Goal: Information Seeking & Learning: Check status

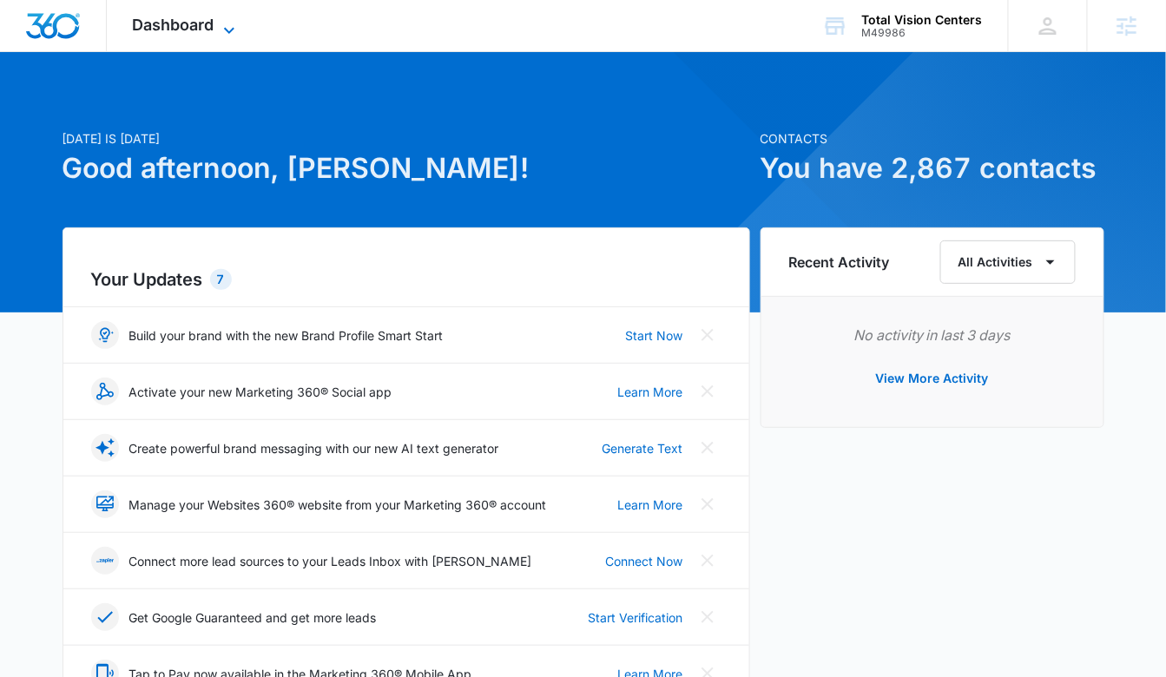
click at [182, 26] on span "Dashboard" at bounding box center [174, 25] width 82 height 18
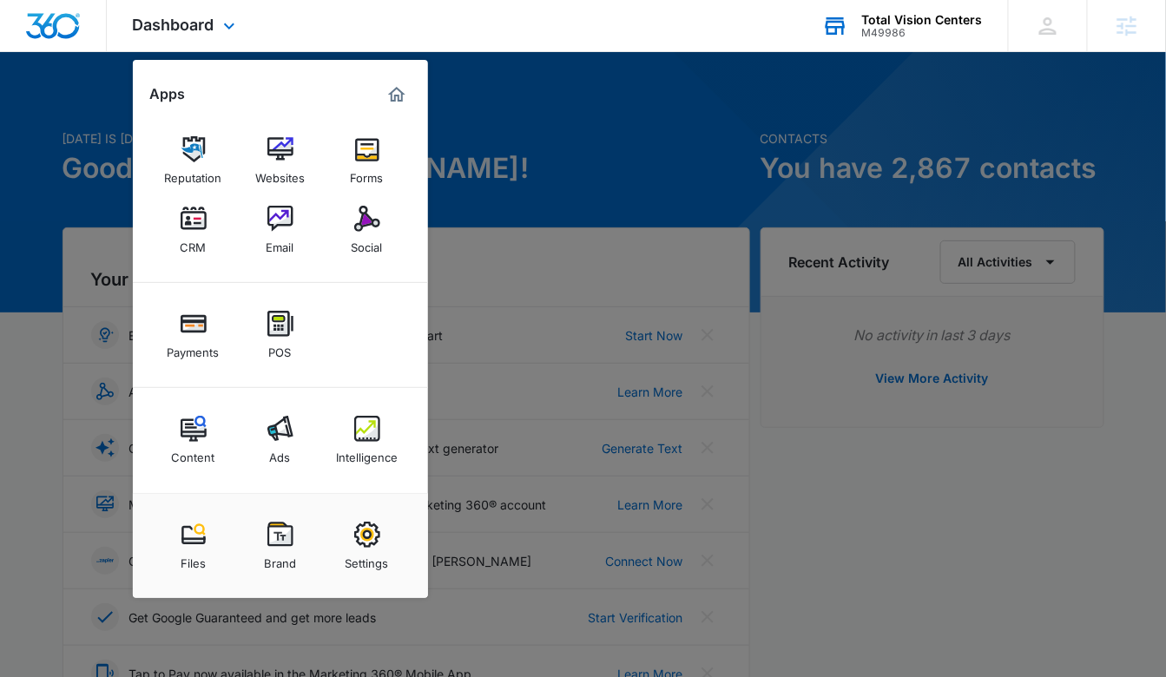
drag, startPoint x: 914, startPoint y: 36, endPoint x: 906, endPoint y: 51, distance: 17.5
click at [914, 36] on div "M49986" at bounding box center [922, 33] width 122 height 12
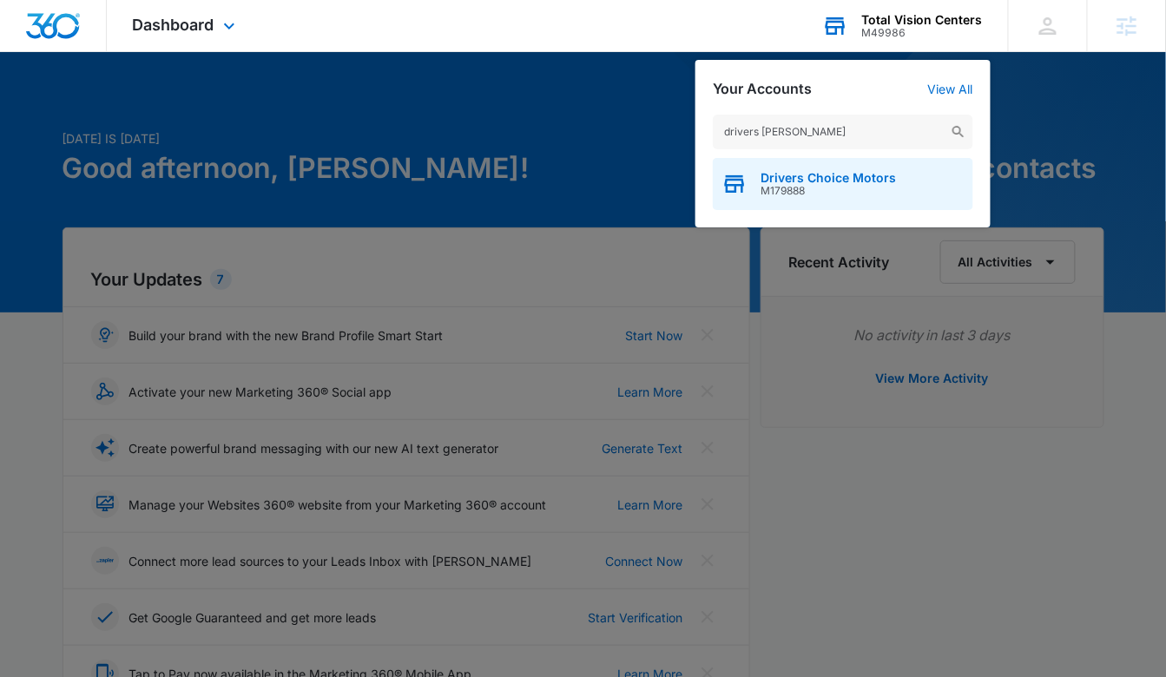
type input "drivers choi"
click at [836, 176] on span "Drivers Choice Motors" at bounding box center [828, 178] width 135 height 14
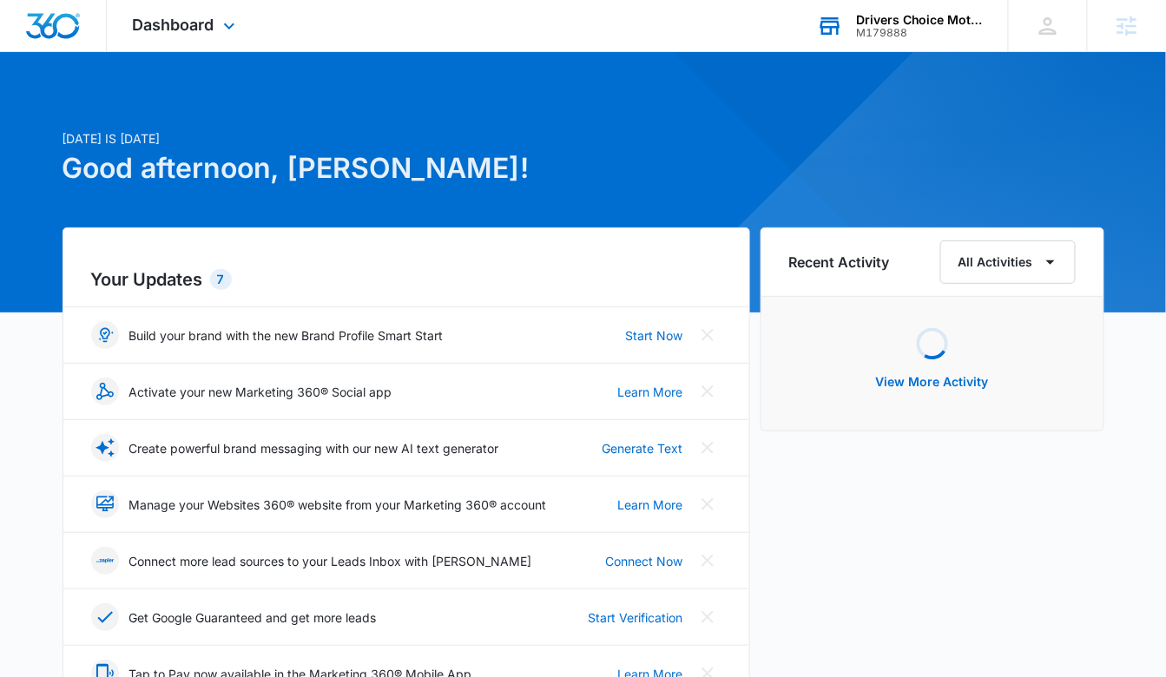
click at [198, 35] on div "Dashboard Apps Reputation Websites Forms CRM Email Social POS Content Intellige…" at bounding box center [186, 25] width 159 height 51
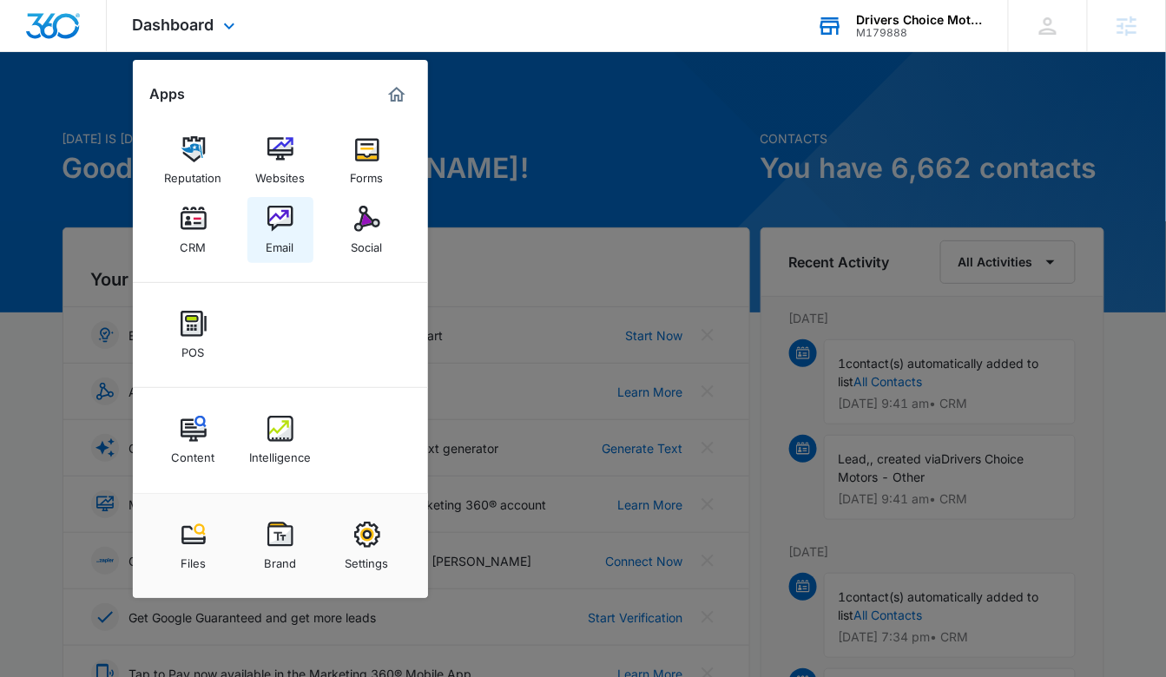
click at [263, 234] on link "Email" at bounding box center [280, 230] width 66 height 66
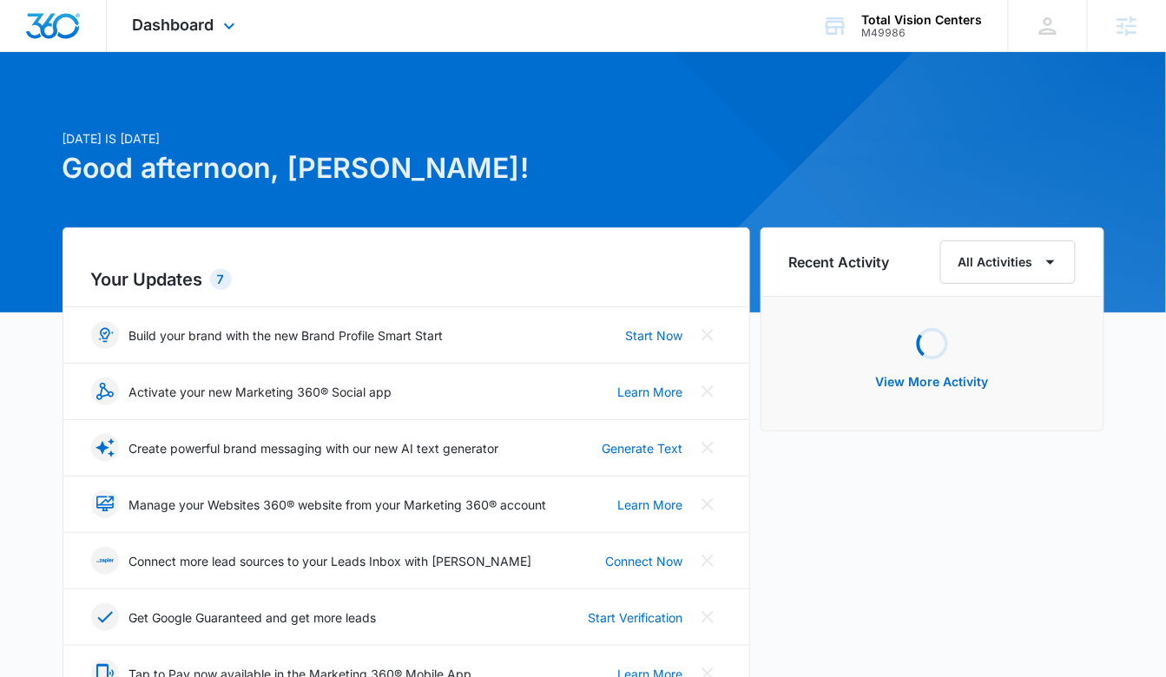
click at [176, 25] on span "Dashboard" at bounding box center [174, 25] width 82 height 18
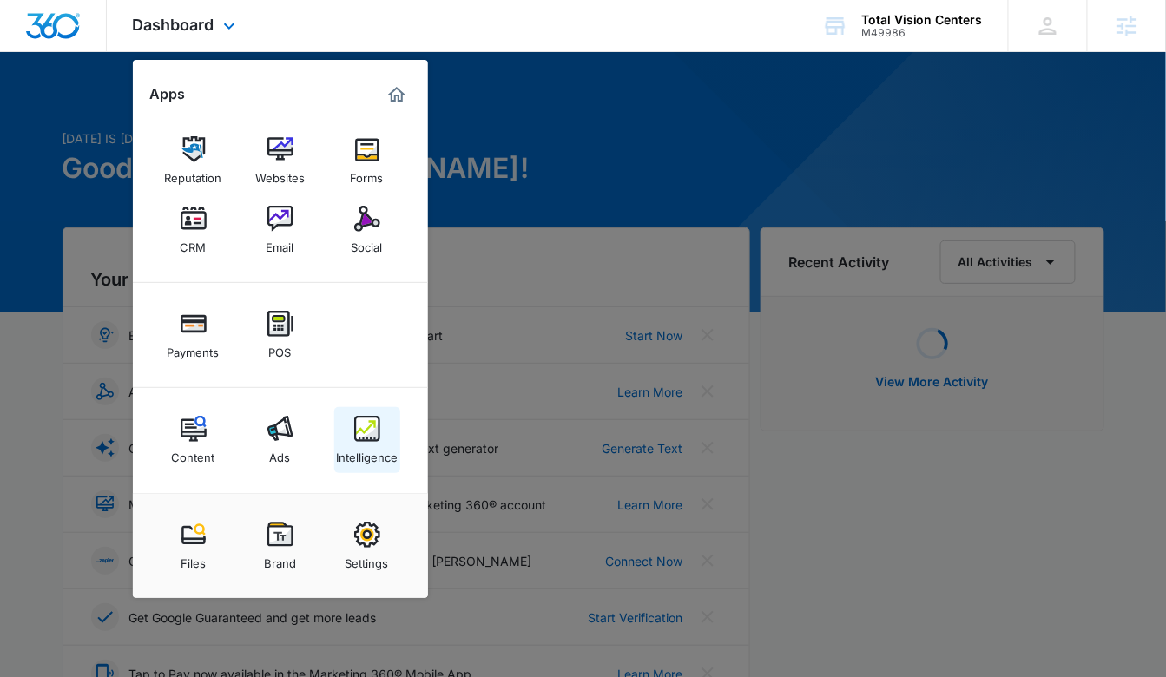
click at [386, 432] on link "Intelligence" at bounding box center [367, 440] width 66 height 66
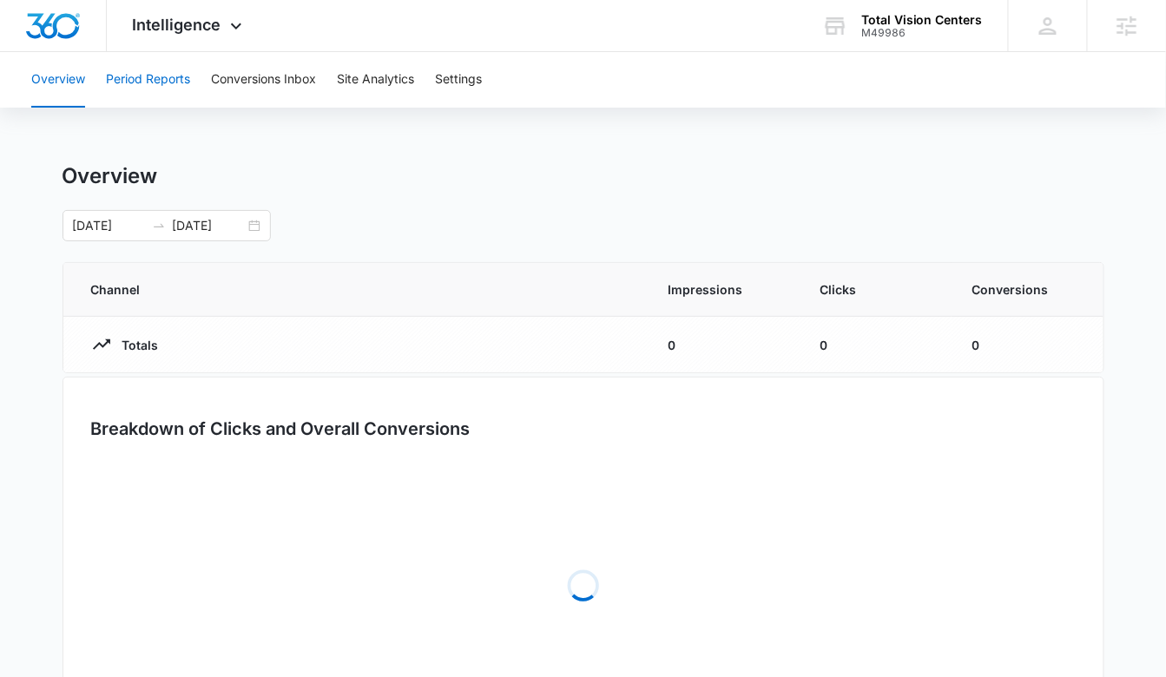
click at [149, 55] on button "Period Reports" at bounding box center [148, 80] width 84 height 56
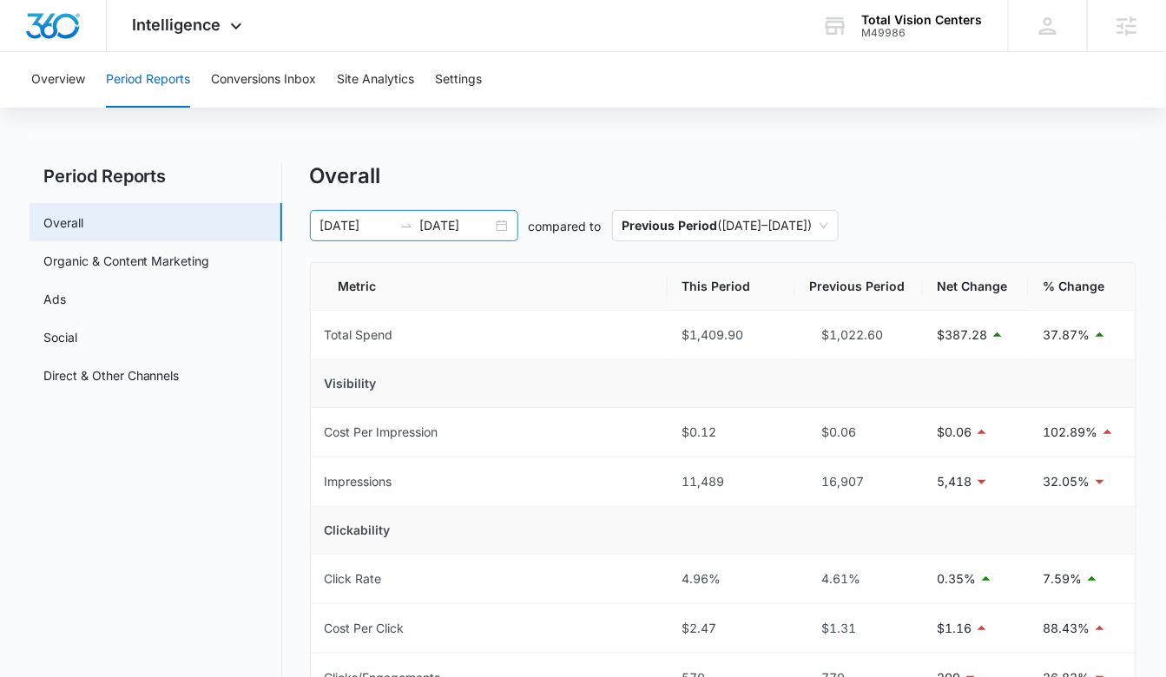
click at [409, 221] on icon "swap-right" at bounding box center [406, 226] width 14 height 14
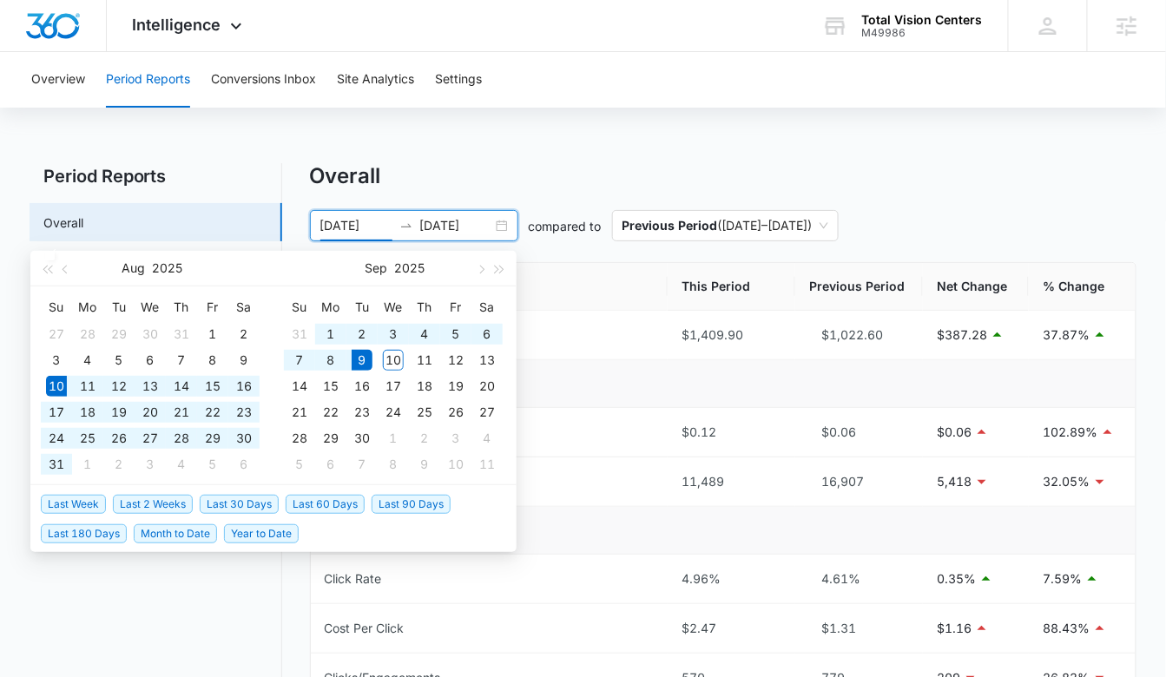
type input "[DATE]"
click at [231, 509] on span "Last 30 Days" at bounding box center [239, 504] width 79 height 19
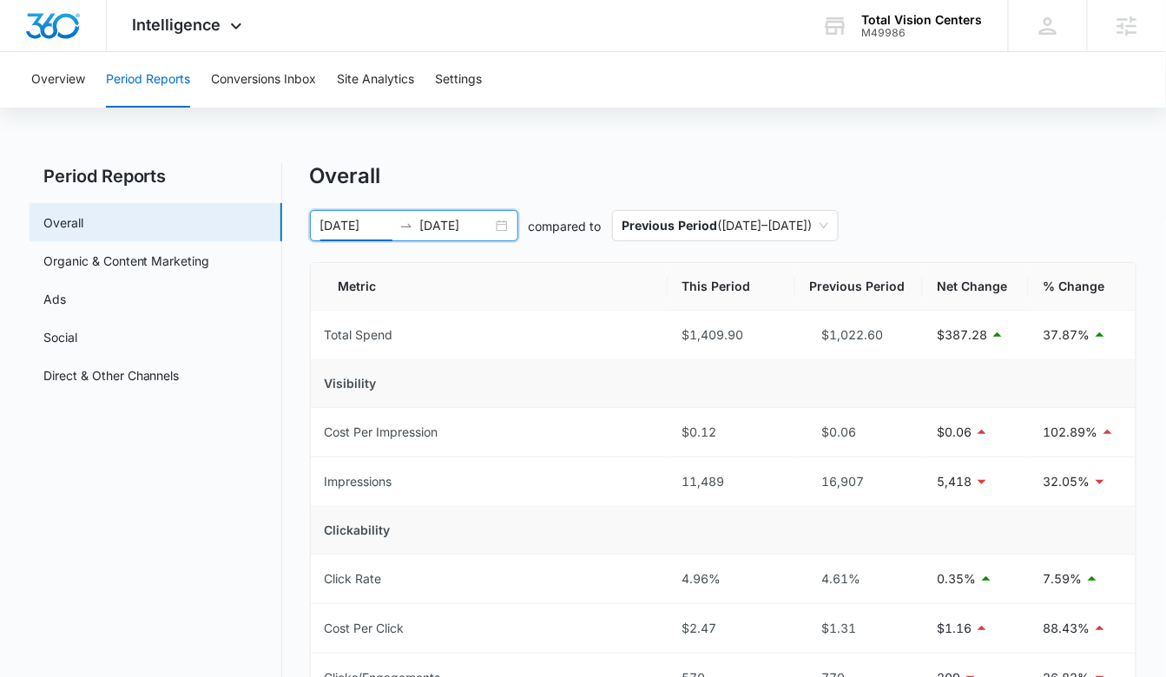
drag, startPoint x: 465, startPoint y: 247, endPoint x: 463, endPoint y: 224, distance: 23.5
click at [463, 224] on input "[DATE]" at bounding box center [456, 225] width 72 height 19
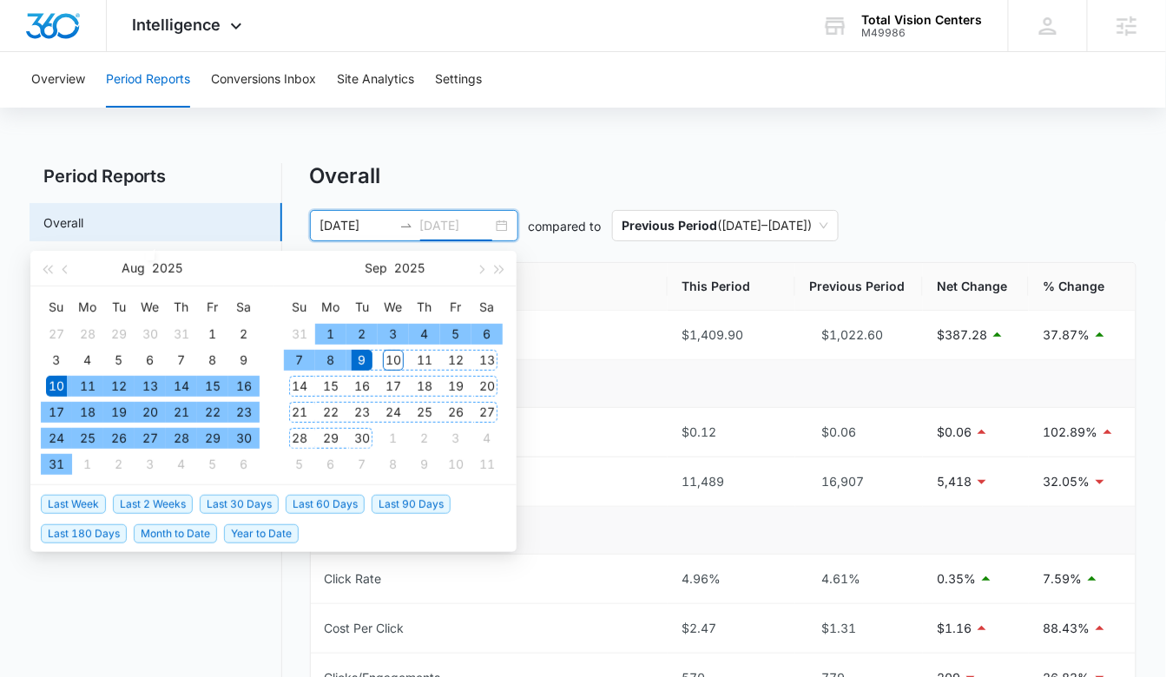
type input "[DATE]"
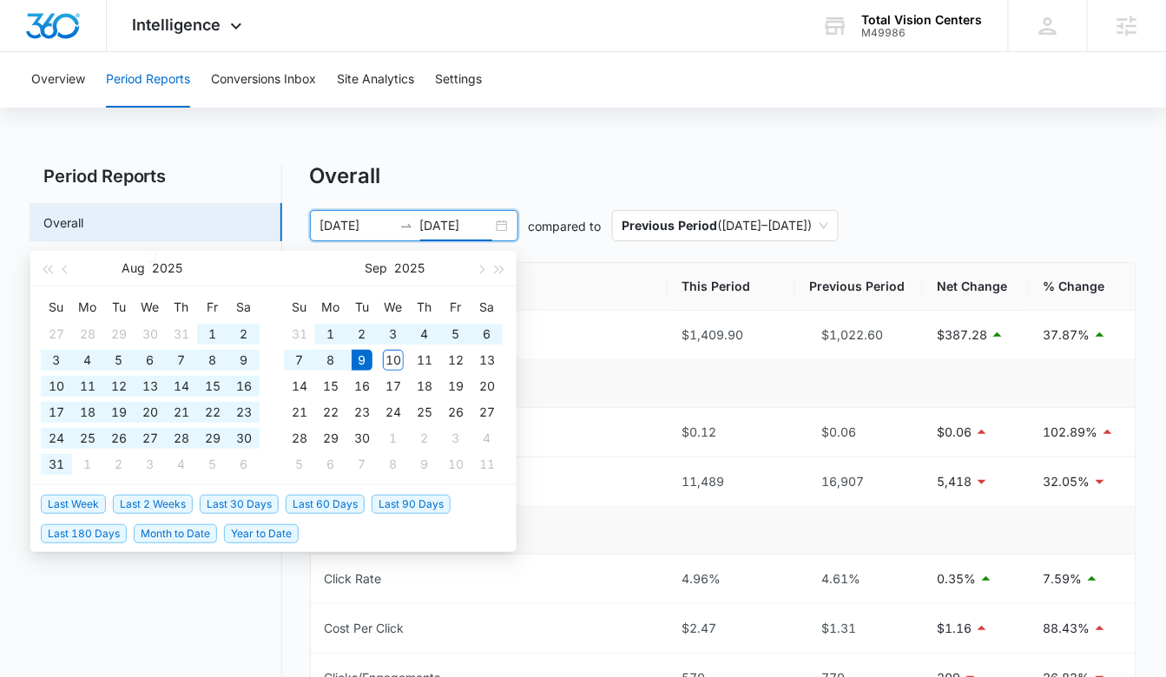
click at [412, 510] on span "Last 90 Days" at bounding box center [411, 504] width 79 height 19
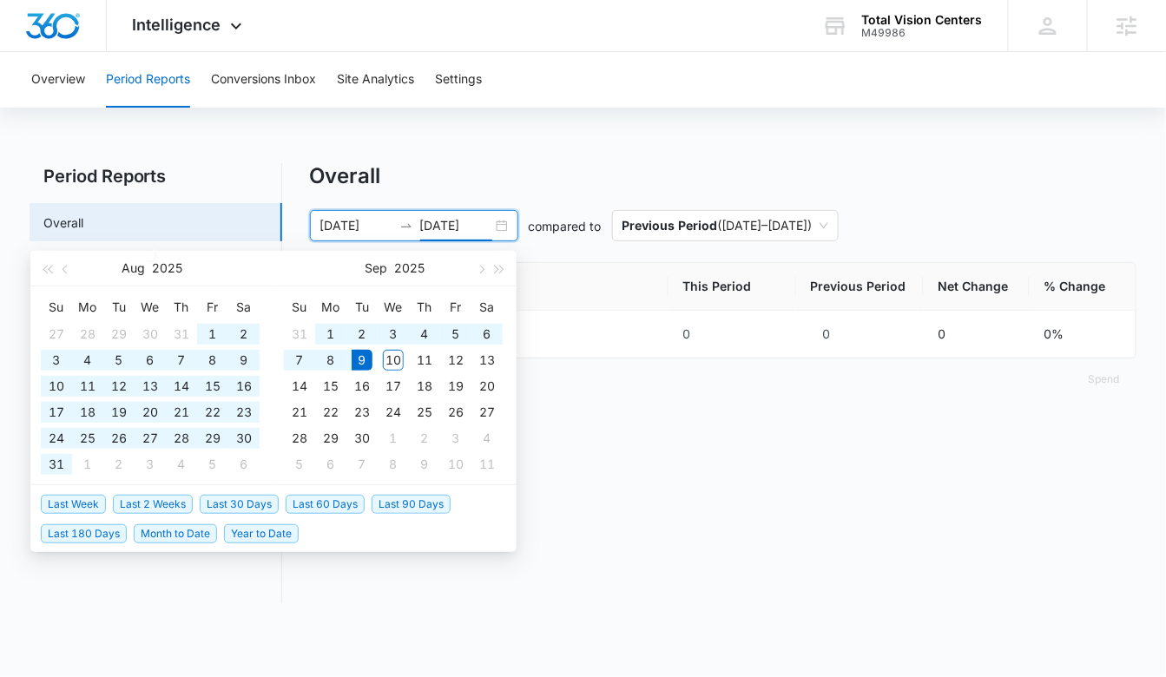
type input "[DATE]"
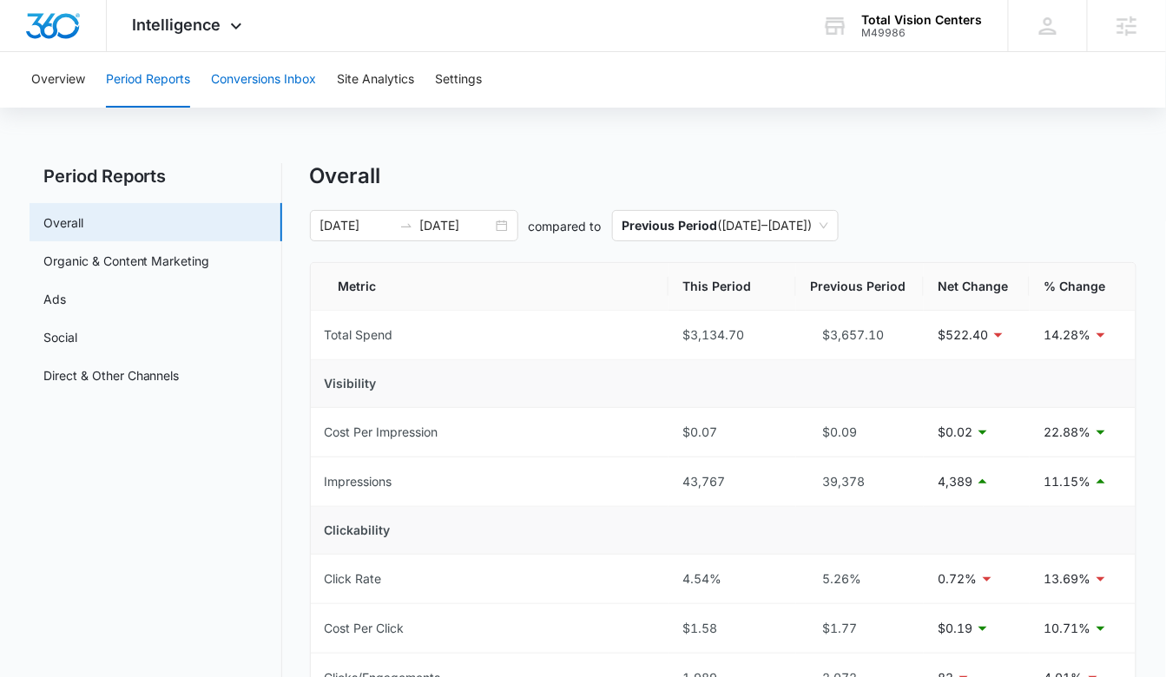
click at [241, 71] on button "Conversions Inbox" at bounding box center [263, 80] width 105 height 56
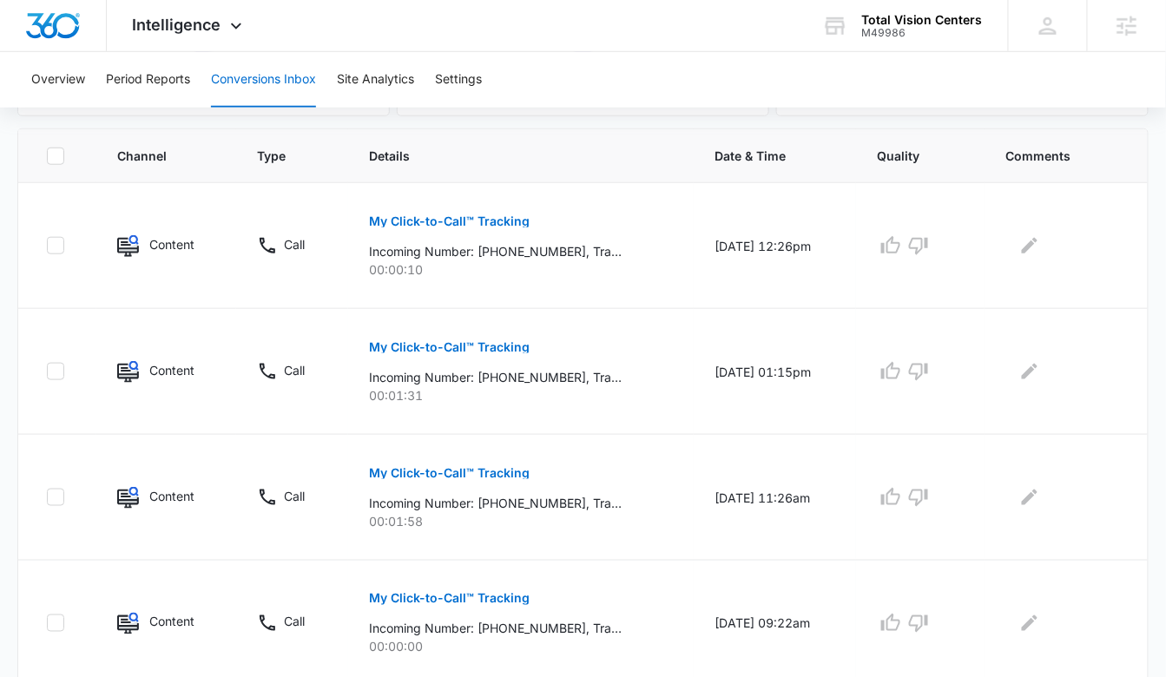
scroll to position [332, 0]
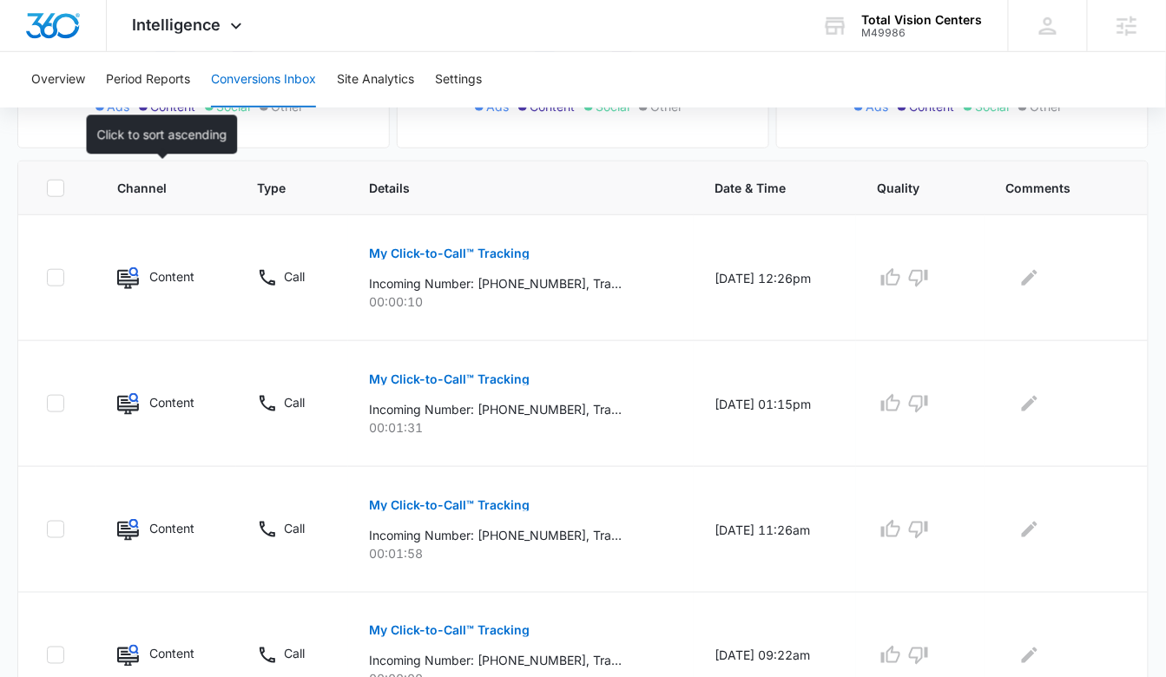
click at [143, 181] on span "Channel" at bounding box center [153, 188] width 73 height 18
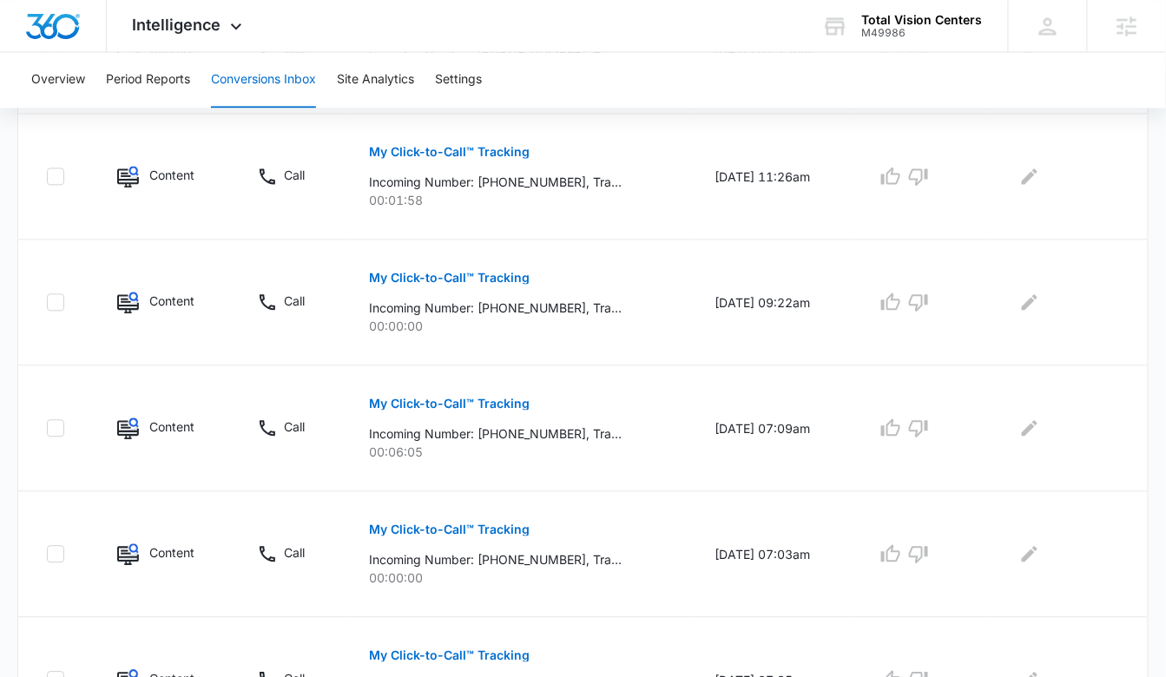
scroll to position [1181, 0]
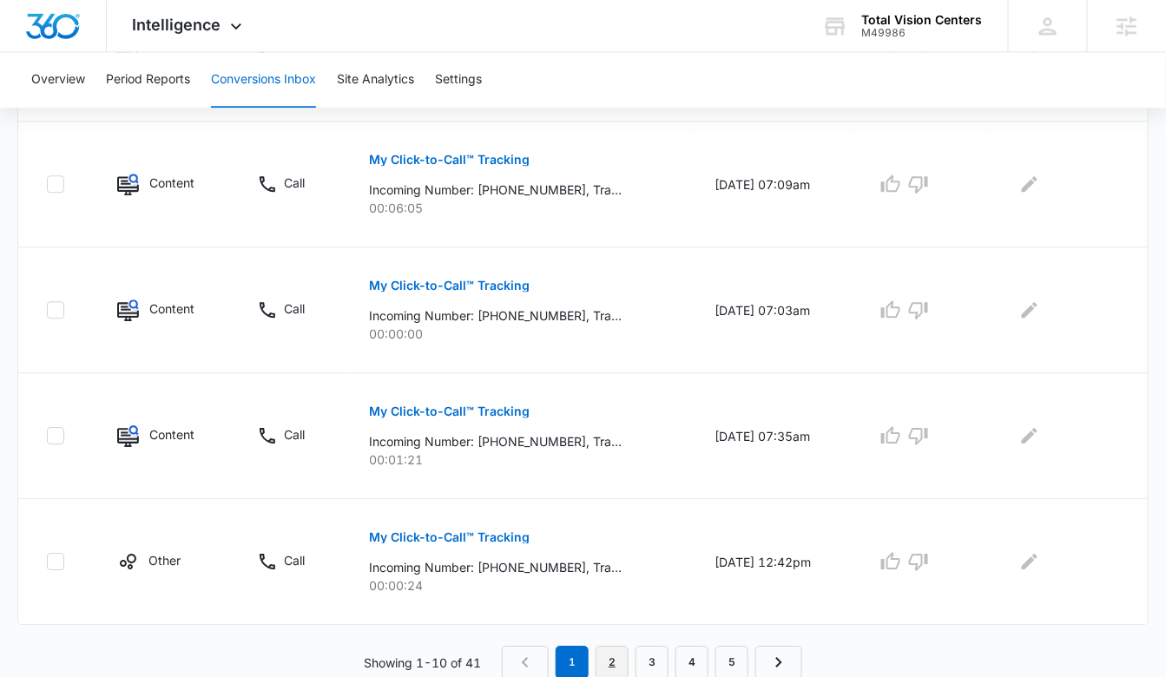
drag, startPoint x: 616, startPoint y: 660, endPoint x: 458, endPoint y: 484, distance: 235.5
click at [616, 660] on link "2" at bounding box center [612, 662] width 33 height 33
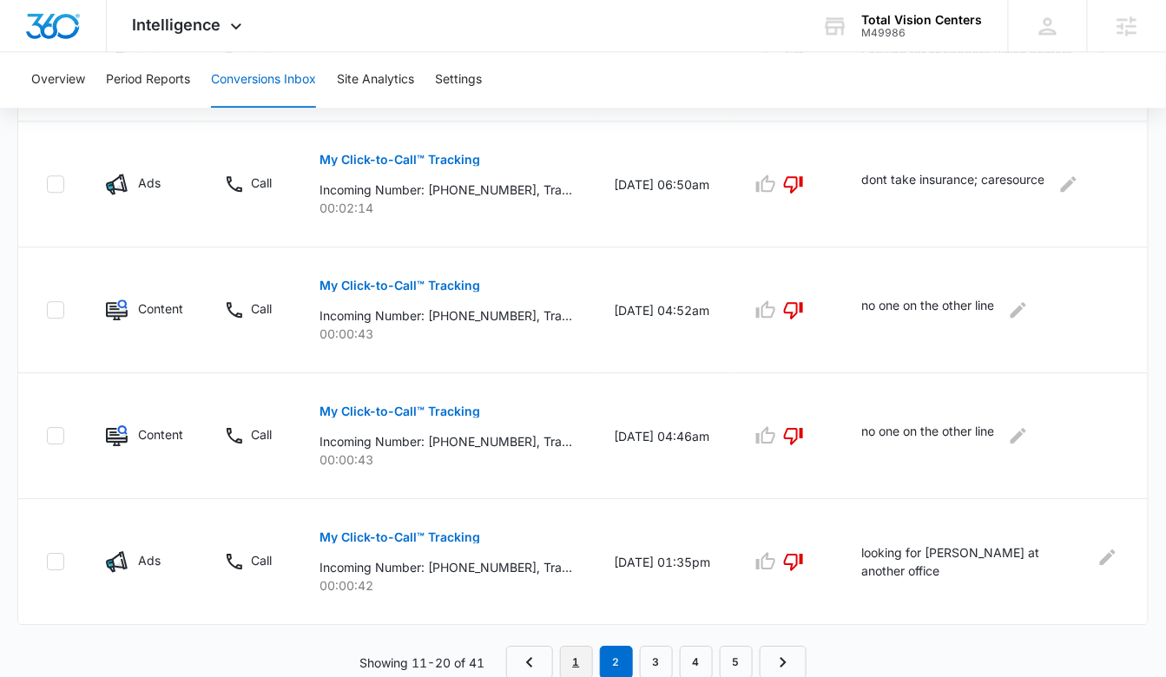
click at [589, 662] on link "1" at bounding box center [576, 662] width 33 height 33
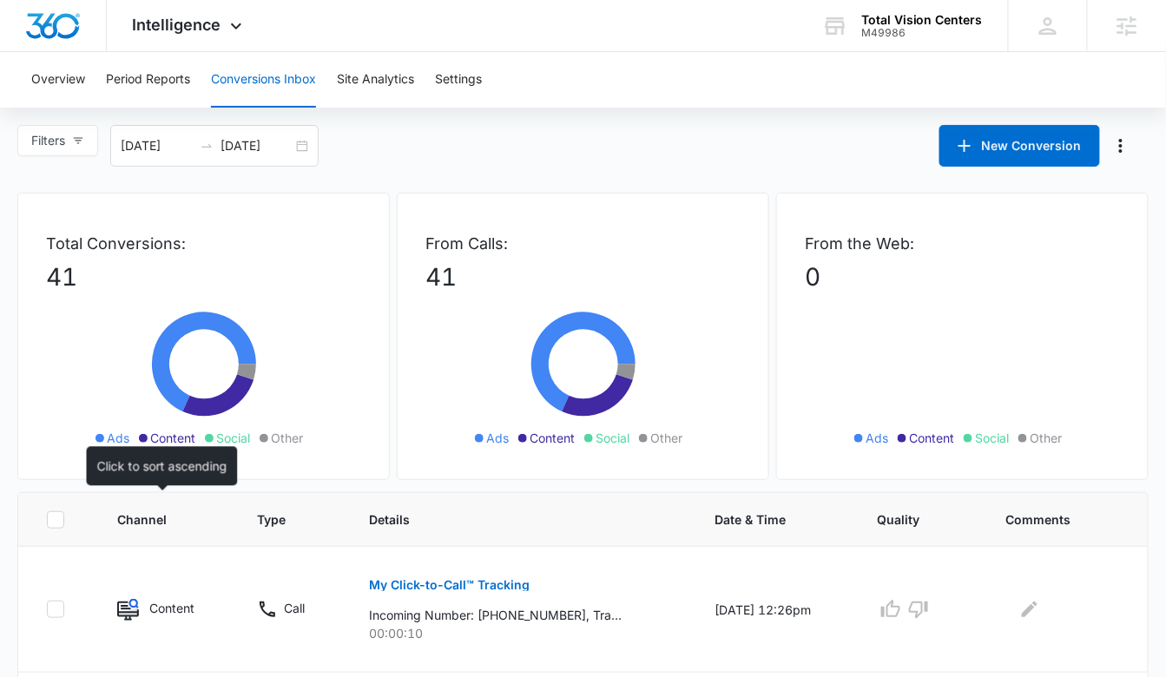
scroll to position [0, 0]
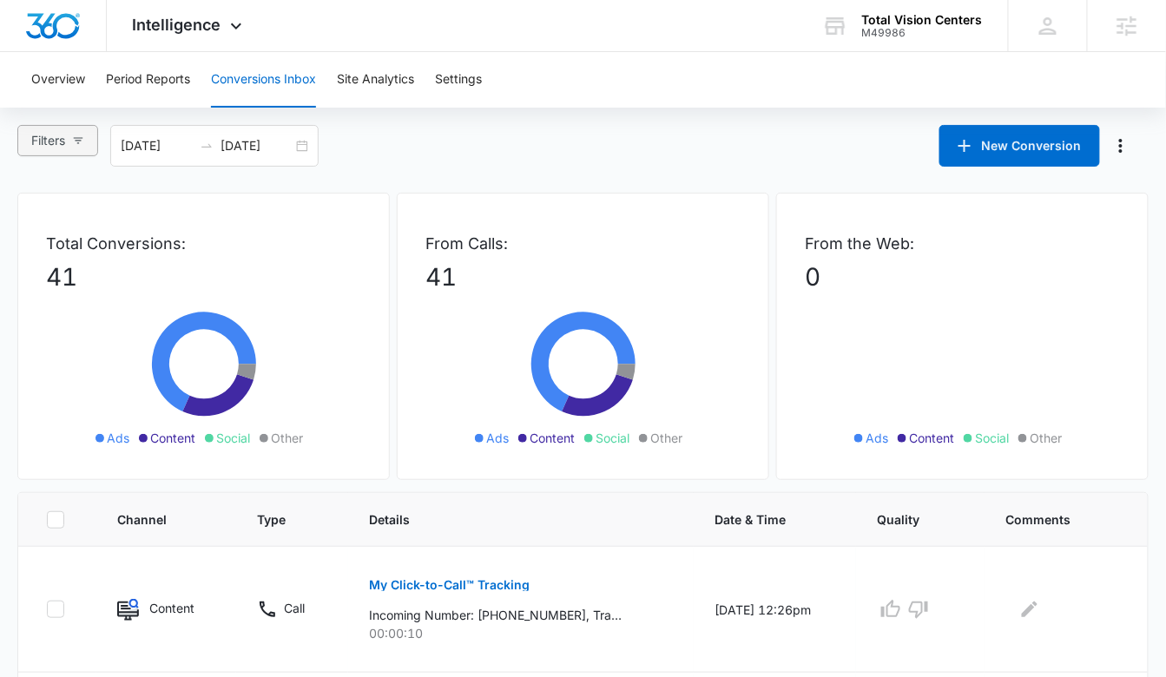
click at [69, 141] on button "Filters" at bounding box center [57, 140] width 81 height 31
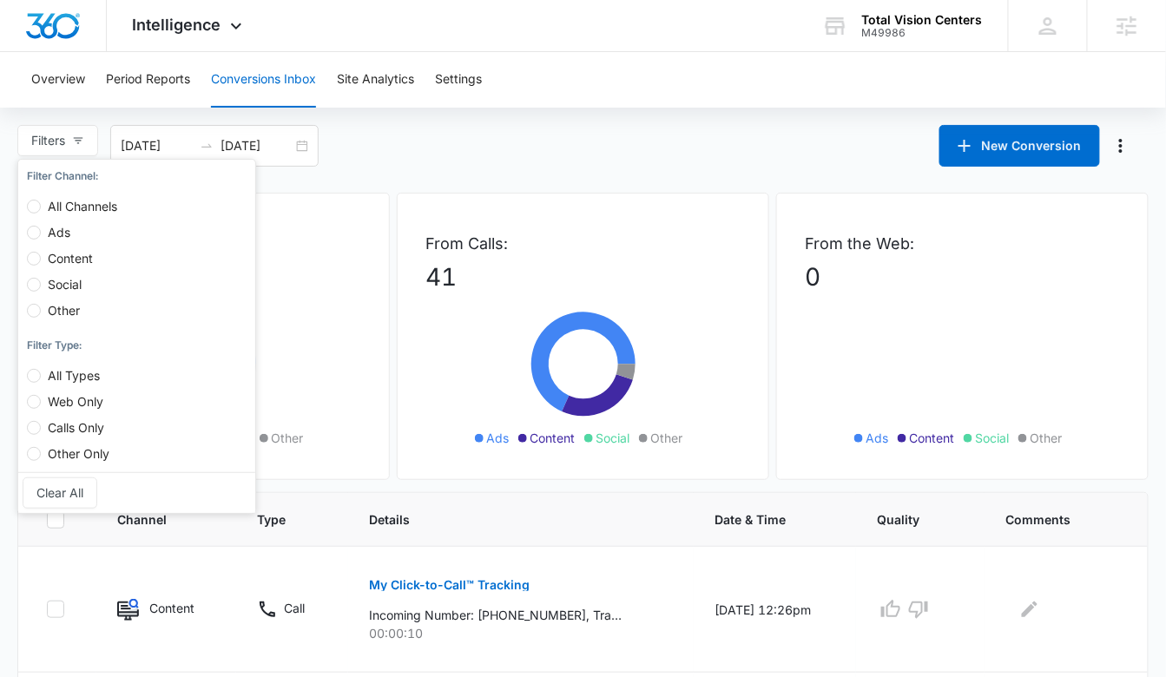
click at [71, 231] on span "Ads" at bounding box center [59, 232] width 36 height 15
click at [41, 231] on input "Ads" at bounding box center [34, 233] width 14 height 14
radio input "true"
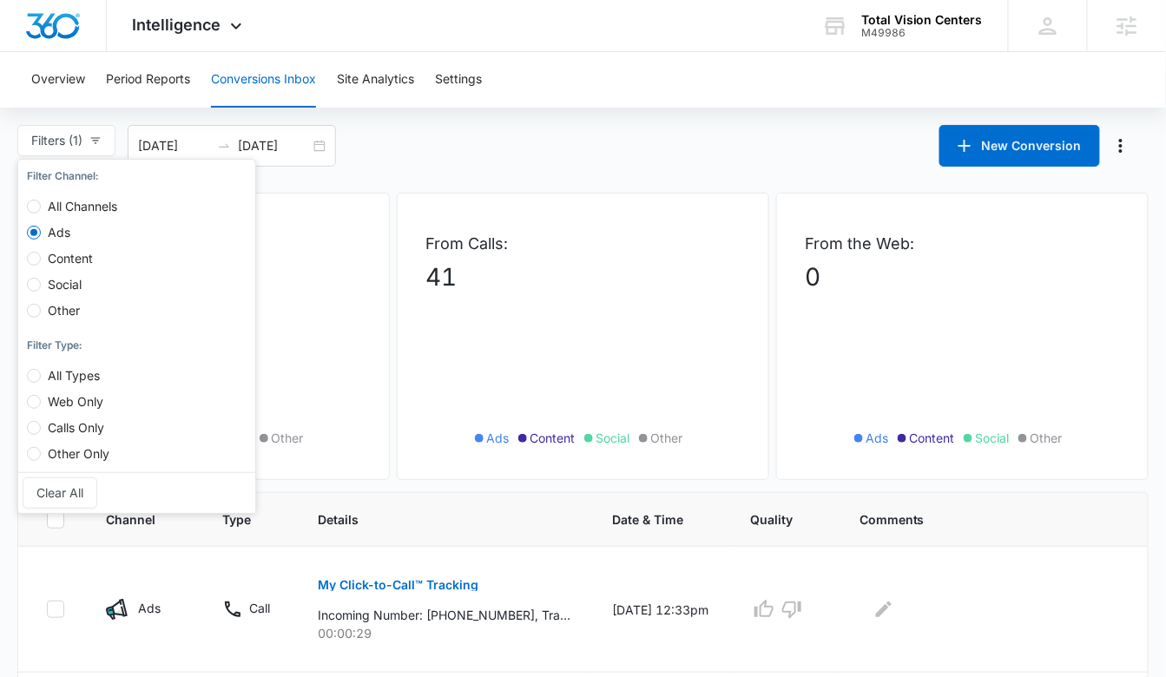
drag, startPoint x: 502, startPoint y: 163, endPoint x: 493, endPoint y: 175, distance: 14.2
click at [502, 163] on div "Filters (1) Filter Channel : All Channels Ads Content Social Other Filter Type …" at bounding box center [583, 146] width 1166 height 42
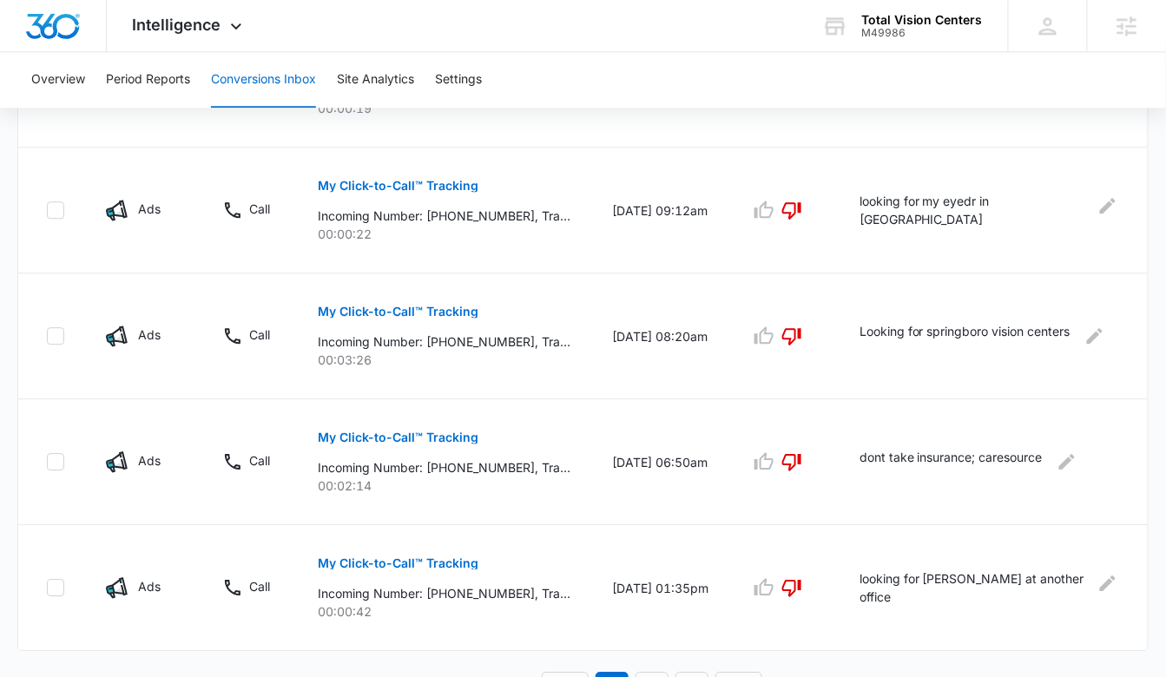
scroll to position [1181, 0]
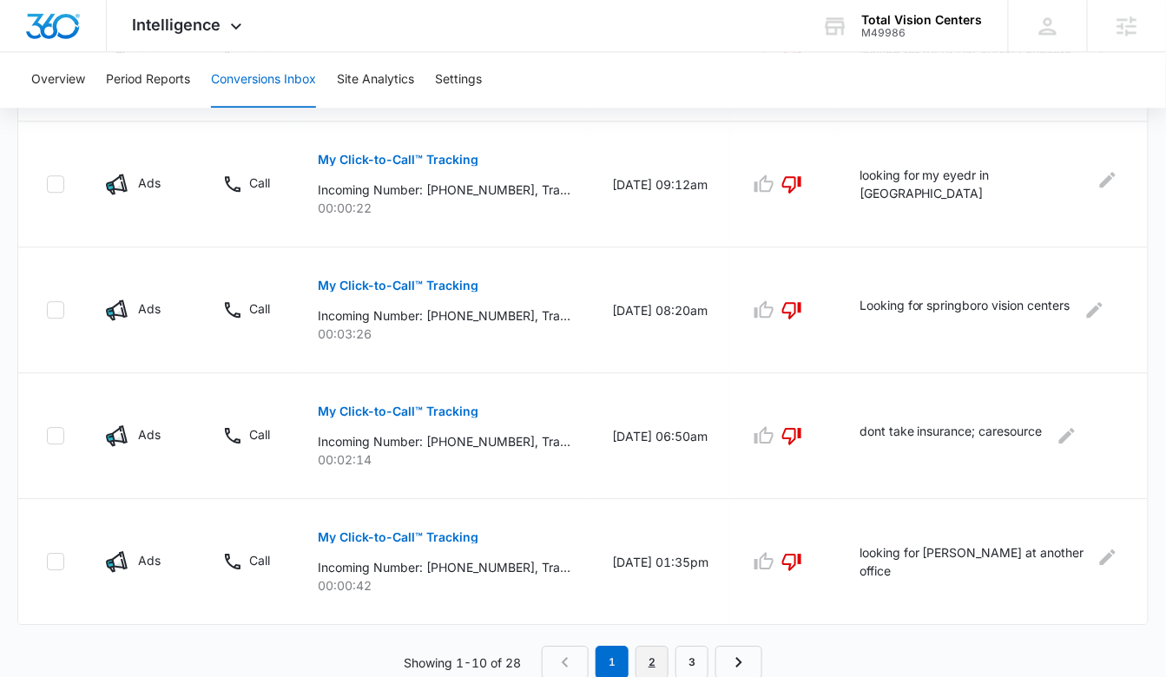
click at [651, 663] on link "2" at bounding box center [652, 662] width 33 height 33
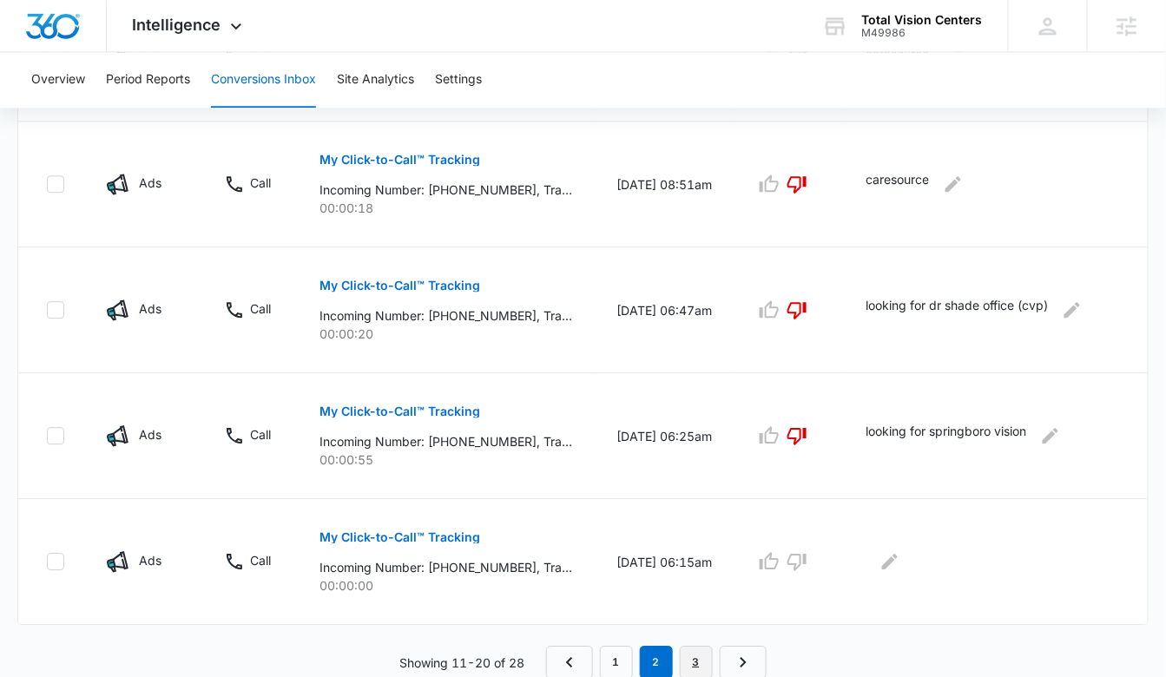
click at [689, 662] on link "3" at bounding box center [696, 662] width 33 height 33
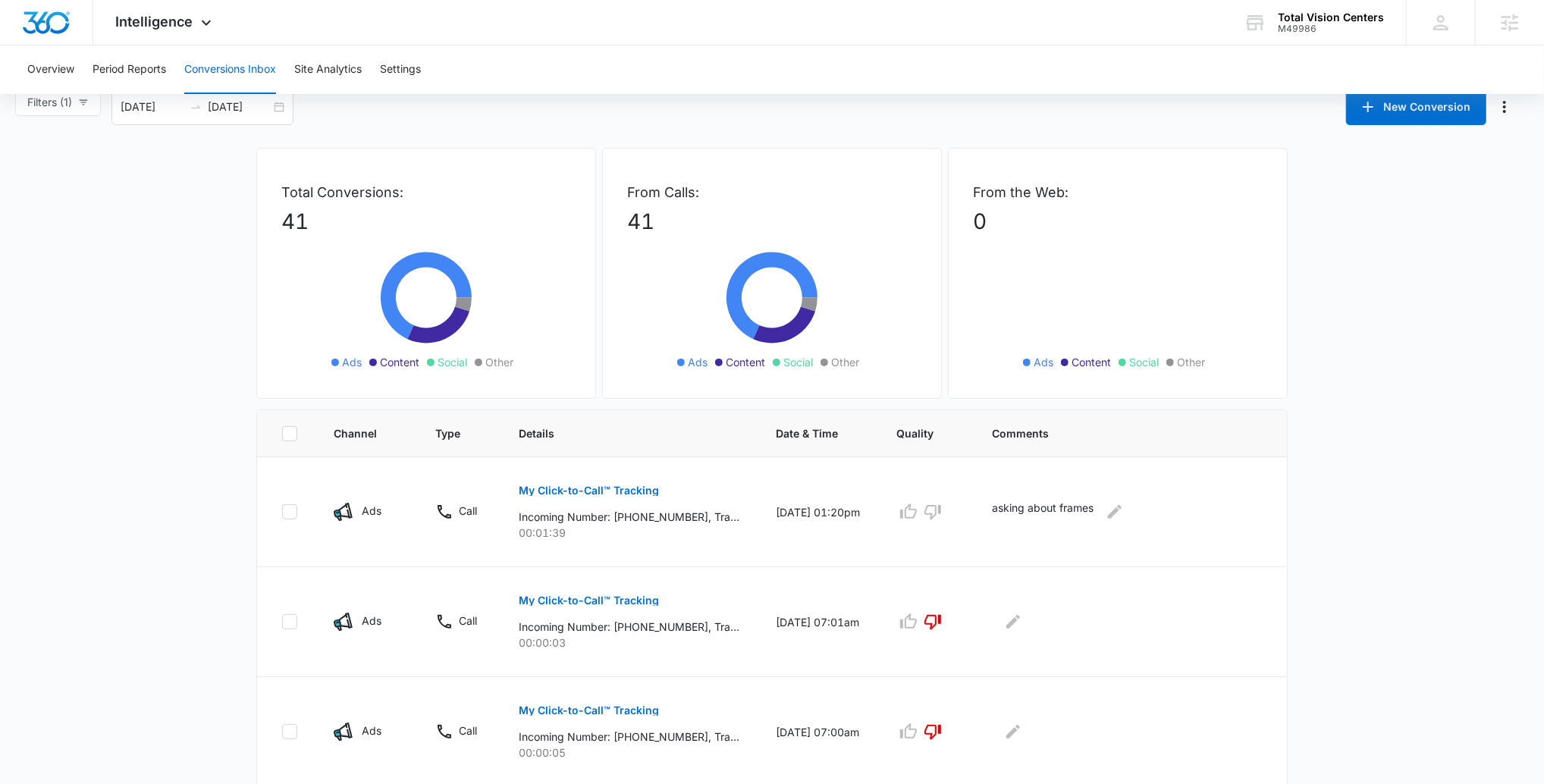
scroll to position [0, 0]
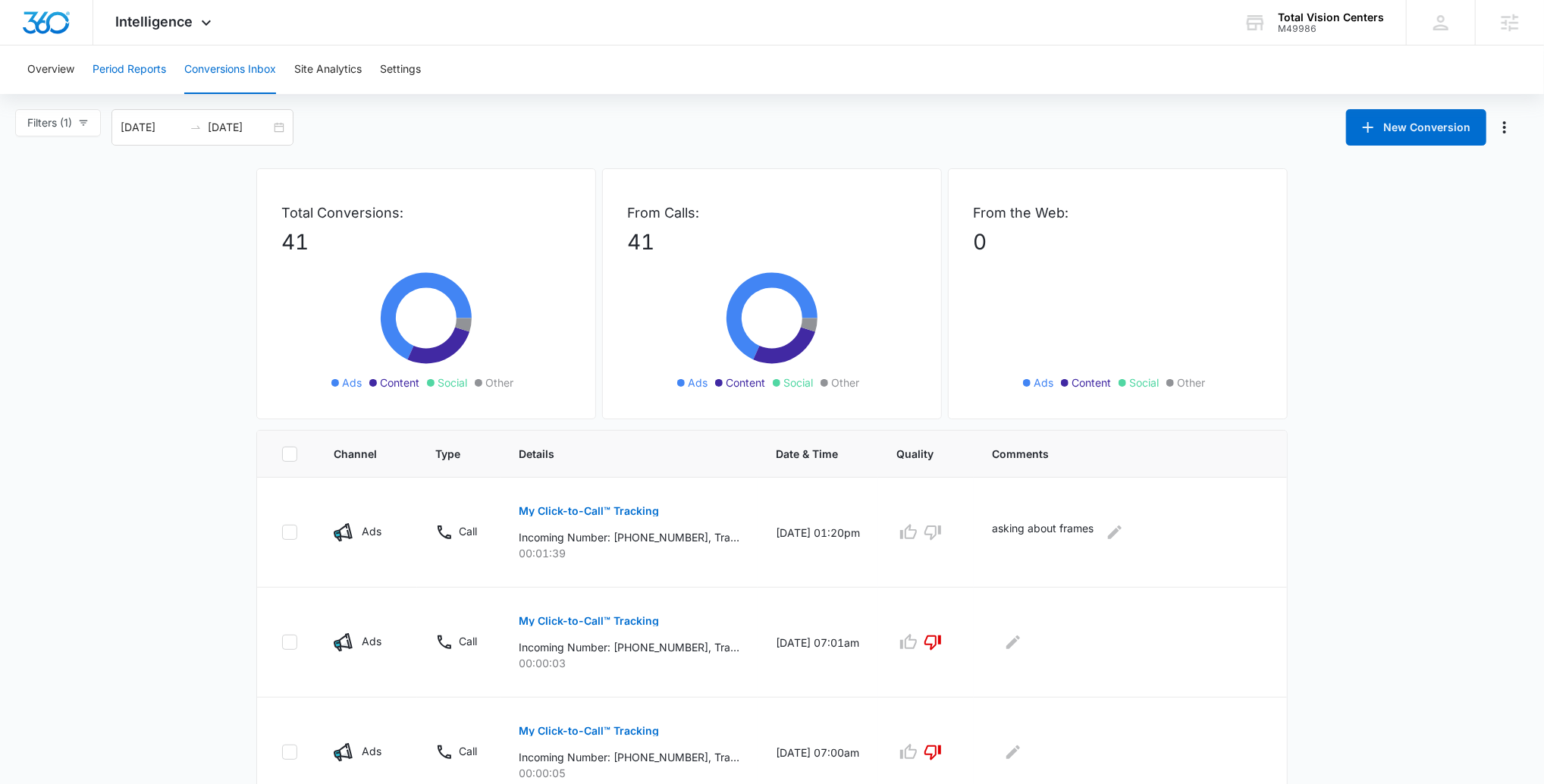
click at [127, 73] on button "Period Reports" at bounding box center [129, 70] width 73 height 49
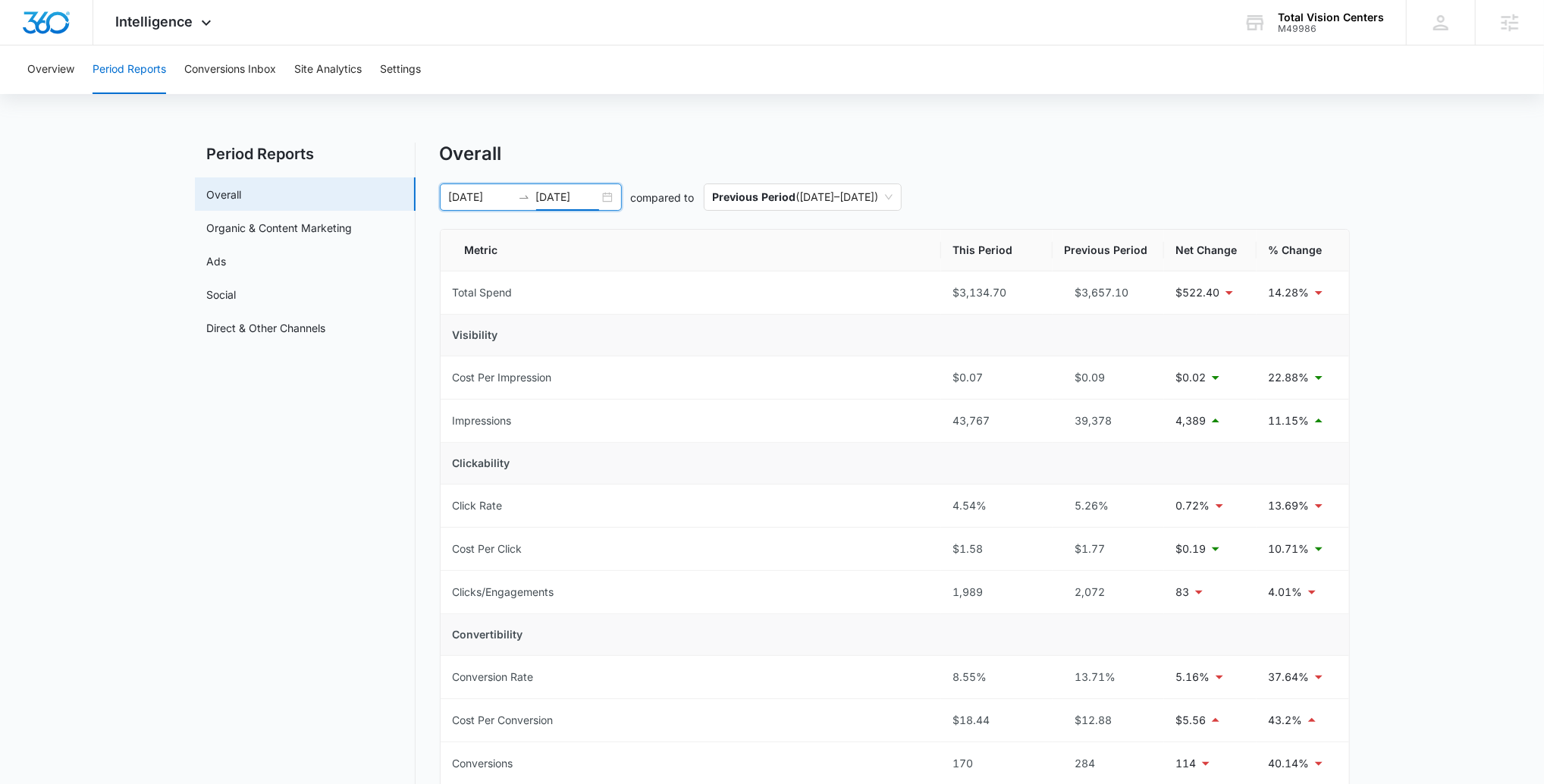
click at [577, 198] on input "[DATE]" at bounding box center [568, 196] width 63 height 17
type input "[DATE]"
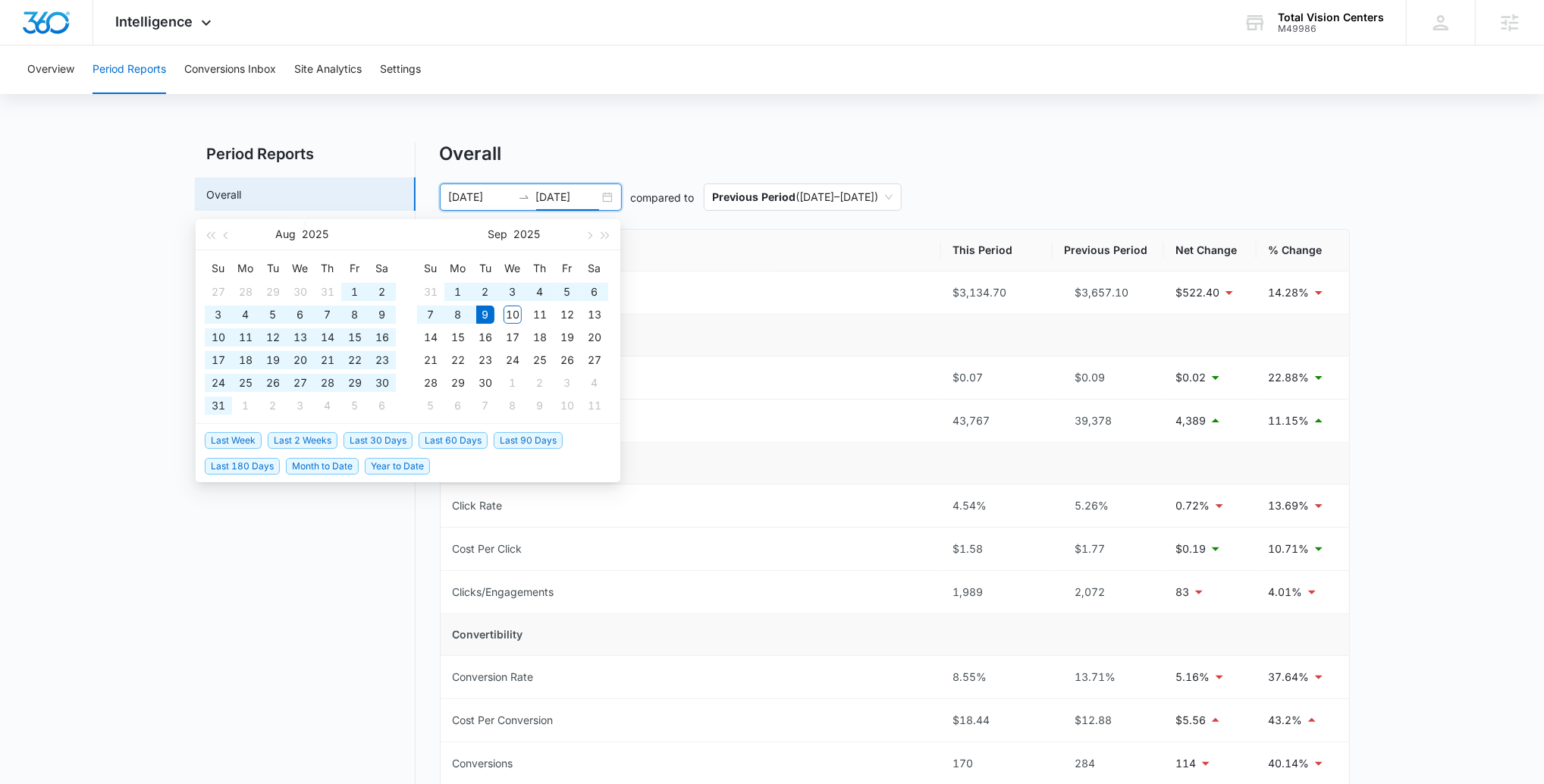
click at [252, 461] on span "Last 180 Days" at bounding box center [242, 465] width 75 height 17
type input "[DATE]"
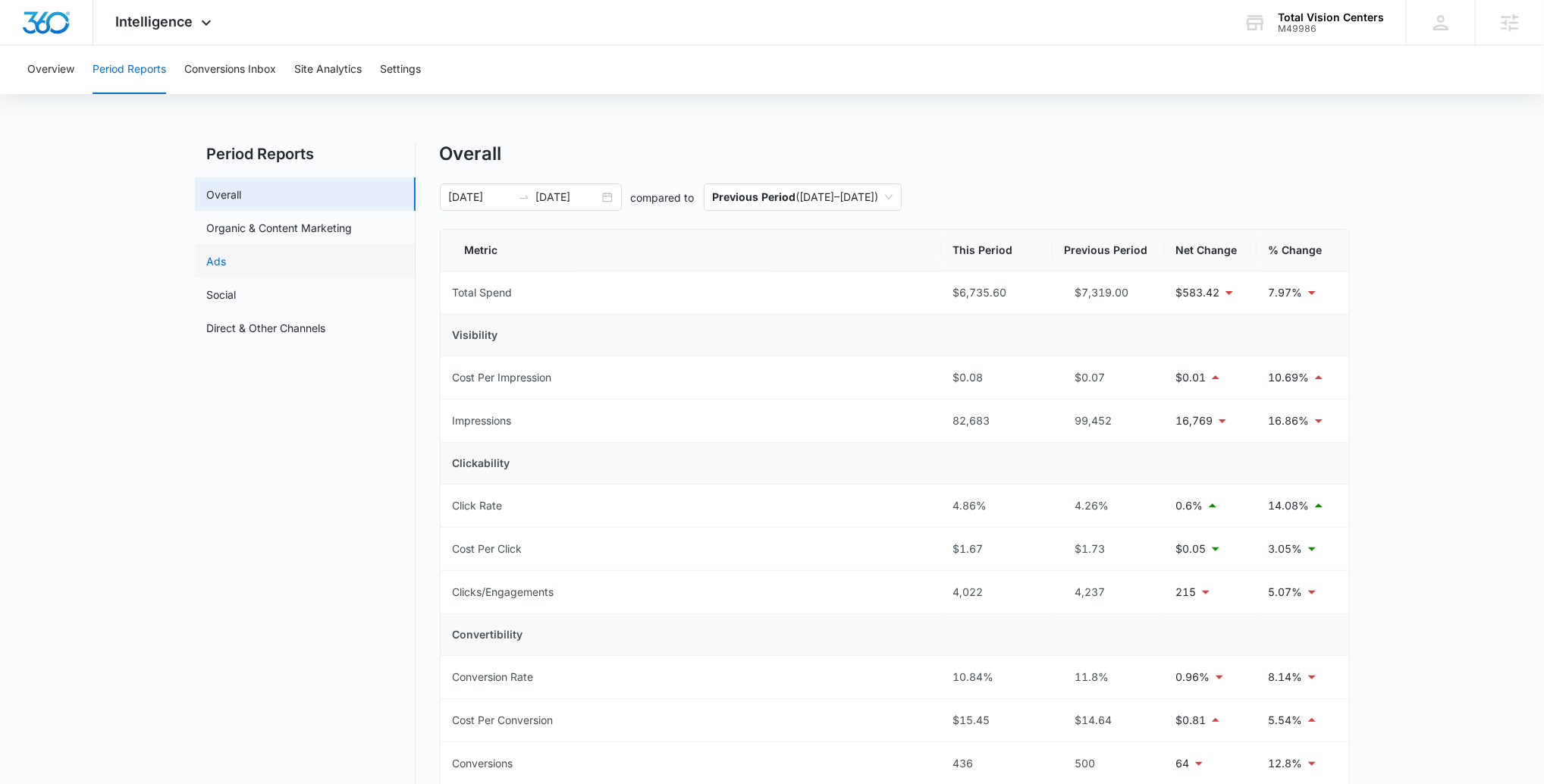
click at [224, 268] on link "Ads" at bounding box center [217, 261] width 20 height 16
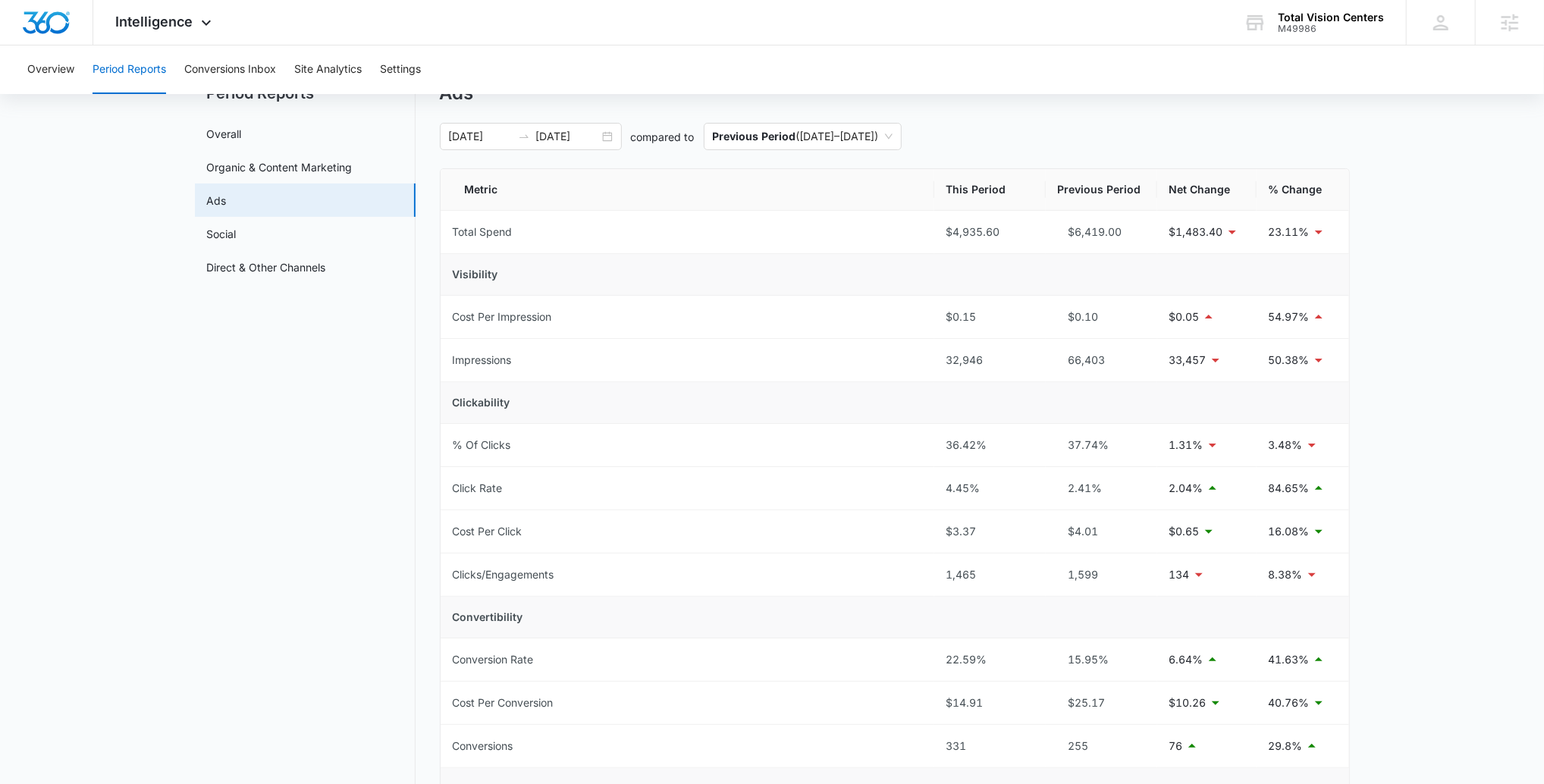
scroll to position [63, 0]
click at [560, 134] on input "[DATE]" at bounding box center [568, 134] width 63 height 17
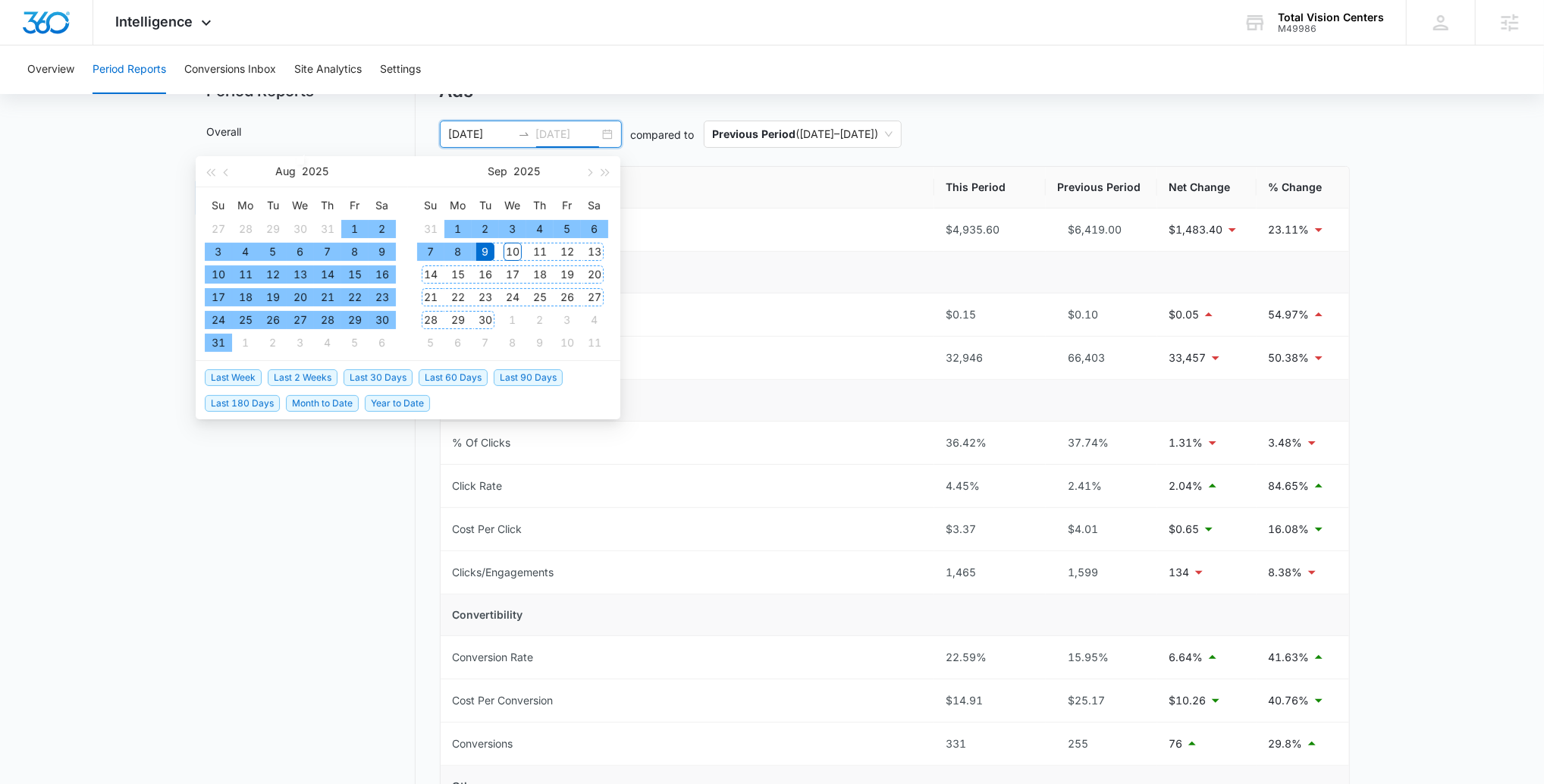
type input "[DATE]"
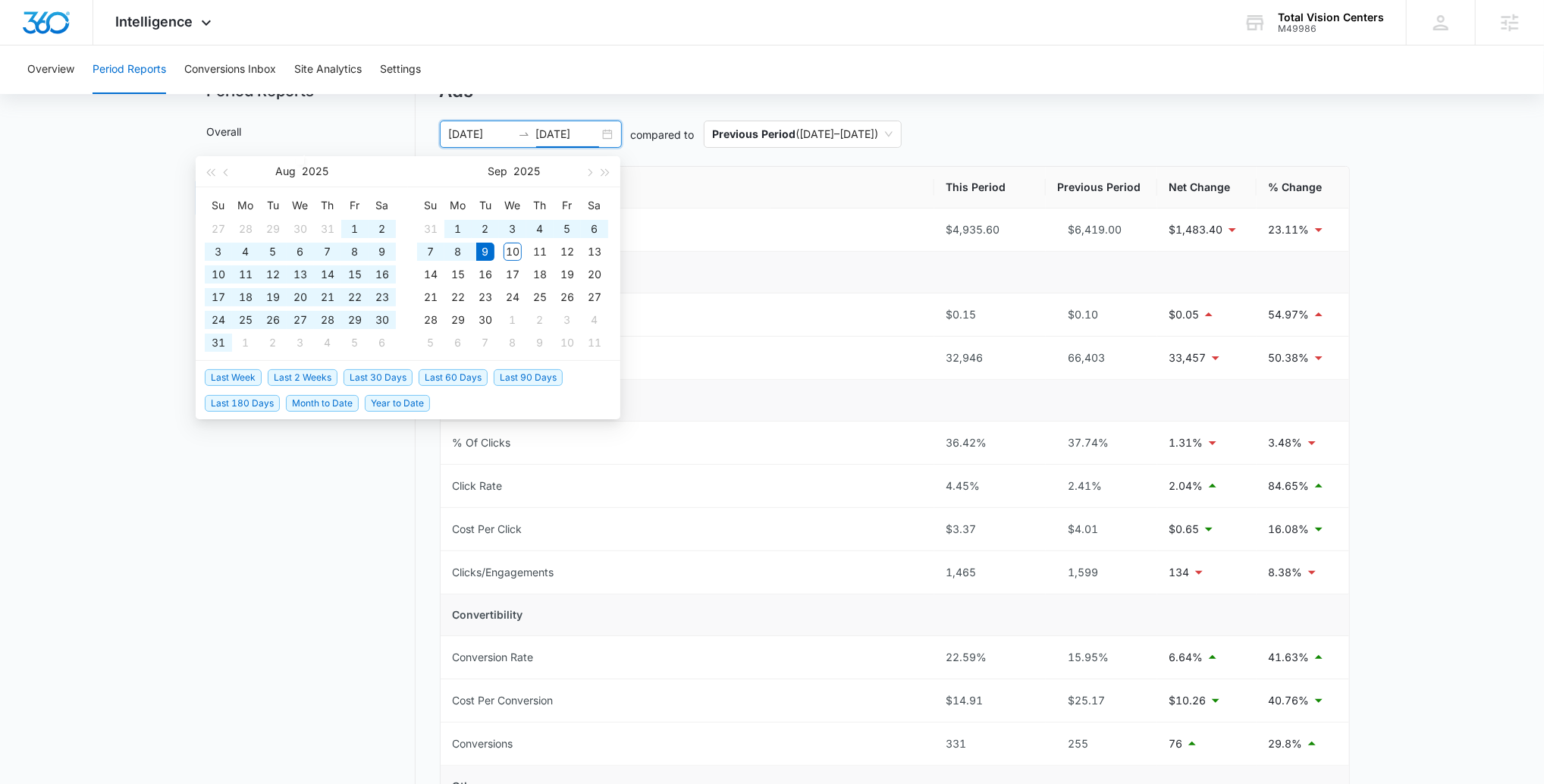
drag, startPoint x: 538, startPoint y: 375, endPoint x: 1237, endPoint y: 382, distance: 699.0
click at [548, 375] on span "Last 90 Days" at bounding box center [527, 377] width 69 height 17
type input "[DATE]"
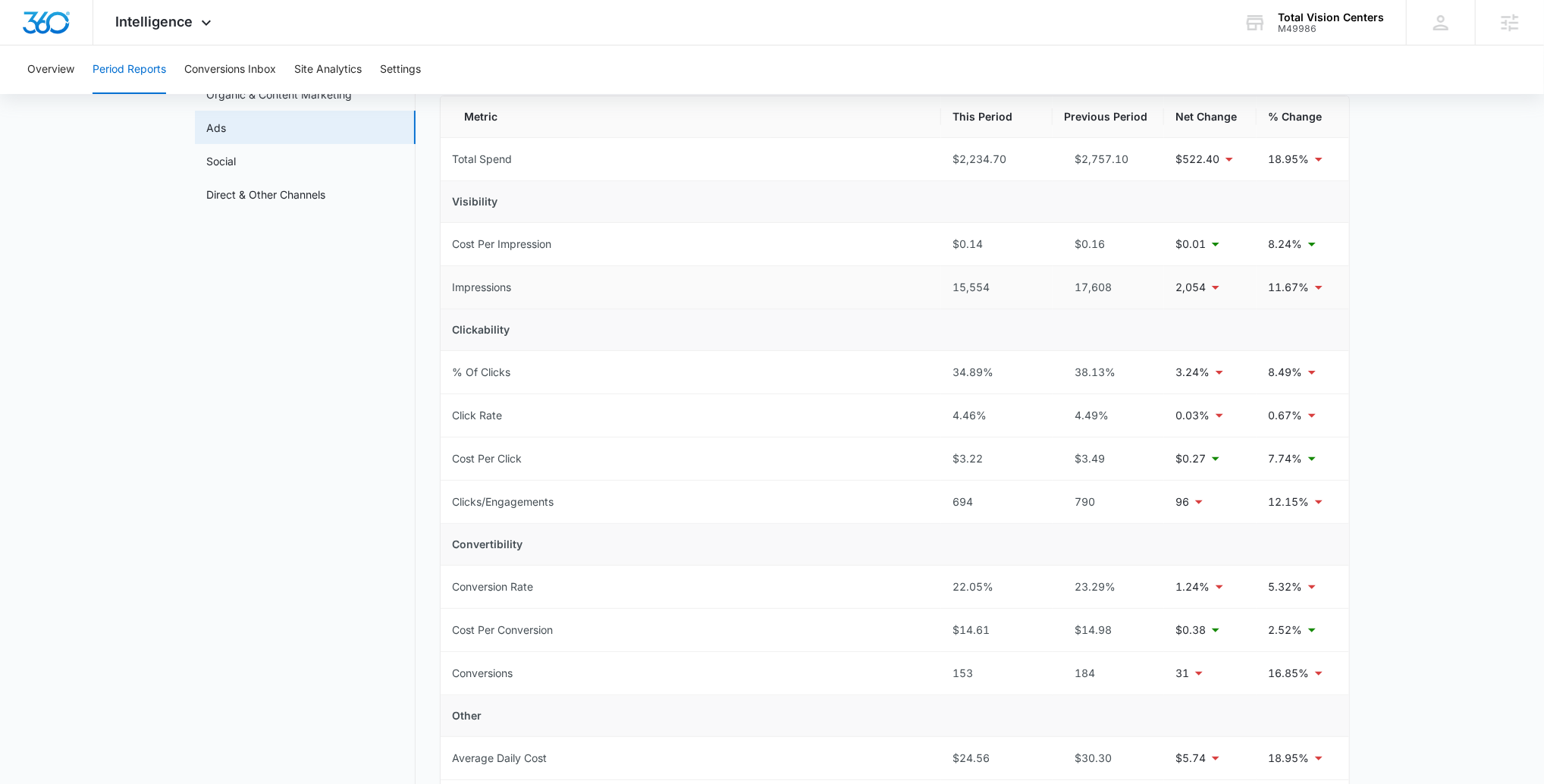
scroll to position [0, 0]
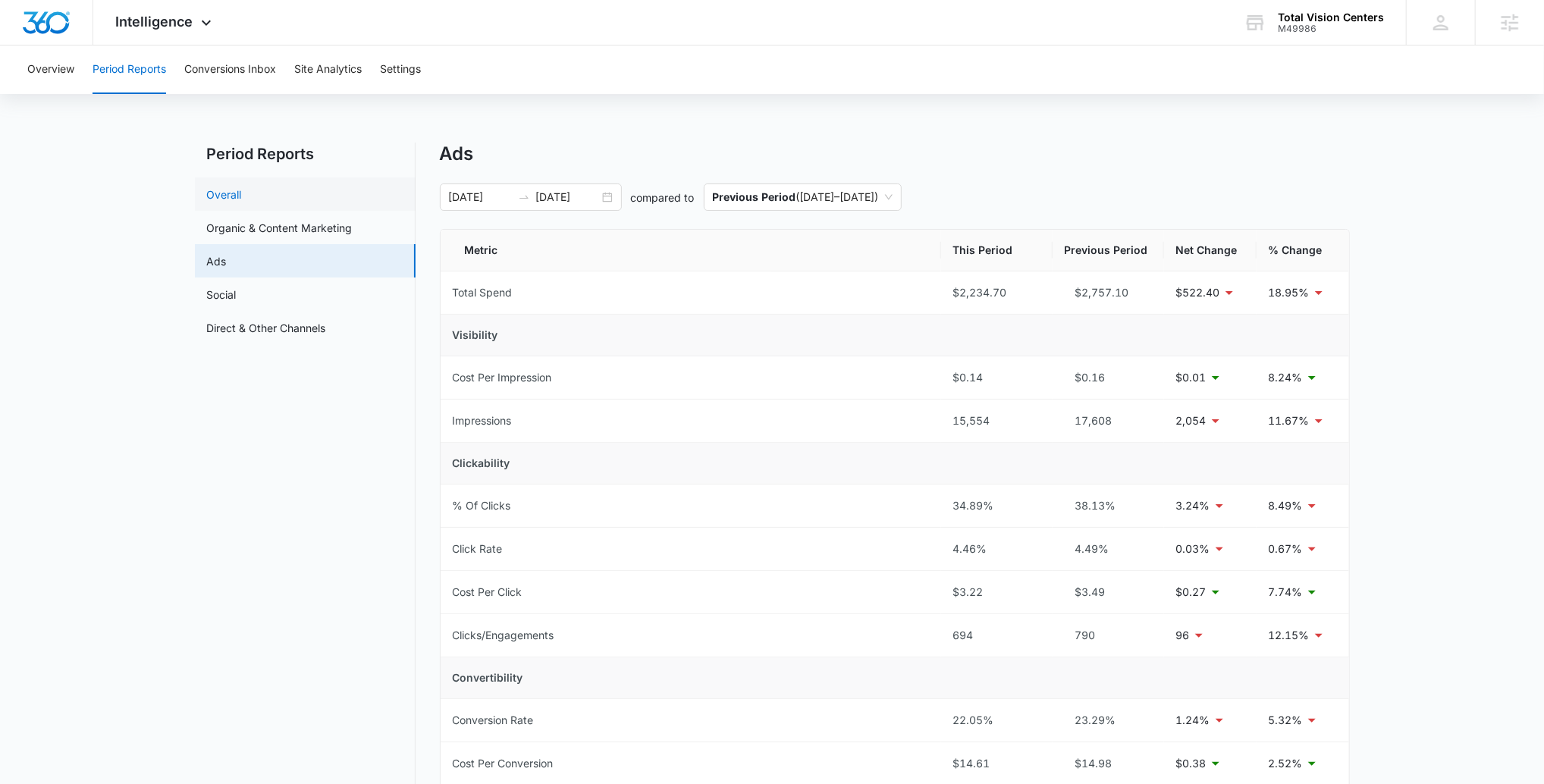
click at [242, 189] on link "Overall" at bounding box center [224, 195] width 35 height 16
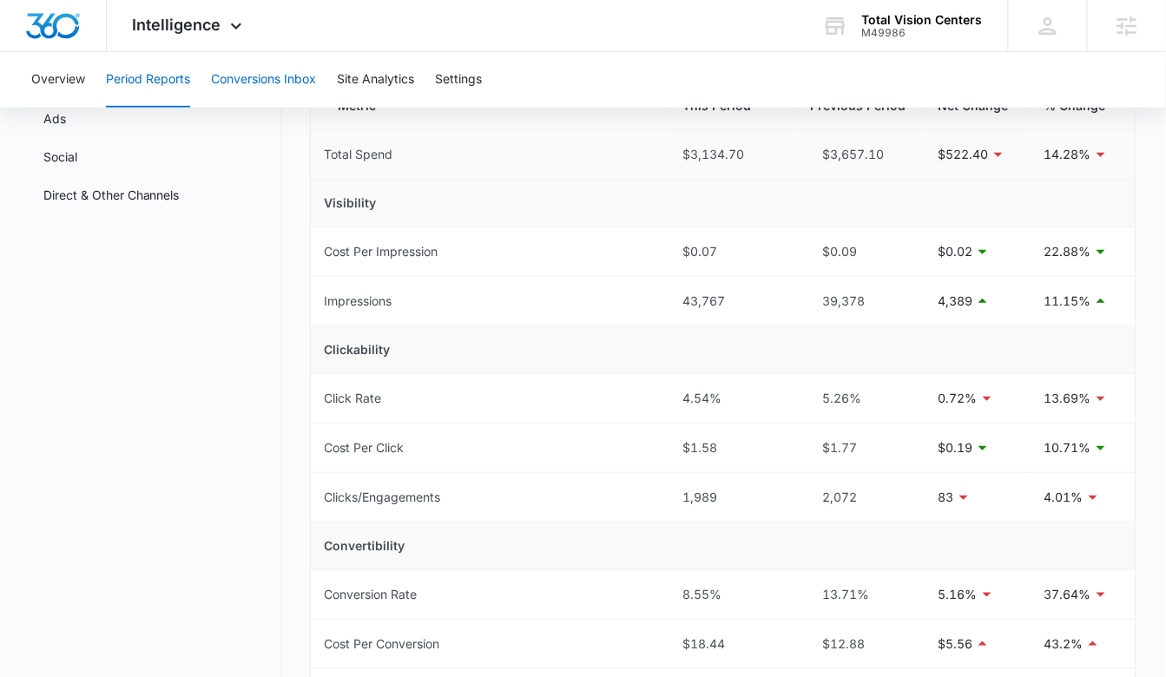
scroll to position [179, 0]
click at [282, 87] on button "Conversions Inbox" at bounding box center [263, 80] width 105 height 56
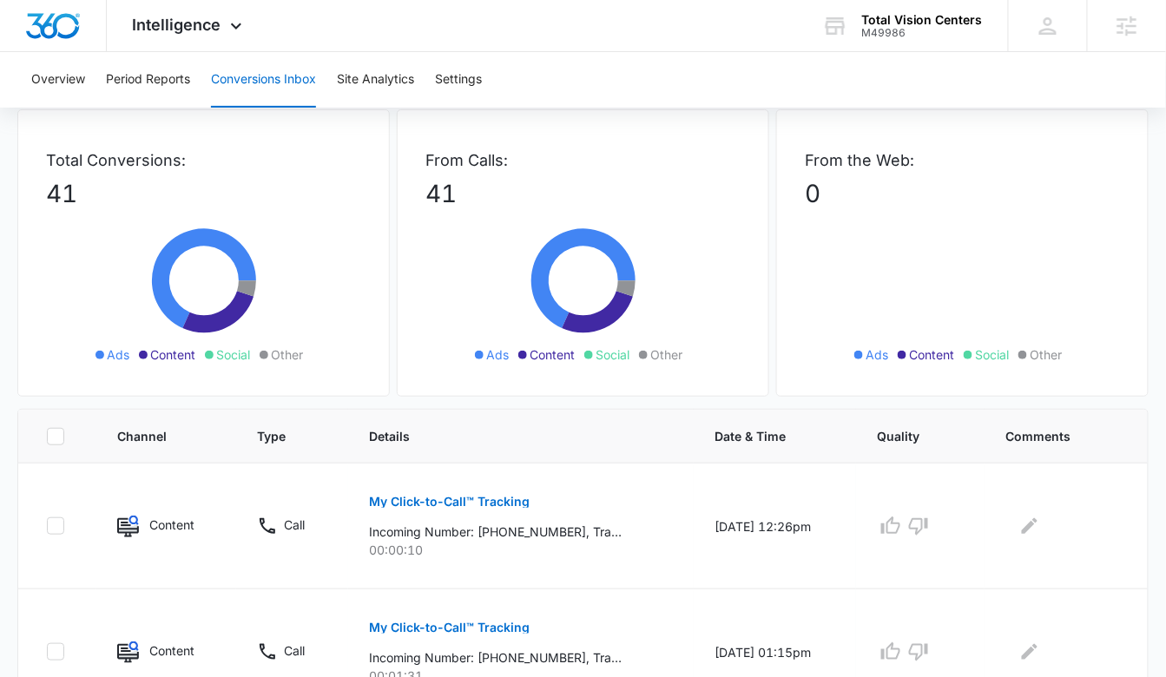
scroll to position [63, 0]
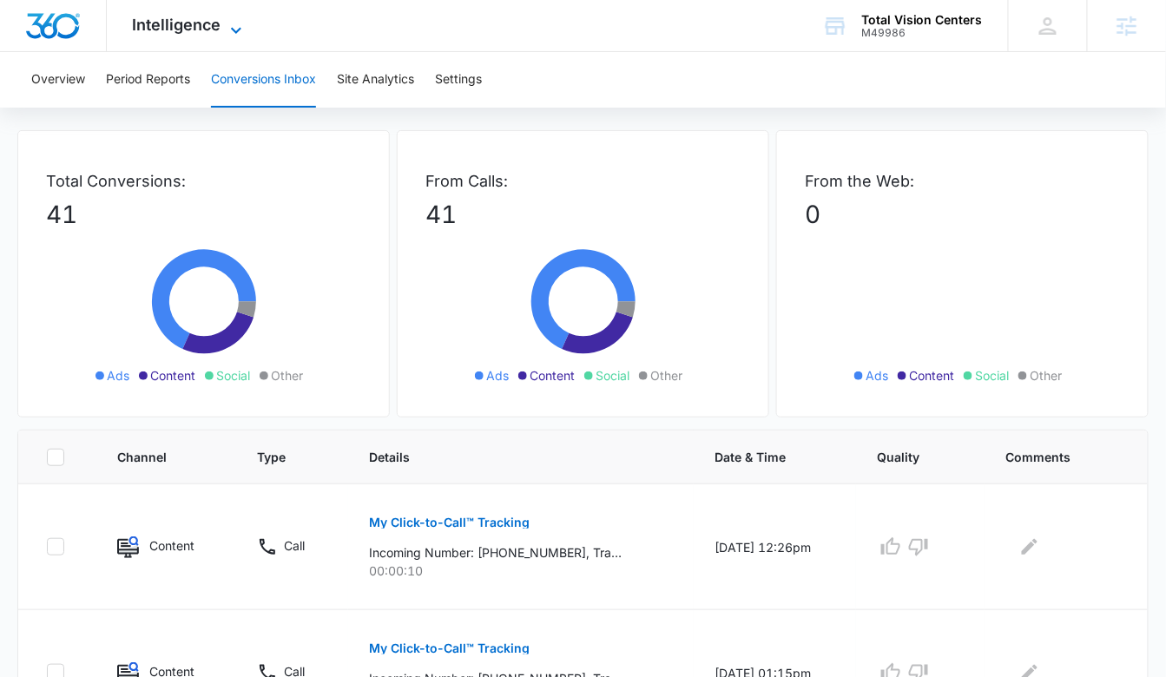
click at [219, 23] on span "Intelligence" at bounding box center [177, 25] width 89 height 18
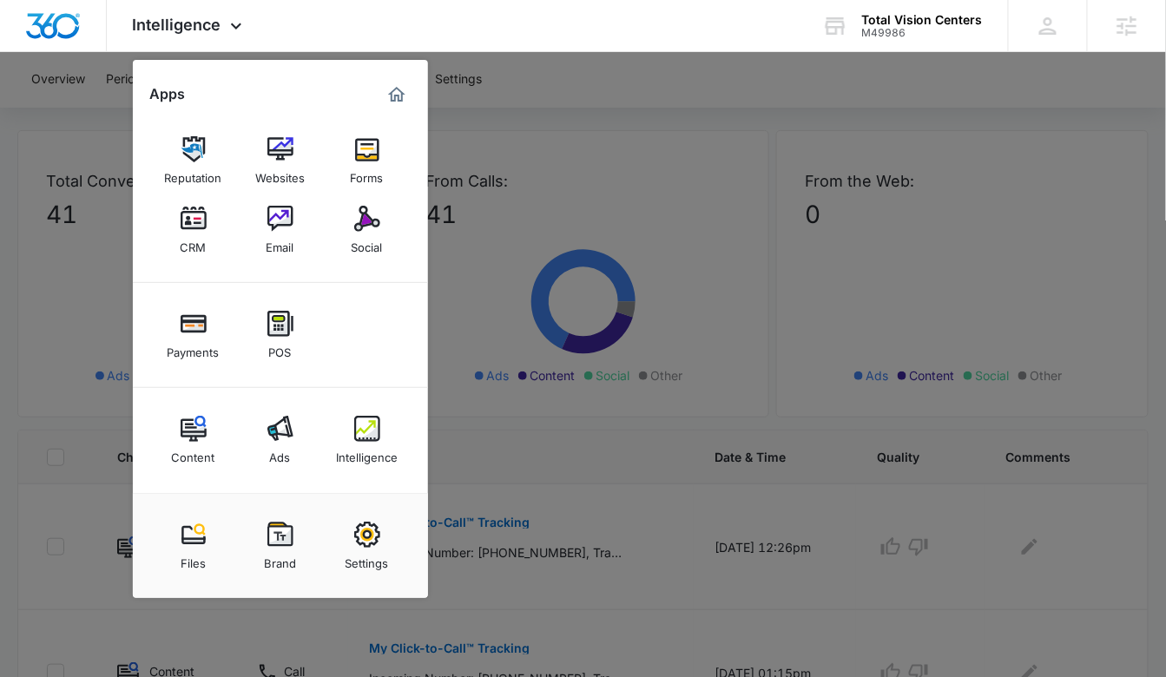
click at [197, 217] on img at bounding box center [194, 219] width 26 height 26
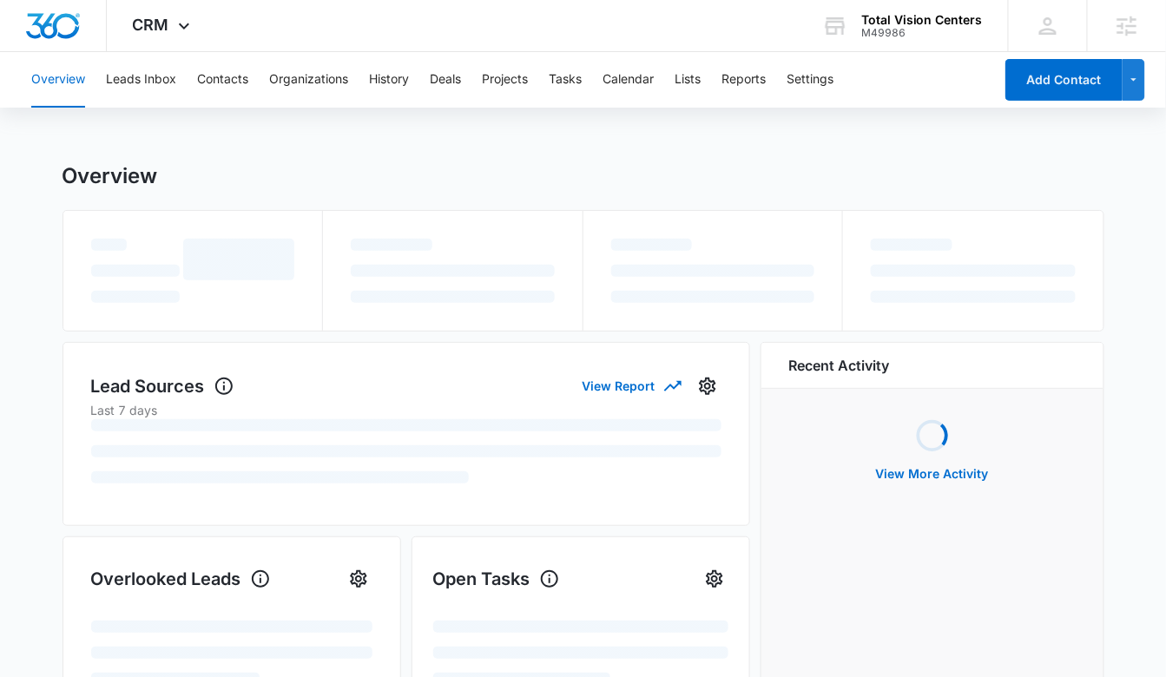
click at [103, 65] on div "Overview Leads Inbox Contacts Organizations History Deals Projects Tasks Calend…" at bounding box center [507, 80] width 972 height 56
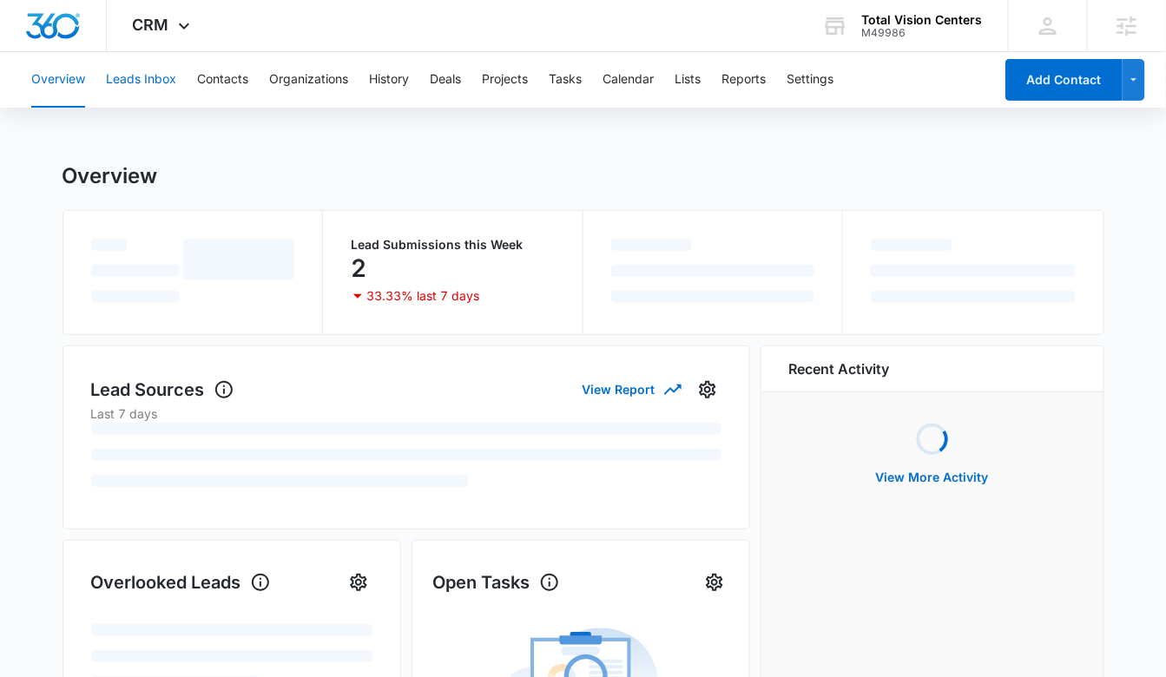
drag, startPoint x: 124, startPoint y: 80, endPoint x: 125, endPoint y: 94, distance: 13.9
click at [124, 80] on button "Leads Inbox" at bounding box center [141, 80] width 70 height 56
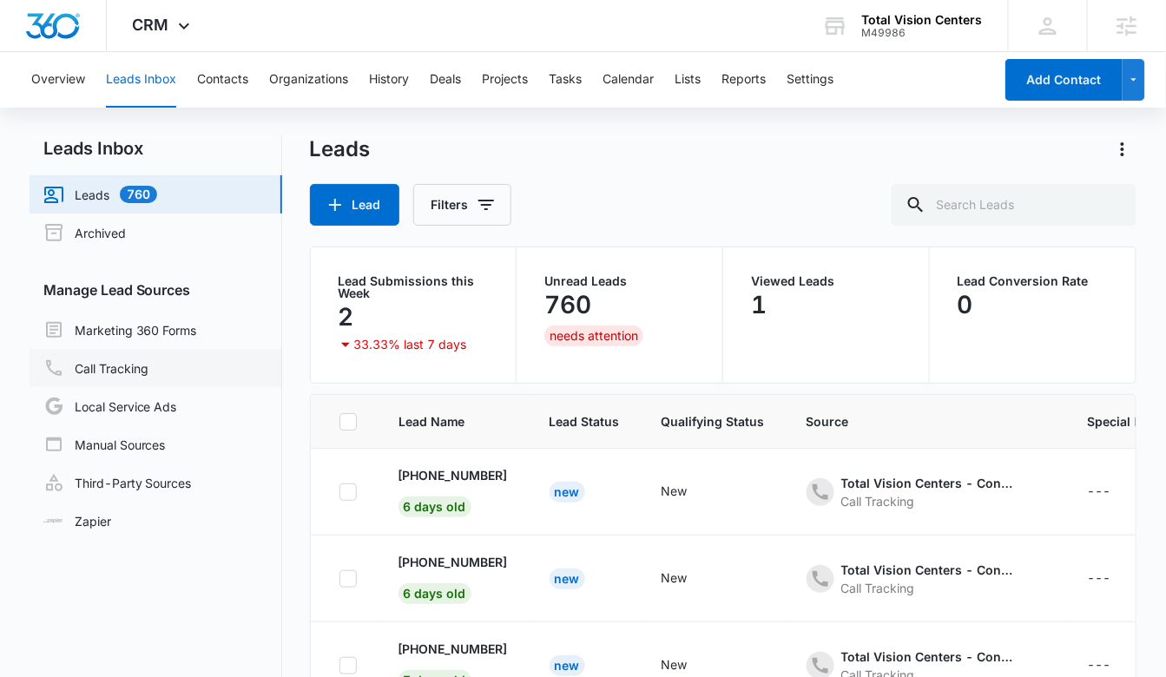
click at [148, 366] on link "Call Tracking" at bounding box center [95, 368] width 105 height 21
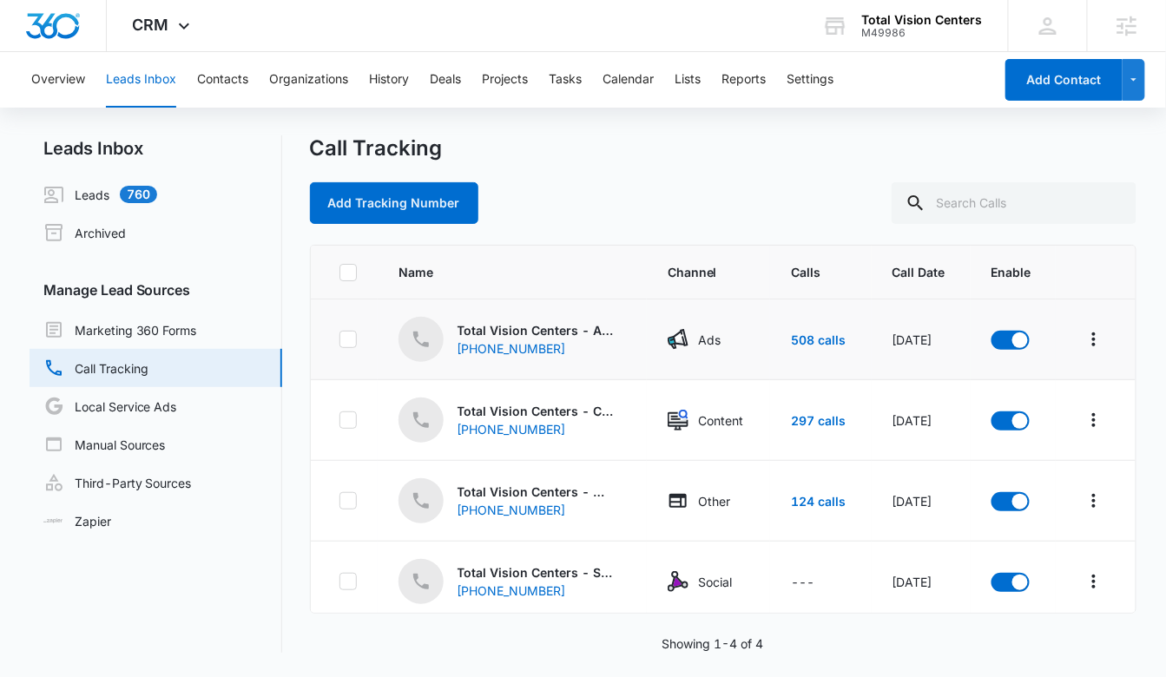
click at [590, 337] on p "Total Vision Centers - Ads" at bounding box center [536, 330] width 156 height 18
click at [1097, 336] on icon "Overflow Menu" at bounding box center [1094, 339] width 21 height 21
click at [513, 326] on p "Total Vision Centers - Ads" at bounding box center [536, 330] width 156 height 18
click at [346, 339] on icon at bounding box center [348, 340] width 16 height 16
click at [339, 339] on input "checkbox" at bounding box center [339, 339] width 1 height 1
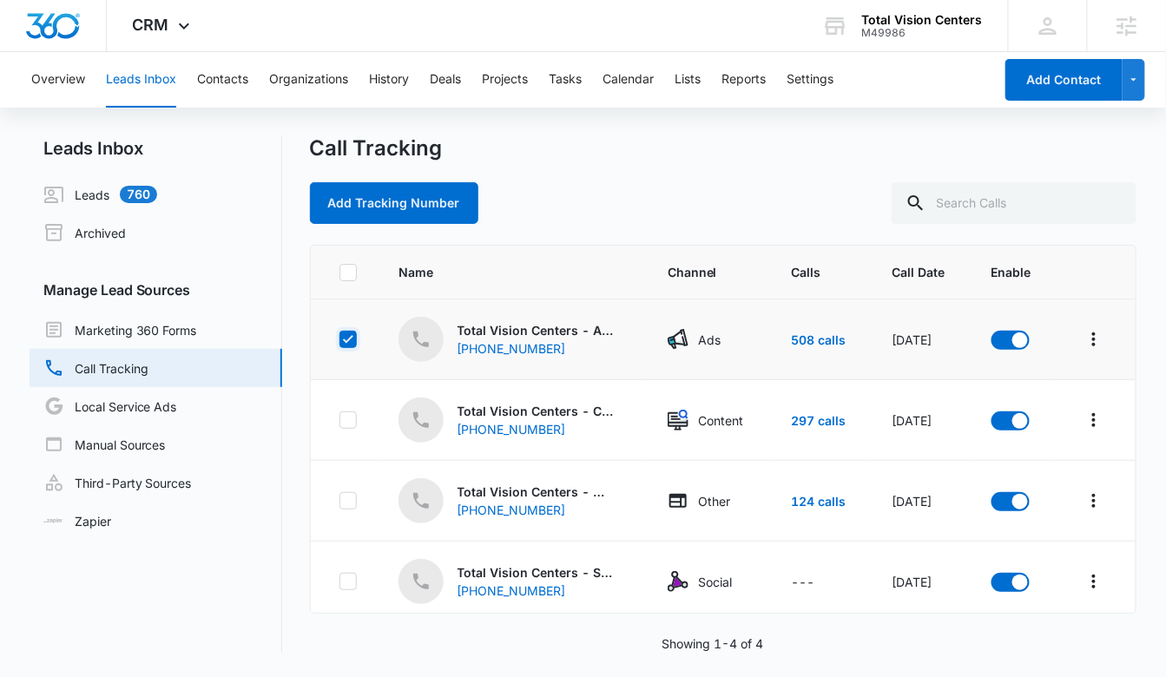
checkbox input "true"
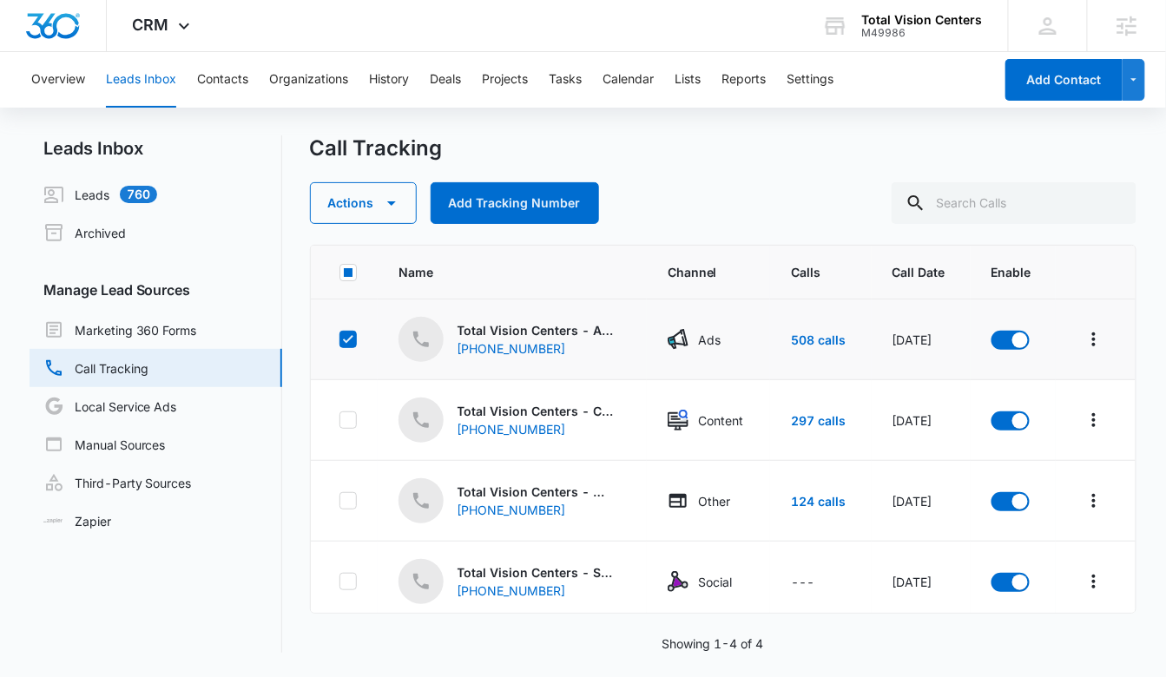
click at [545, 329] on p "Total Vision Centers - Ads" at bounding box center [536, 330] width 156 height 18
click at [534, 353] on div "[PHONE_NUMBER]" at bounding box center [527, 348] width 139 height 18
click at [795, 336] on link "508 calls" at bounding box center [818, 340] width 55 height 15
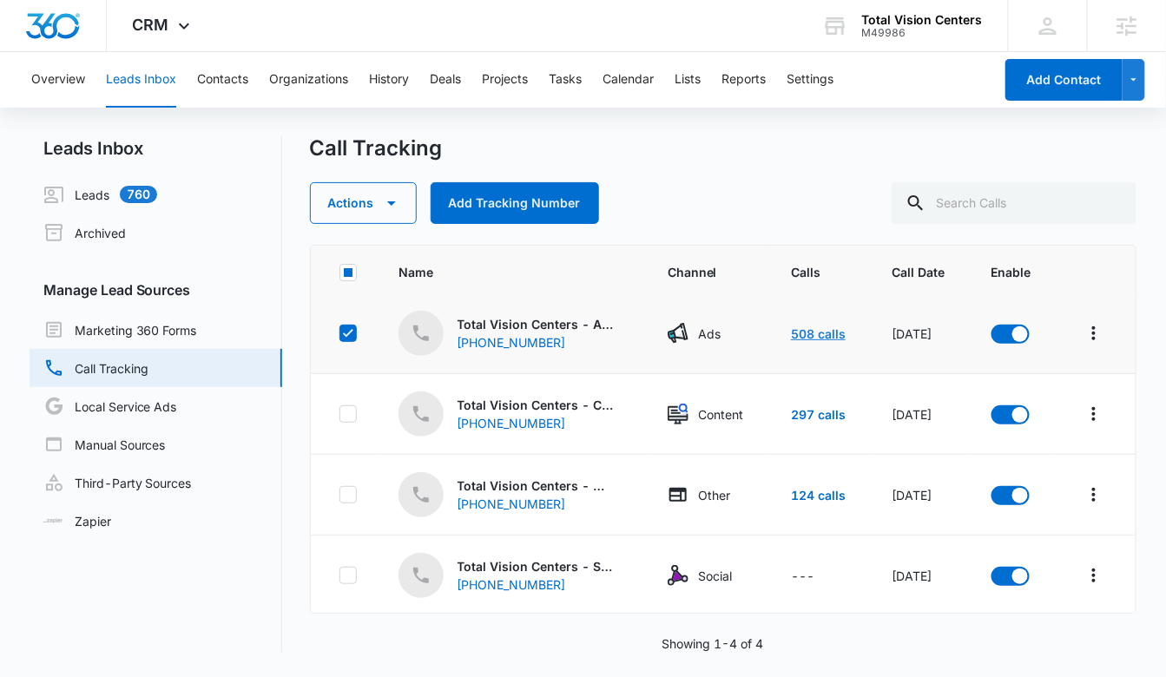
scroll to position [7, 0]
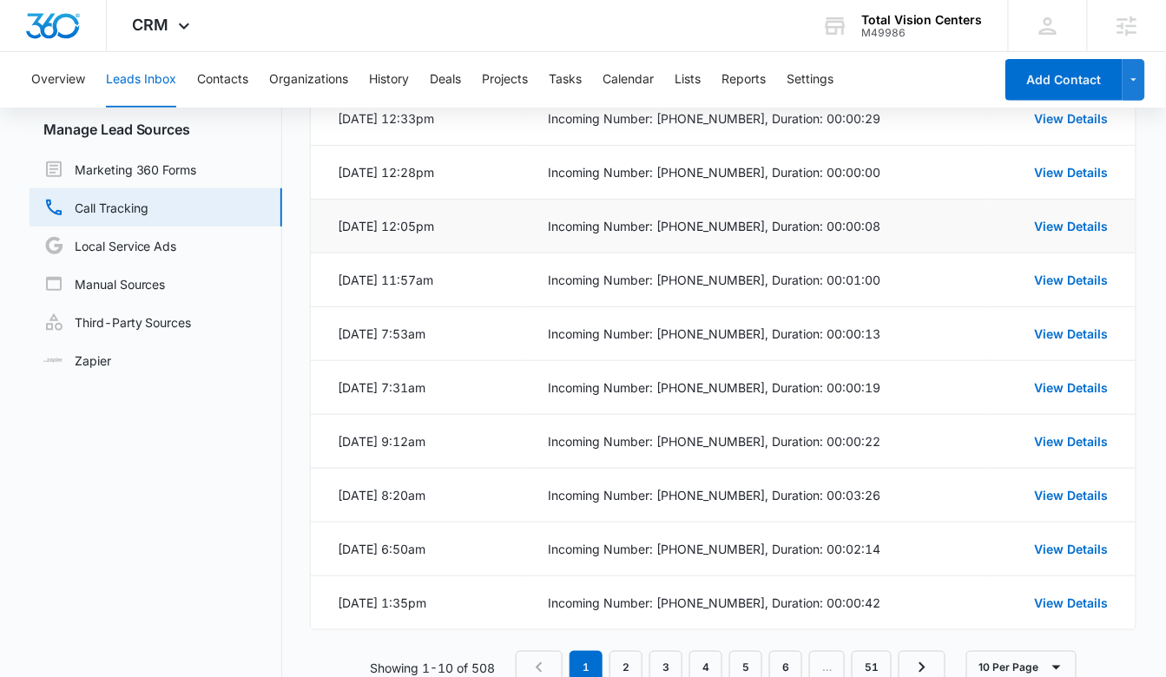
scroll to position [208, 0]
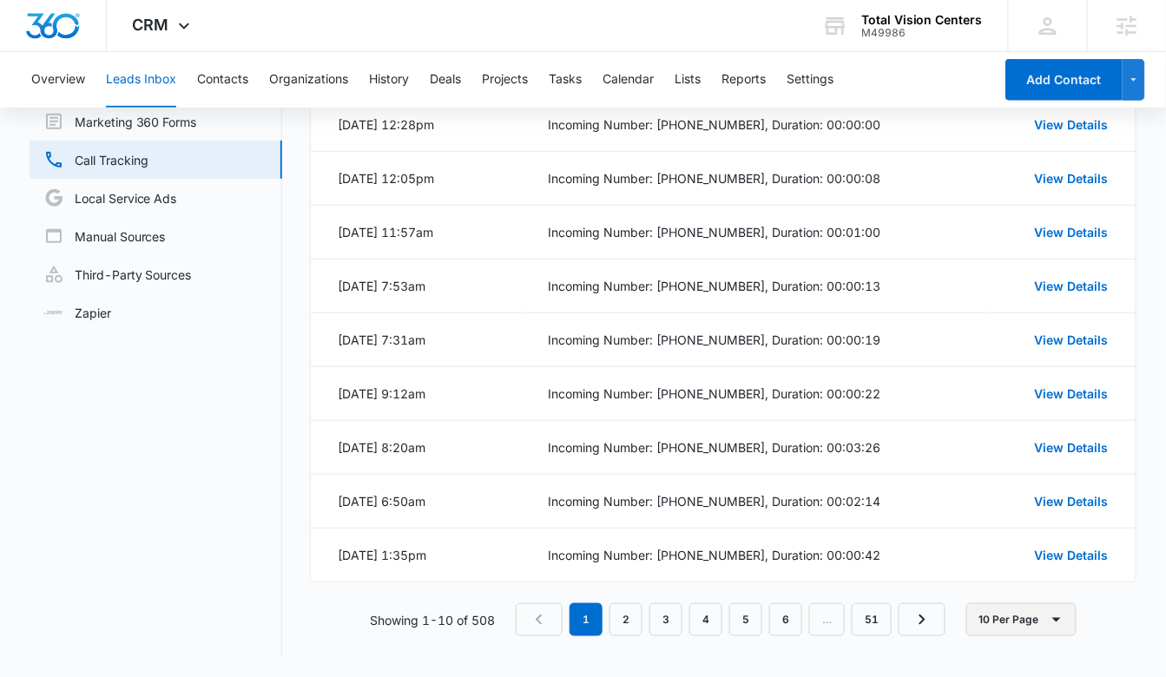
click at [1026, 620] on button "10 Per Page" at bounding box center [1021, 619] width 110 height 33
click at [1016, 574] on div "100 Per Page" at bounding box center [1028, 568] width 76 height 12
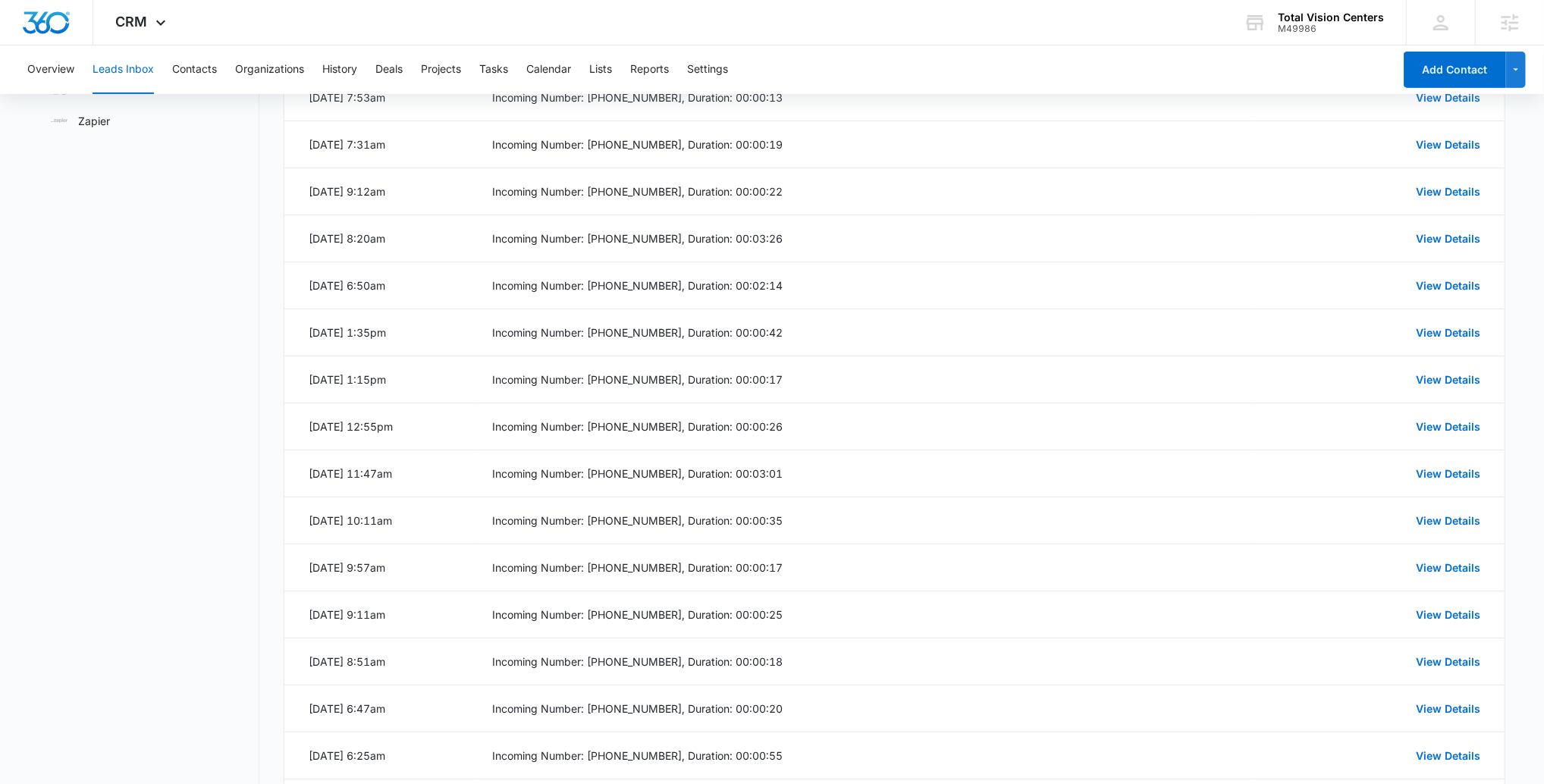
scroll to position [0, 0]
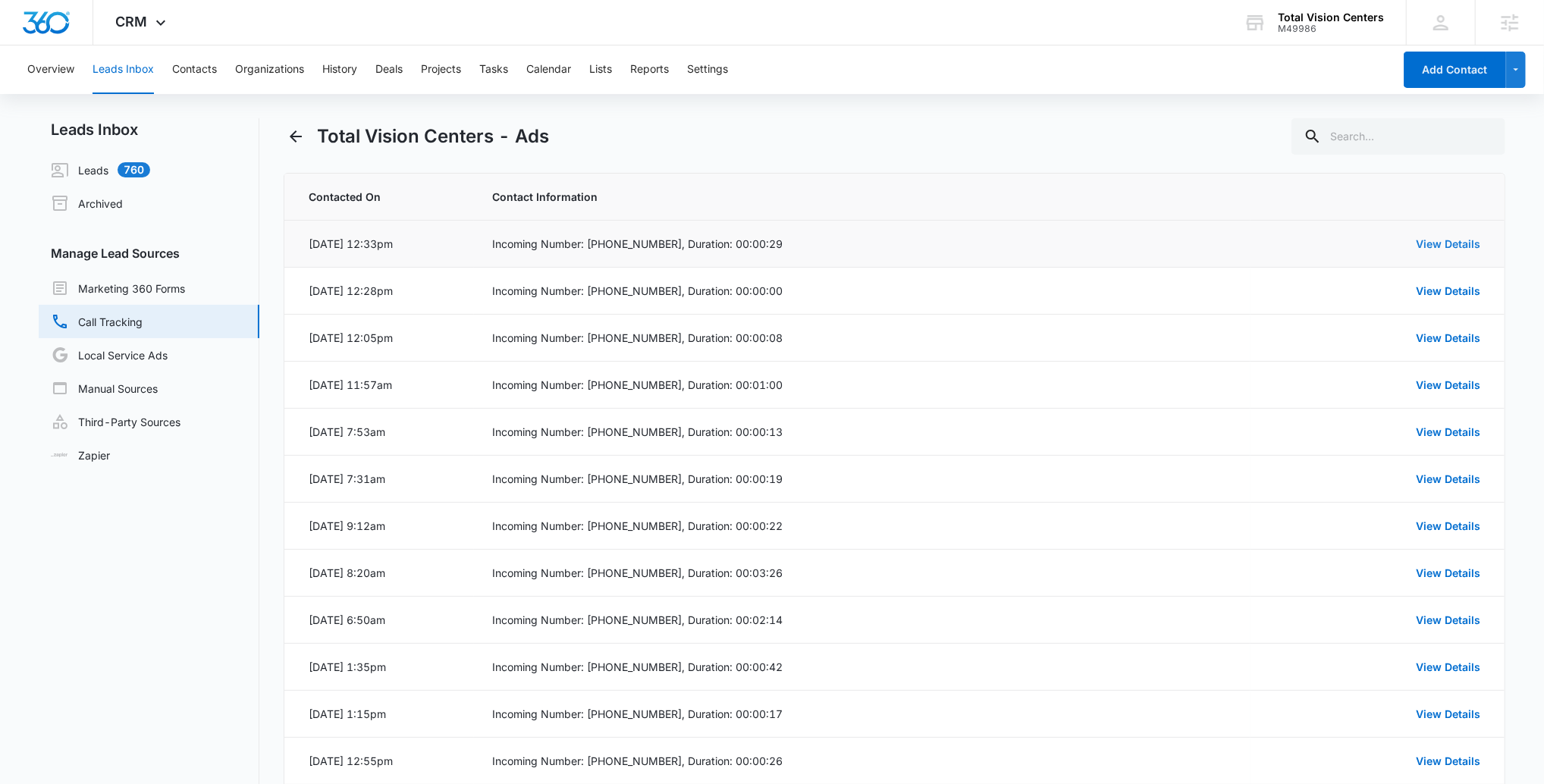
click at [1017, 246] on link "View Details" at bounding box center [1448, 244] width 65 height 13
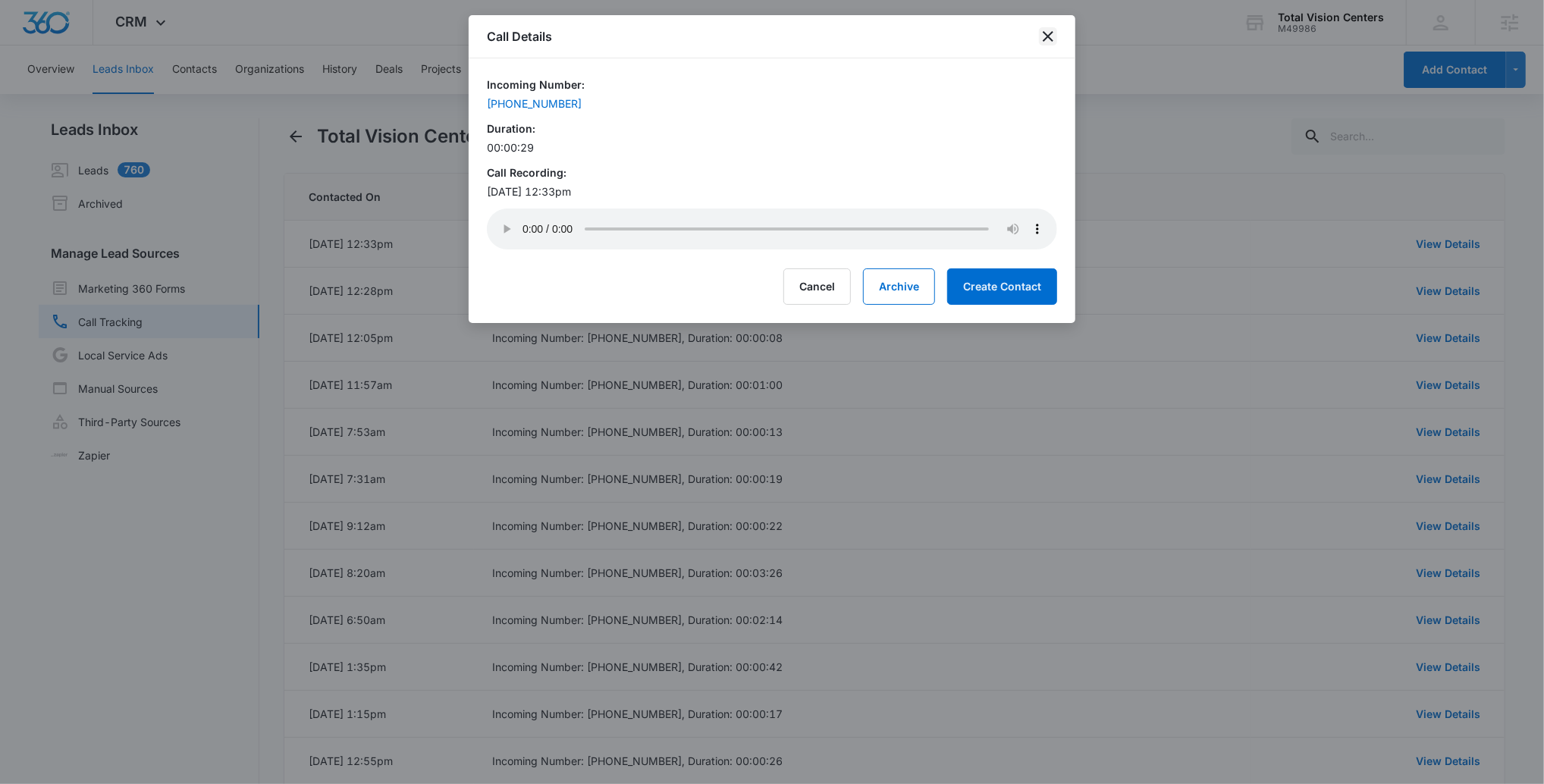
click at [1017, 38] on icon "close" at bounding box center [1048, 36] width 18 height 18
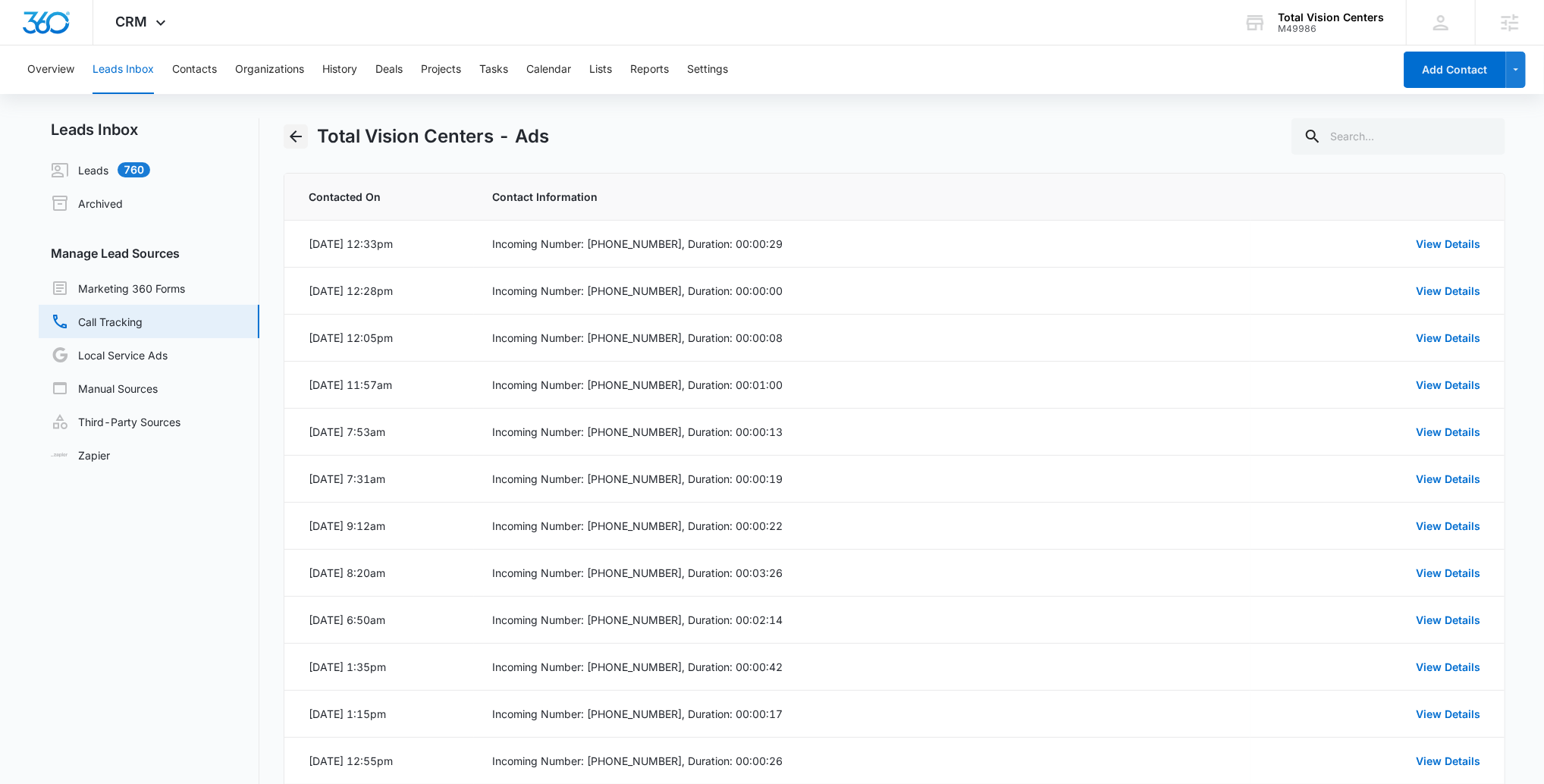
click at [291, 143] on icon "Back" at bounding box center [295, 136] width 18 height 18
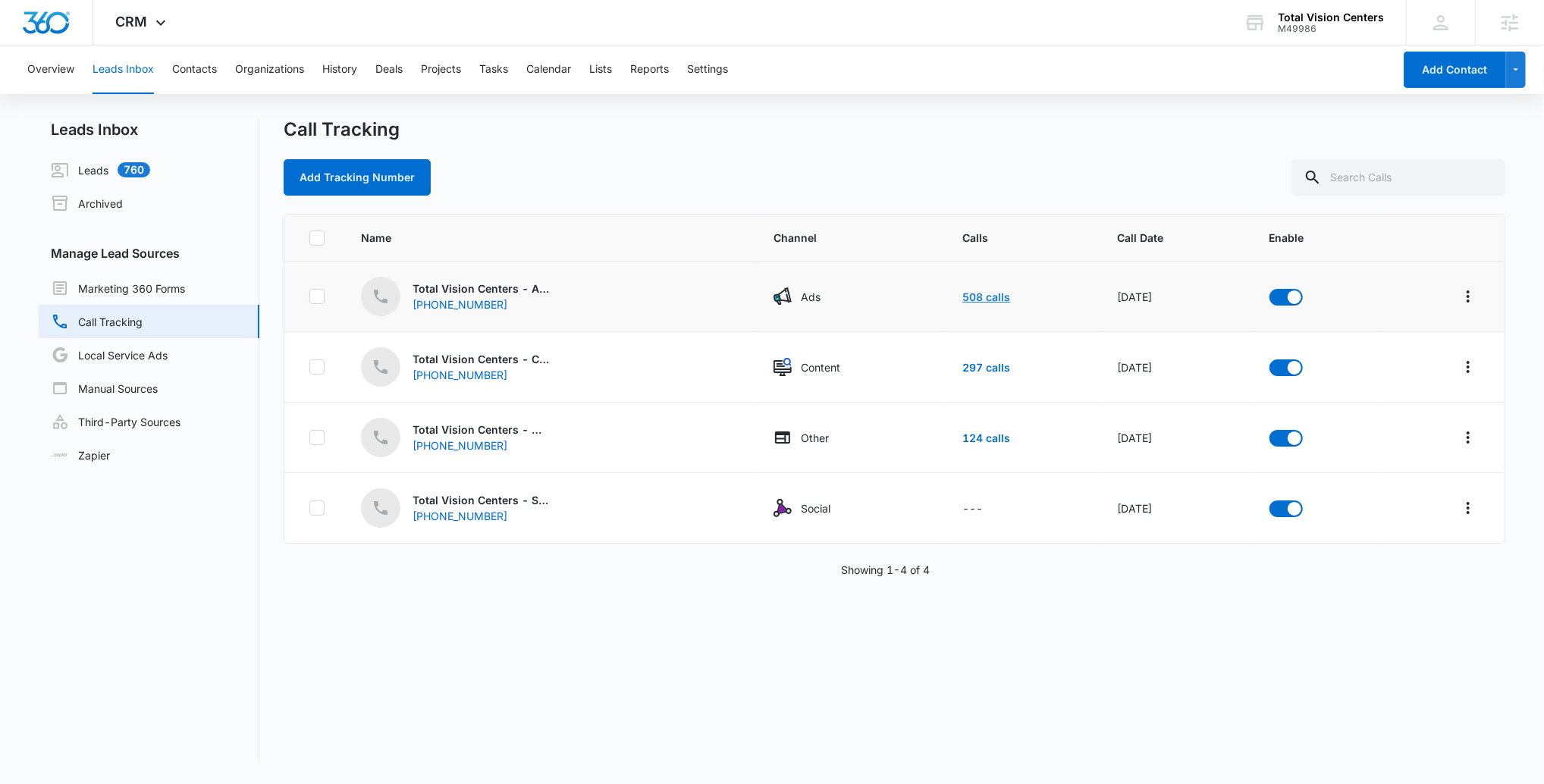
click at [963, 292] on link "508 calls" at bounding box center [987, 297] width 48 height 13
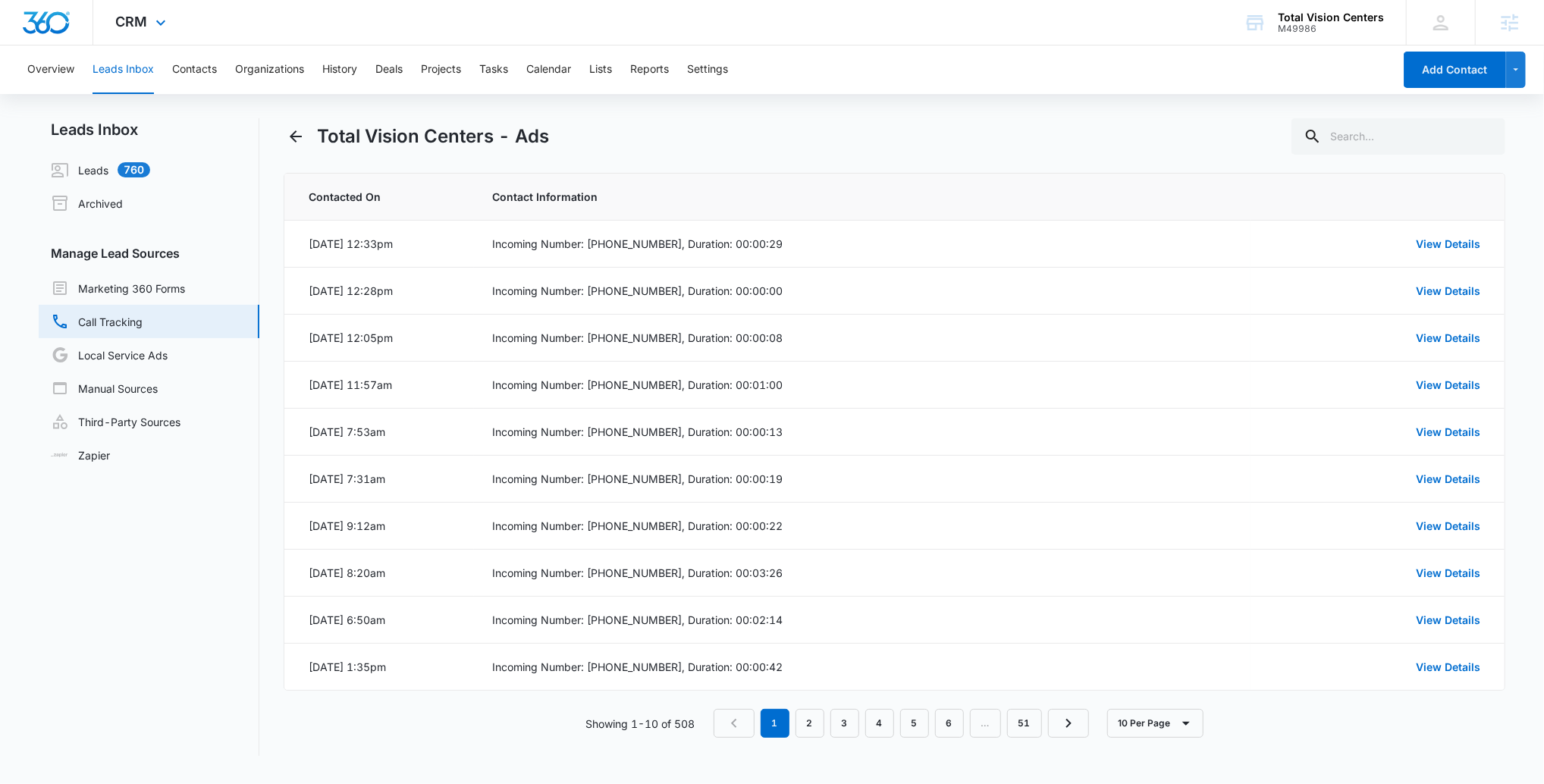
click at [93, 18] on div "CRM Apps Reputation Websites Forms CRM Email Social Payments POS Content Ads In…" at bounding box center [143, 22] width 100 height 45
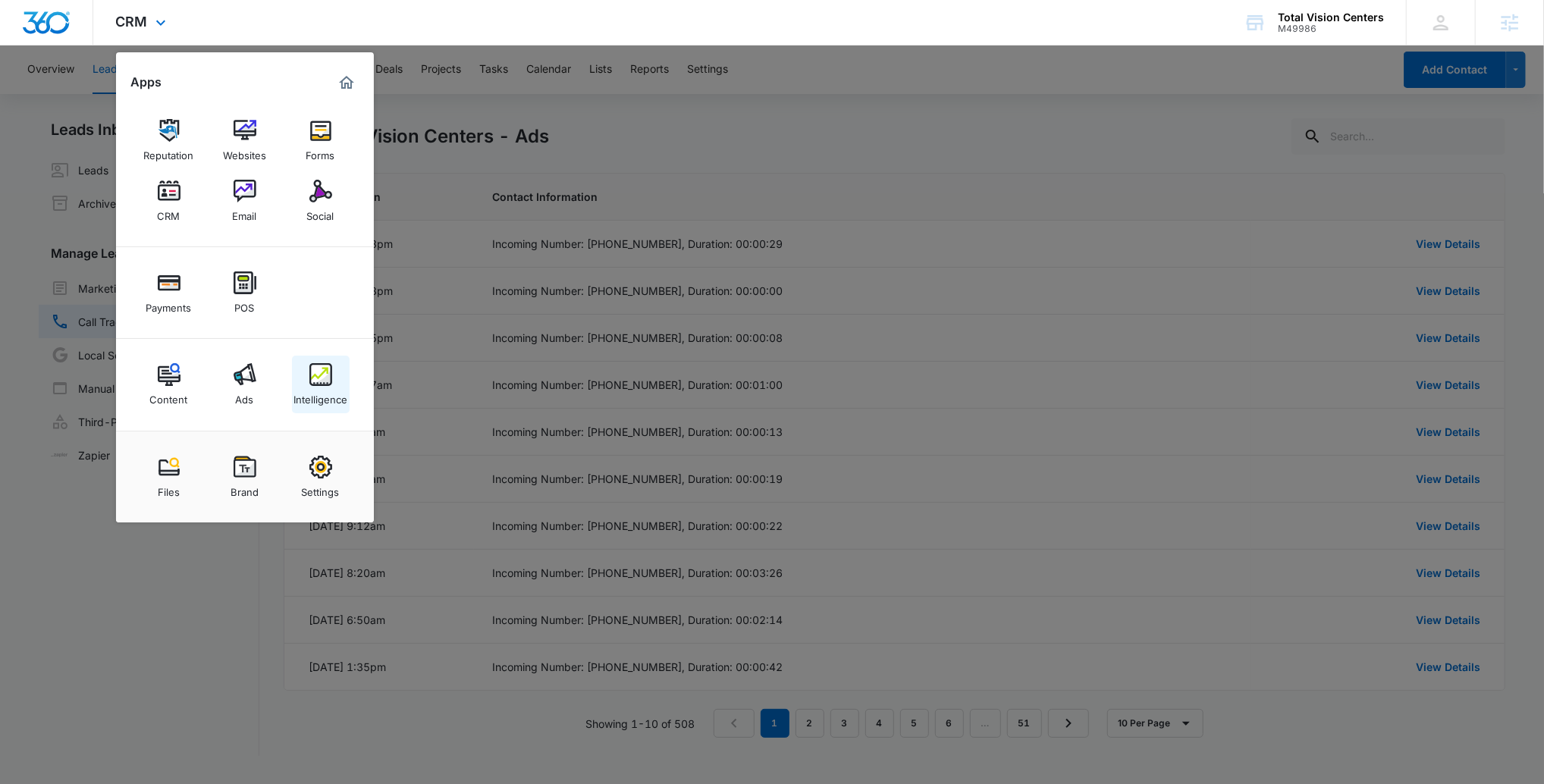
click at [316, 388] on div "Intelligence" at bounding box center [321, 395] width 54 height 20
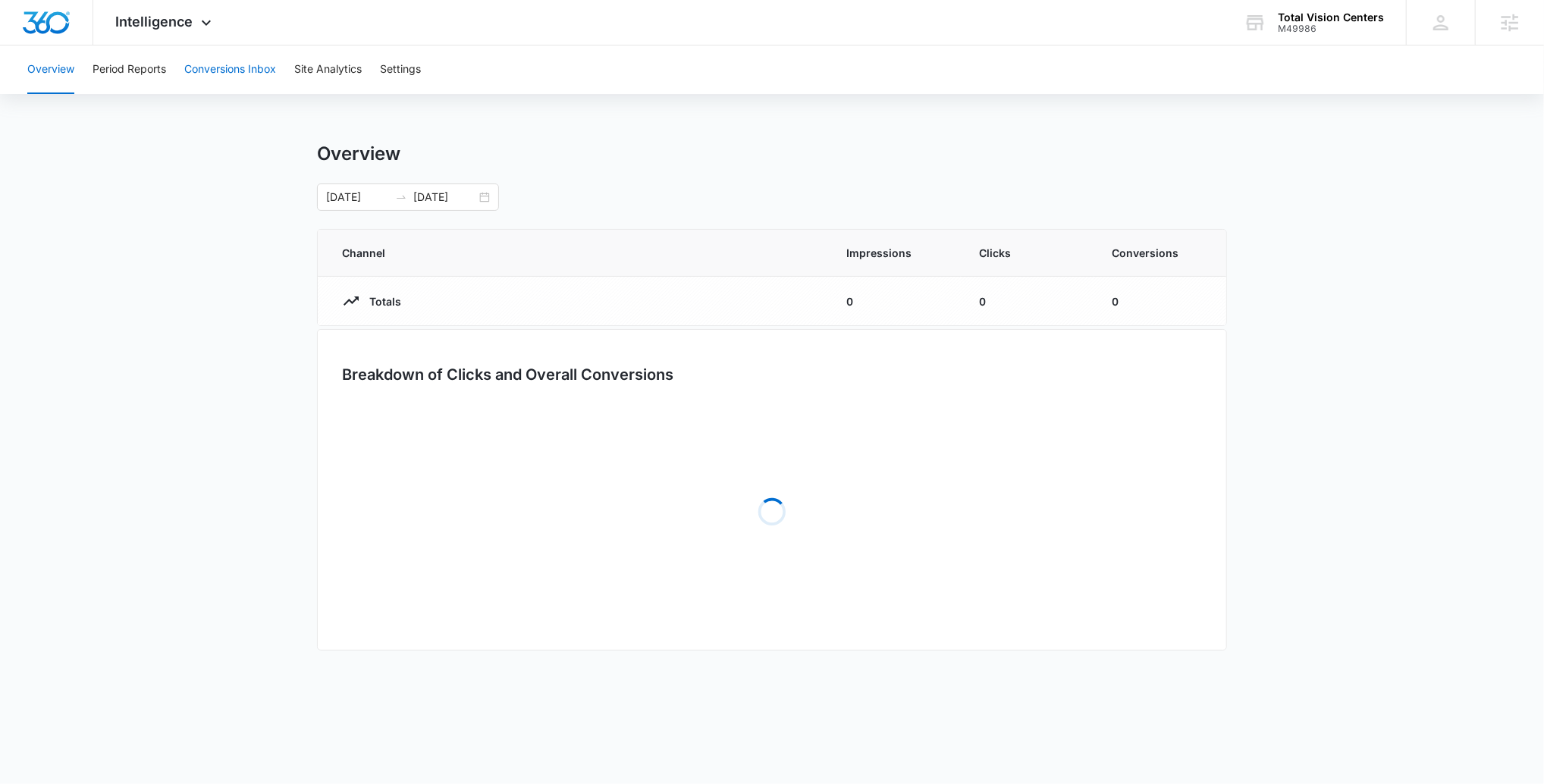
click at [239, 70] on button "Conversions Inbox" at bounding box center [230, 70] width 92 height 49
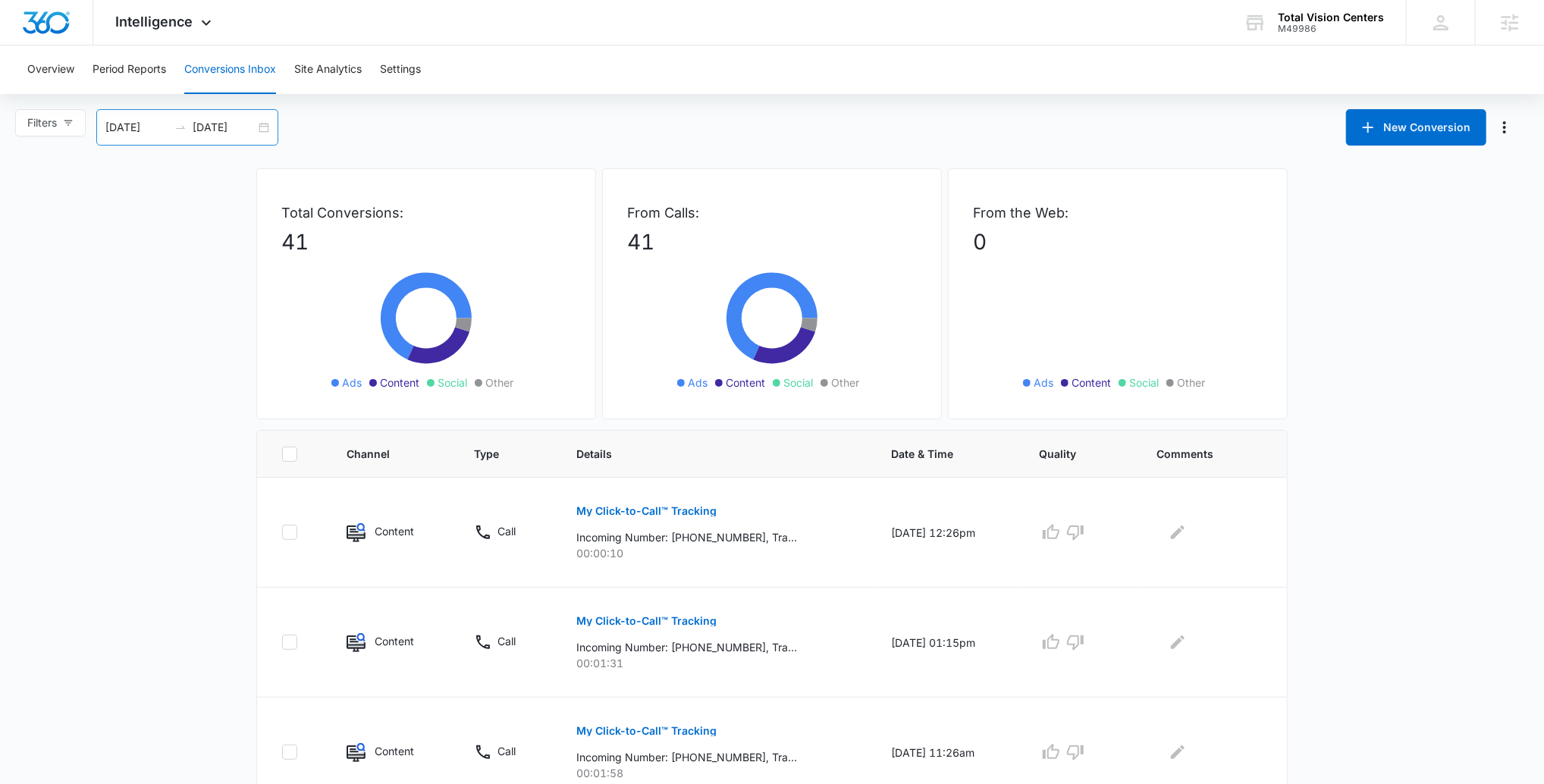
click at [228, 134] on input "[DATE]" at bounding box center [224, 127] width 63 height 17
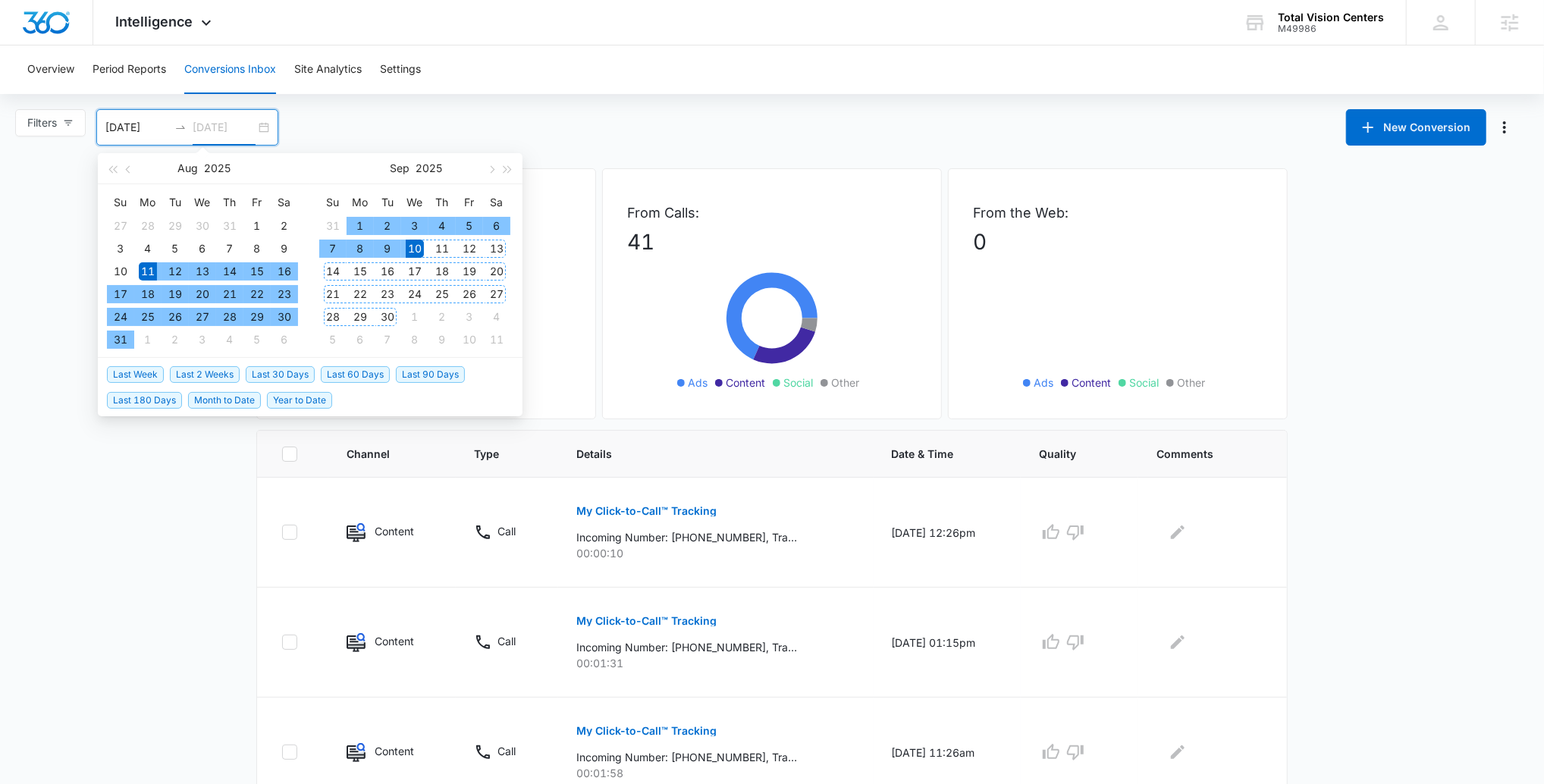
type input "[DATE]"
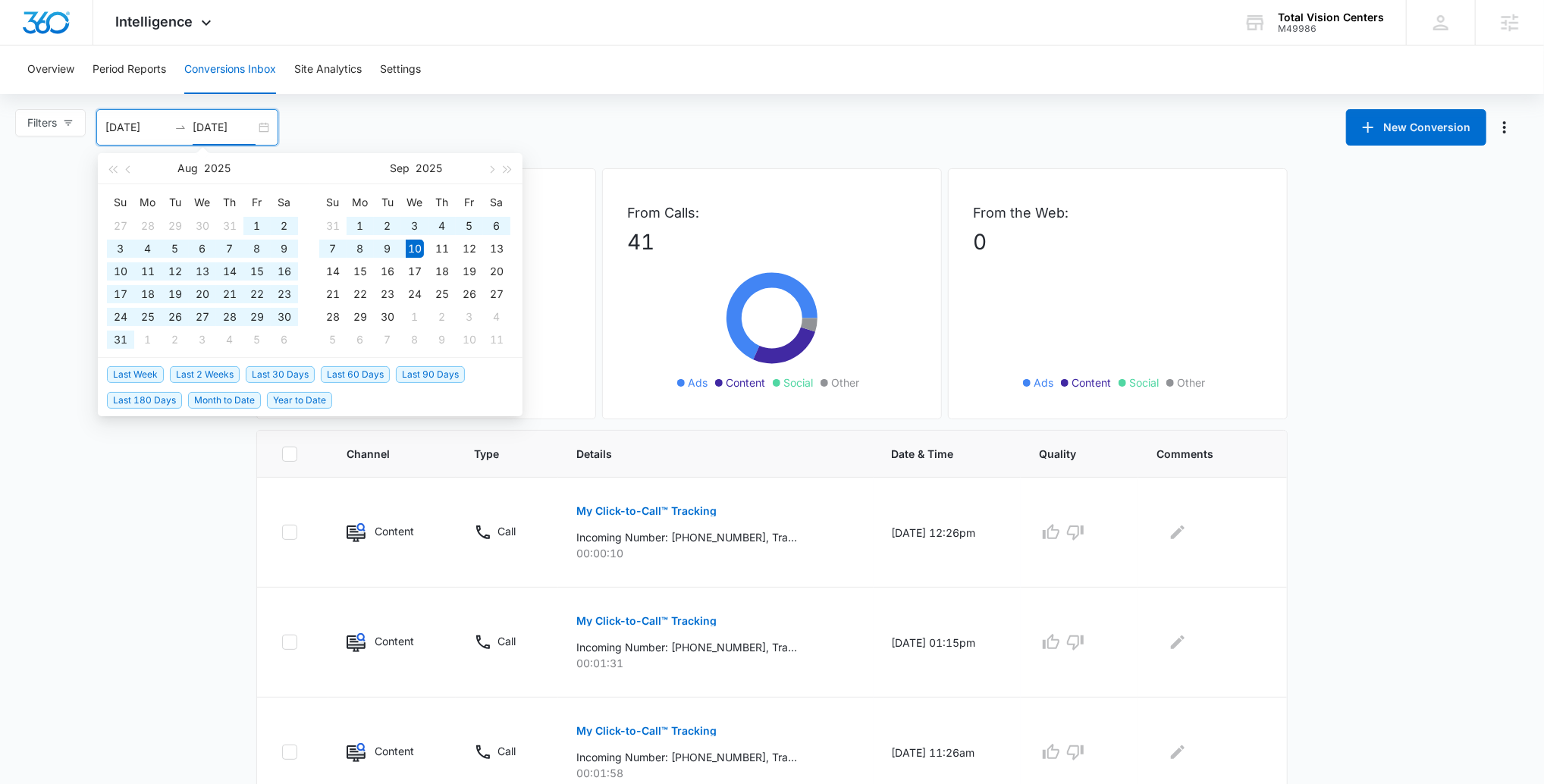
click at [429, 372] on span "Last 90 Days" at bounding box center [430, 374] width 69 height 17
type input "[DATE]"
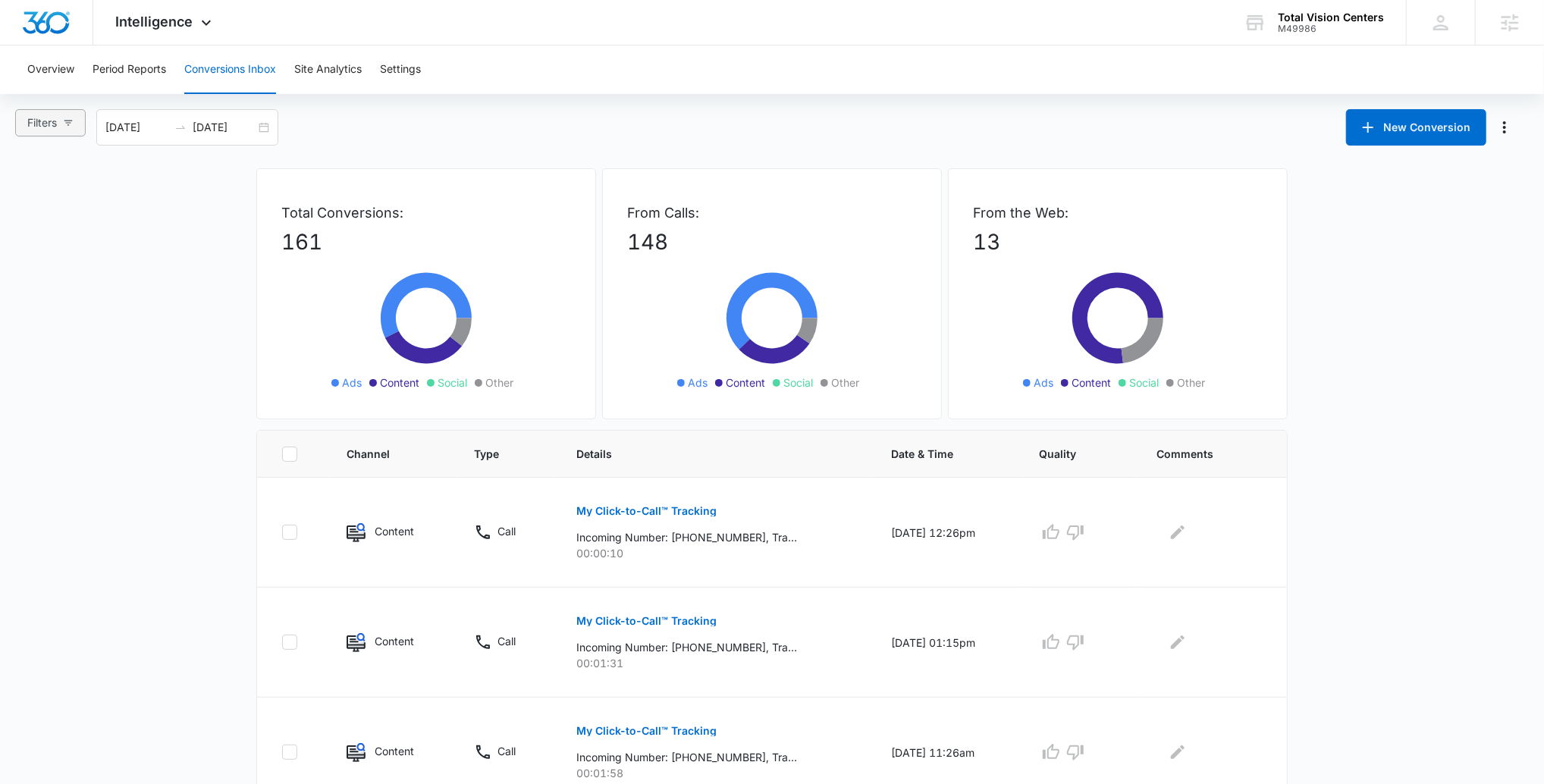
click at [70, 128] on button "Filters" at bounding box center [50, 122] width 71 height 27
drag, startPoint x: 61, startPoint y: 204, endPoint x: 86, endPoint y: 202, distance: 25.1
click at [60, 204] on span "Ads" at bounding box center [52, 202] width 31 height 13
click at [36, 204] on input "Ads" at bounding box center [30, 203] width 12 height 12
radio input "true"
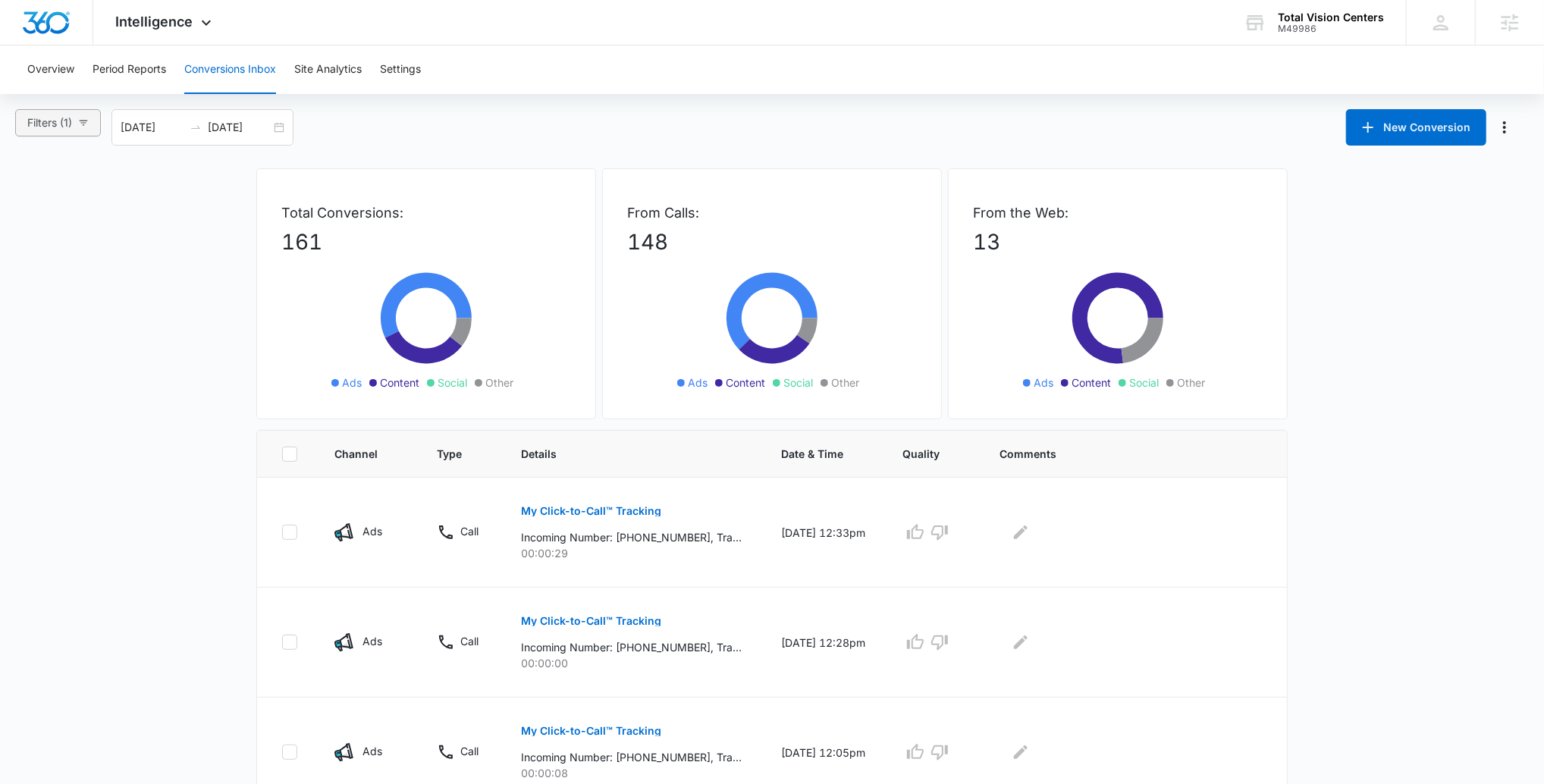
click at [86, 129] on button "Filters (1)" at bounding box center [58, 122] width 86 height 27
click at [365, 124] on div "Filters (1) Filter Channel : All Channels Ads Content Social Other Filter Type …" at bounding box center [772, 127] width 1544 height 37
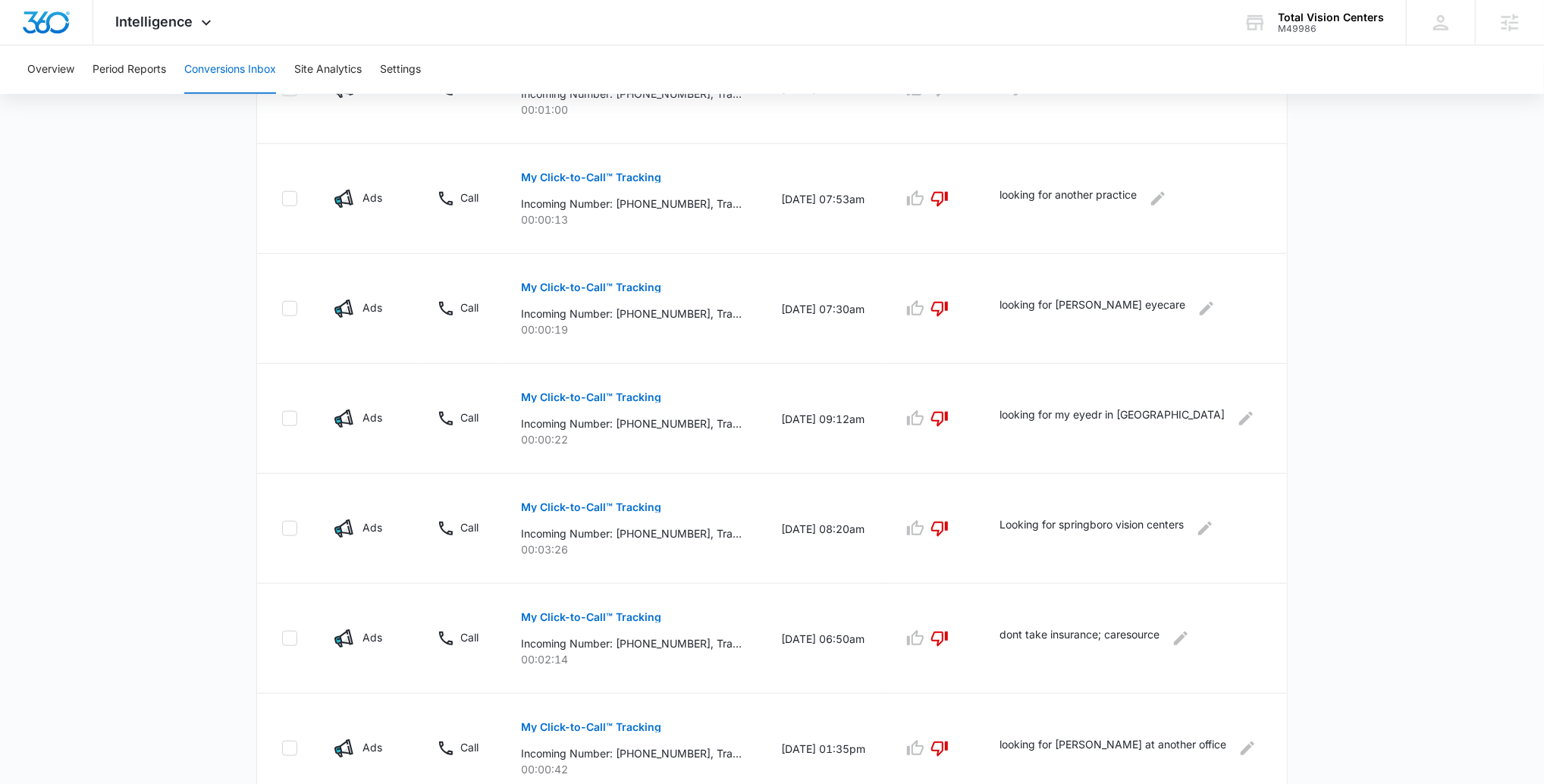
scroll to position [837, 0]
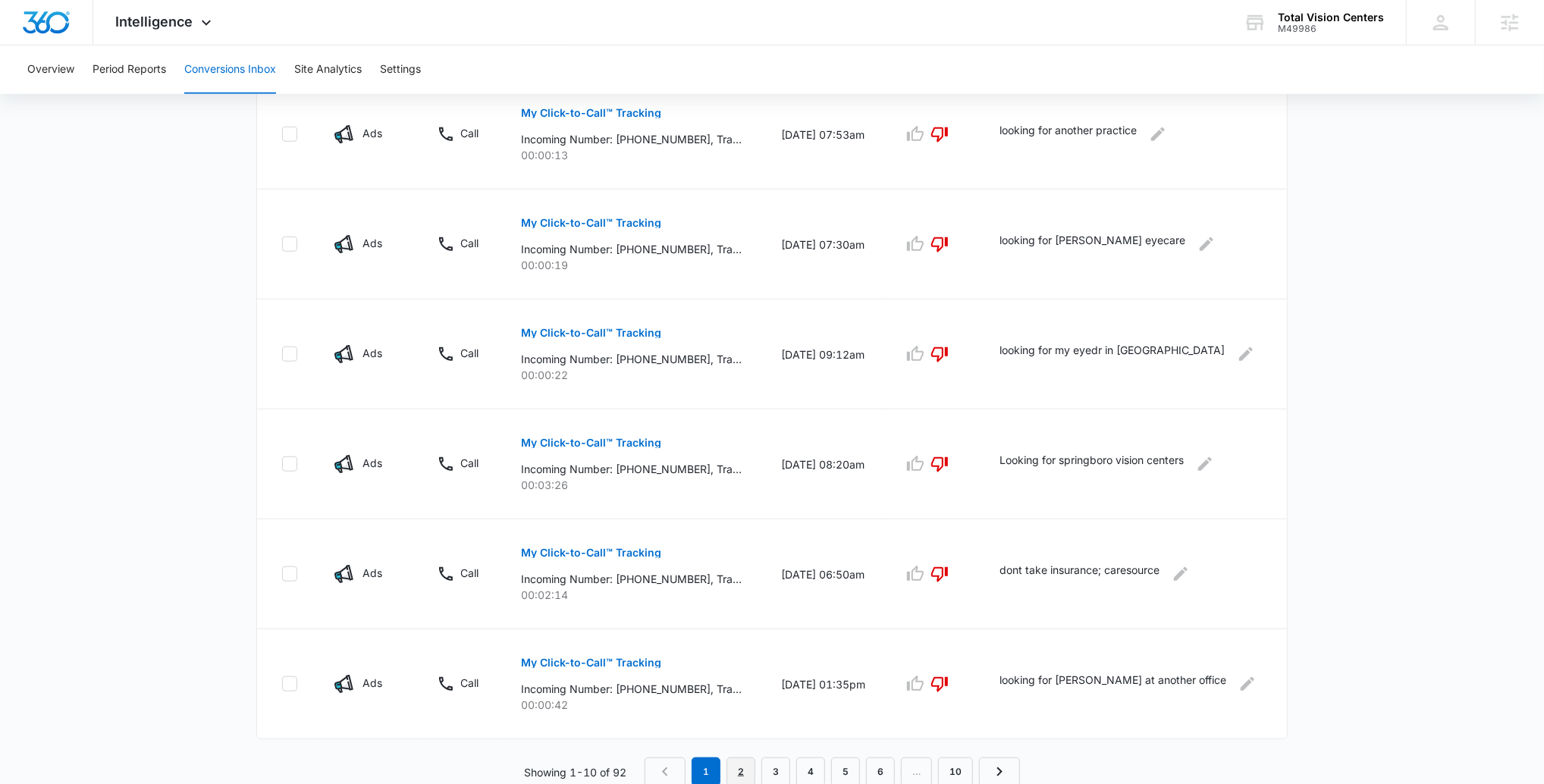
click at [741, 590] on link "2" at bounding box center [741, 771] width 29 height 29
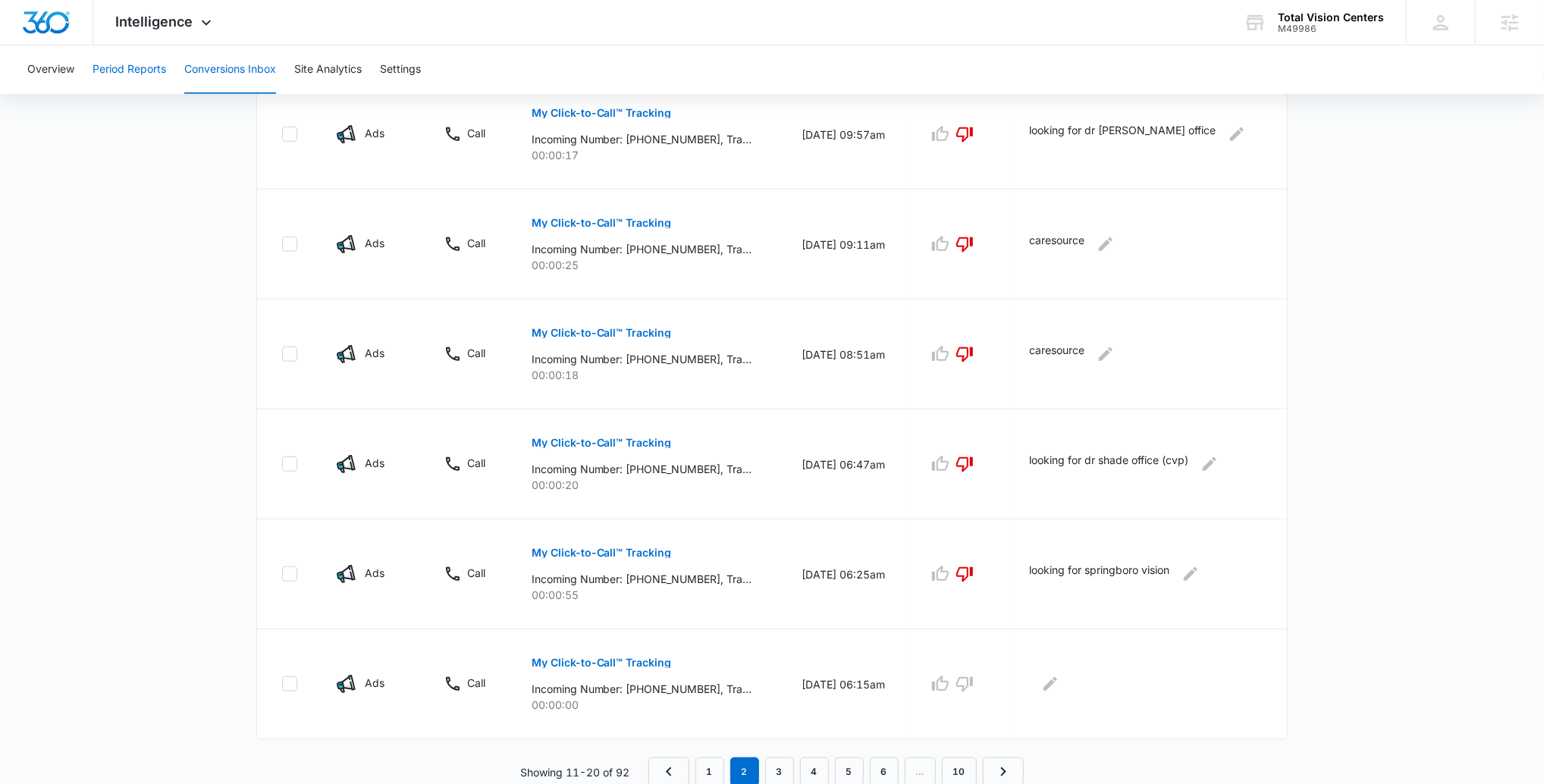
click at [162, 72] on button "Period Reports" at bounding box center [129, 70] width 73 height 49
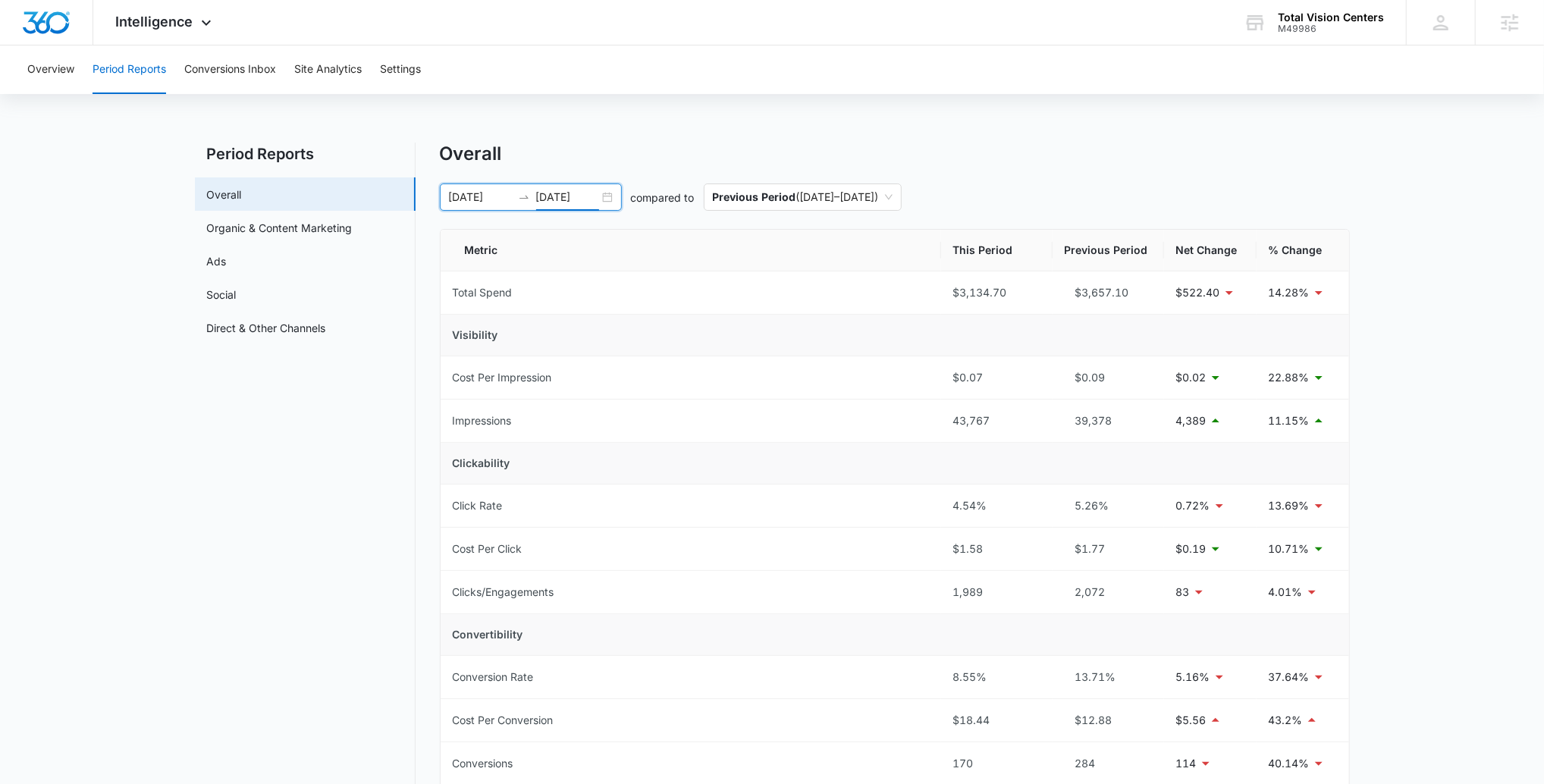
click at [545, 201] on input "[DATE]" at bounding box center [568, 196] width 63 height 17
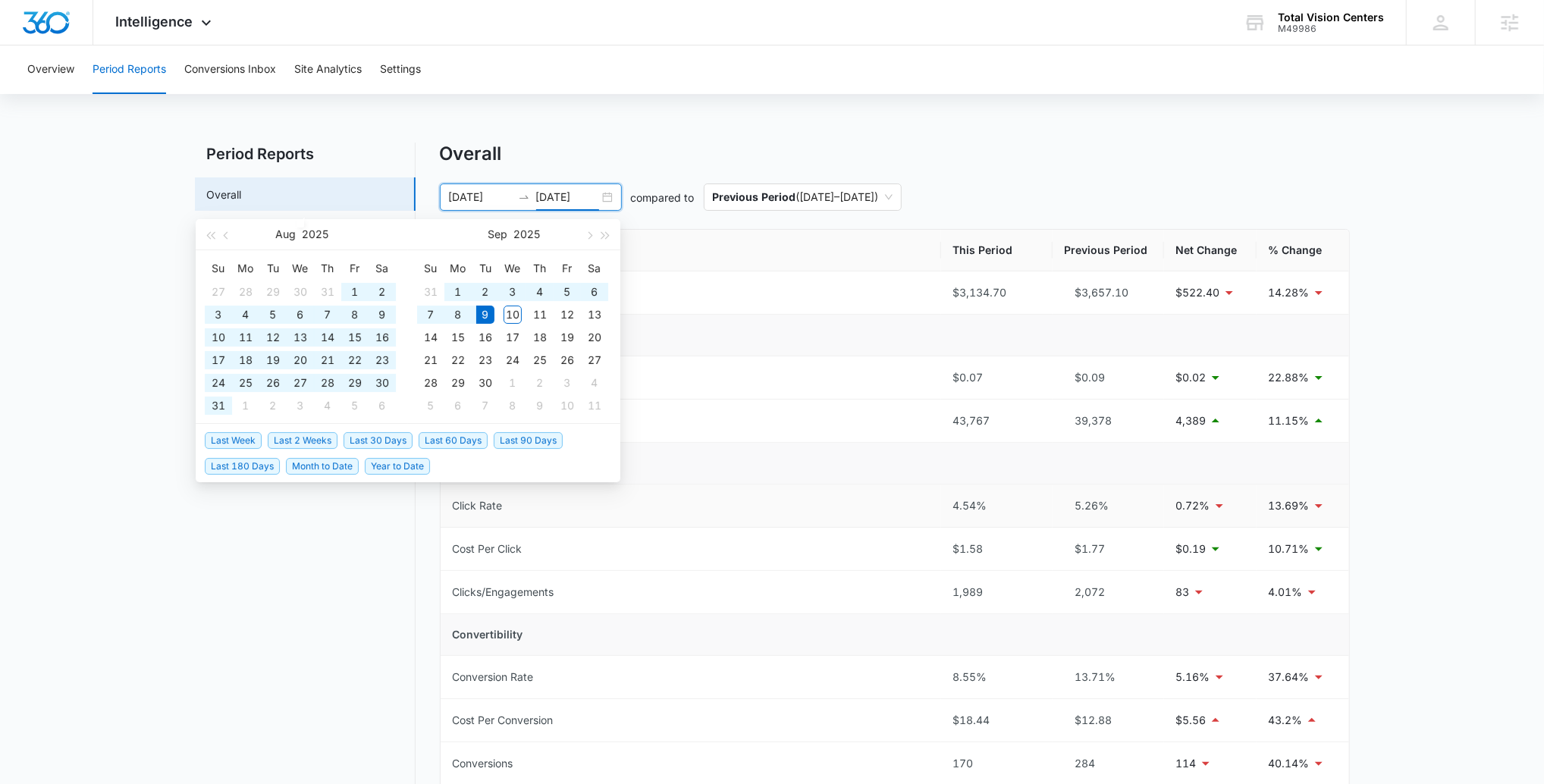
type input "[DATE]"
click at [391, 467] on span "Year to Date" at bounding box center [397, 465] width 65 height 17
type input "[DATE]"
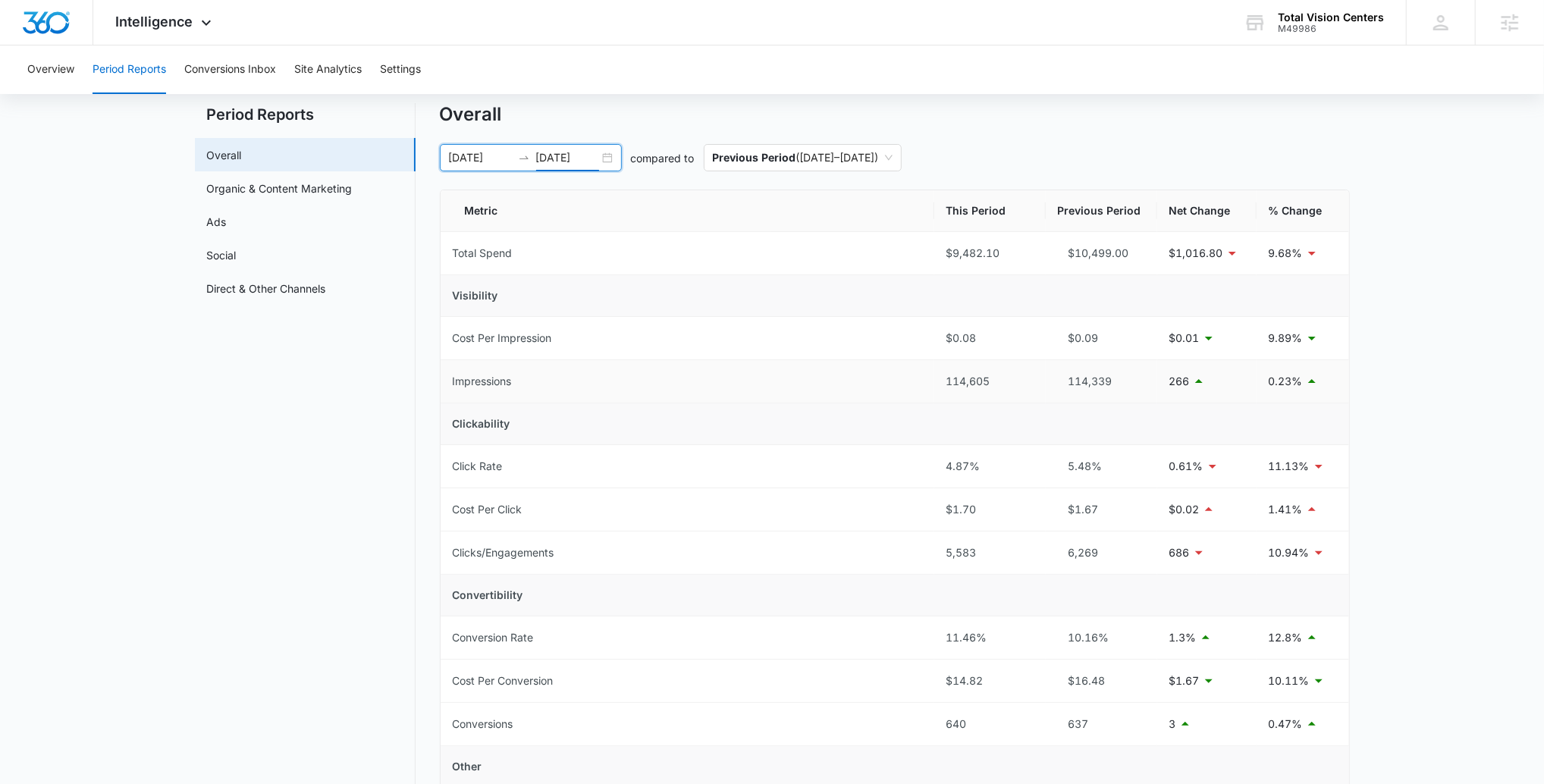
scroll to position [41, 0]
click at [387, 348] on nav "Period Reports Overall Organic & Content Marketing Ads Social Direct & Other Ch…" at bounding box center [305, 685] width 221 height 1168
click at [577, 155] on input "[DATE]" at bounding box center [568, 155] width 63 height 17
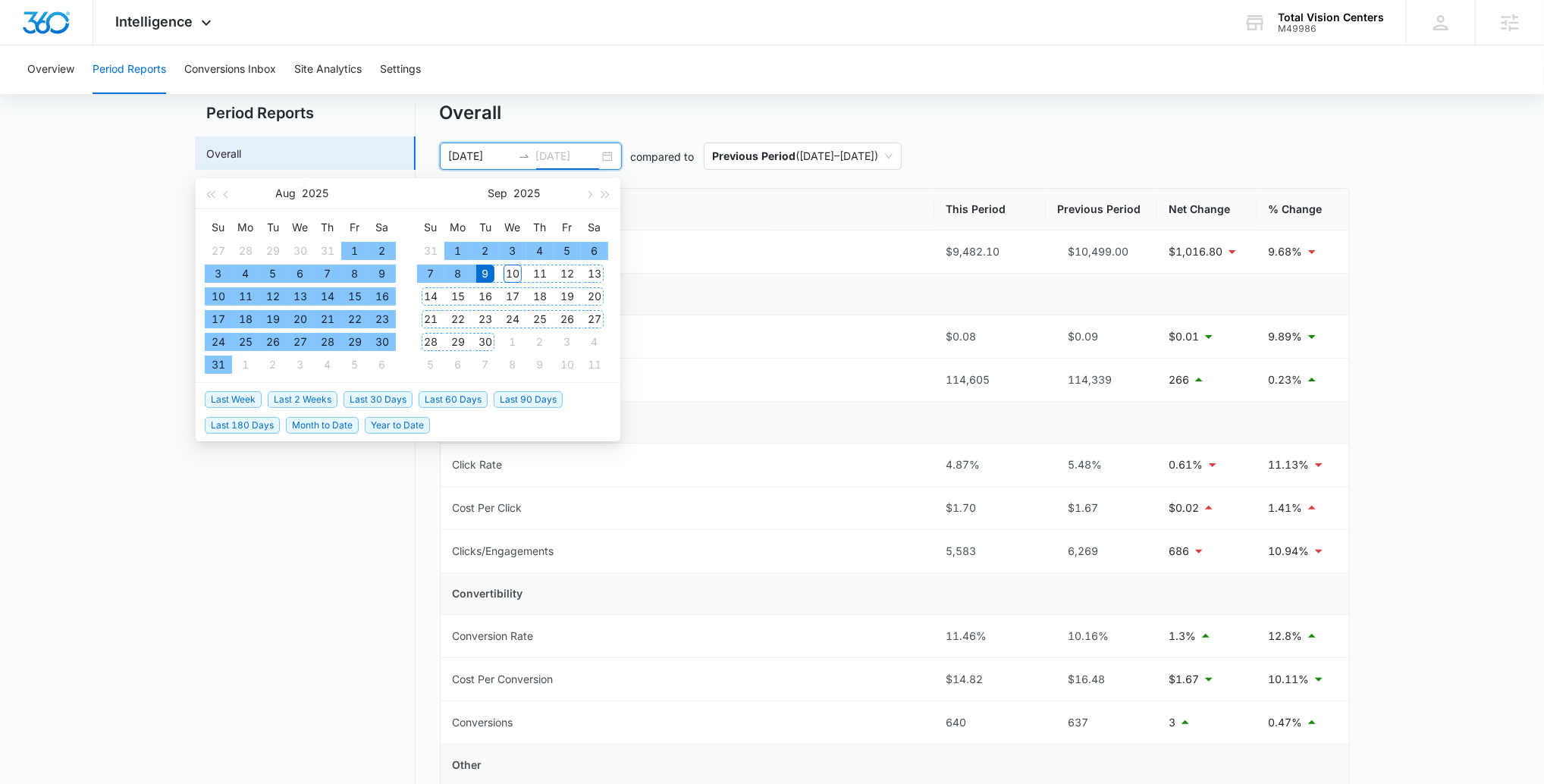
type input "[DATE]"
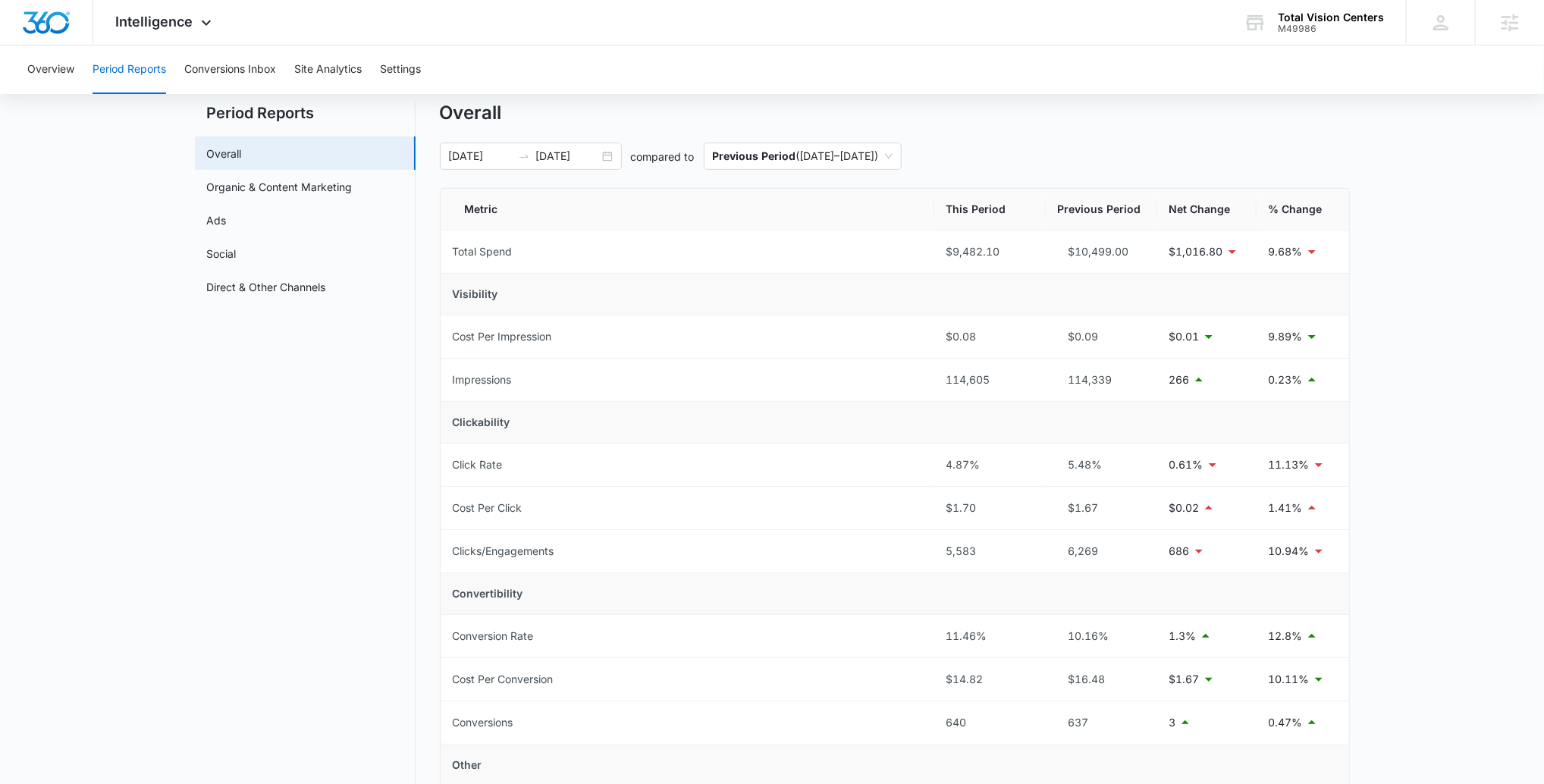
click at [1017, 285] on main "Period Reports Overall Organic & Content Marketing Ads Social Direct & Other Ch…" at bounding box center [772, 694] width 1544 height 1186
click at [172, 10] on div "Intelligence Apps Reputation Websites Forms CRM Email Social Payments POS Conte…" at bounding box center [166, 22] width 145 height 45
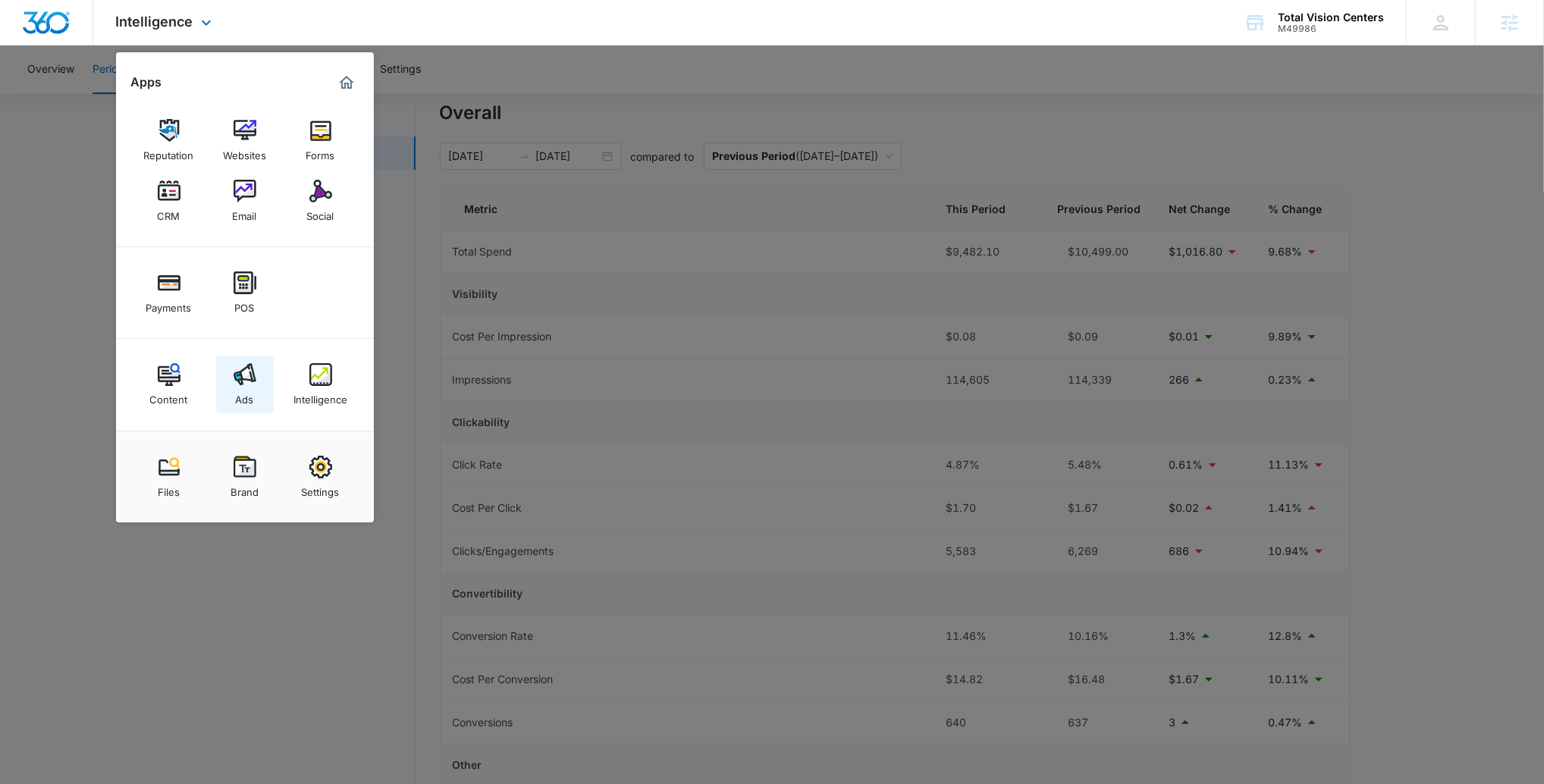
click at [237, 375] on img at bounding box center [245, 375] width 23 height 23
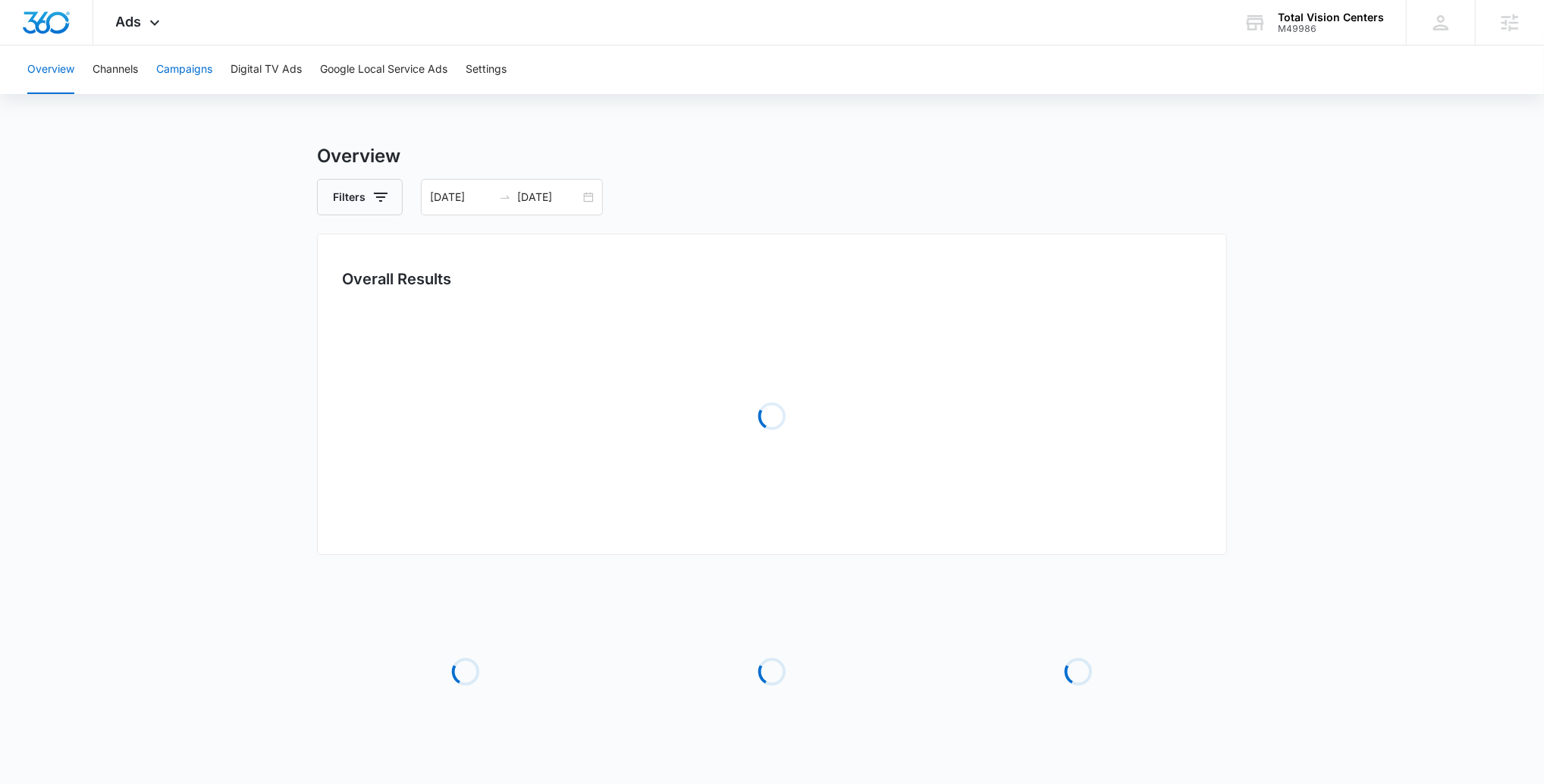
click at [175, 72] on button "Campaigns" at bounding box center [184, 70] width 56 height 49
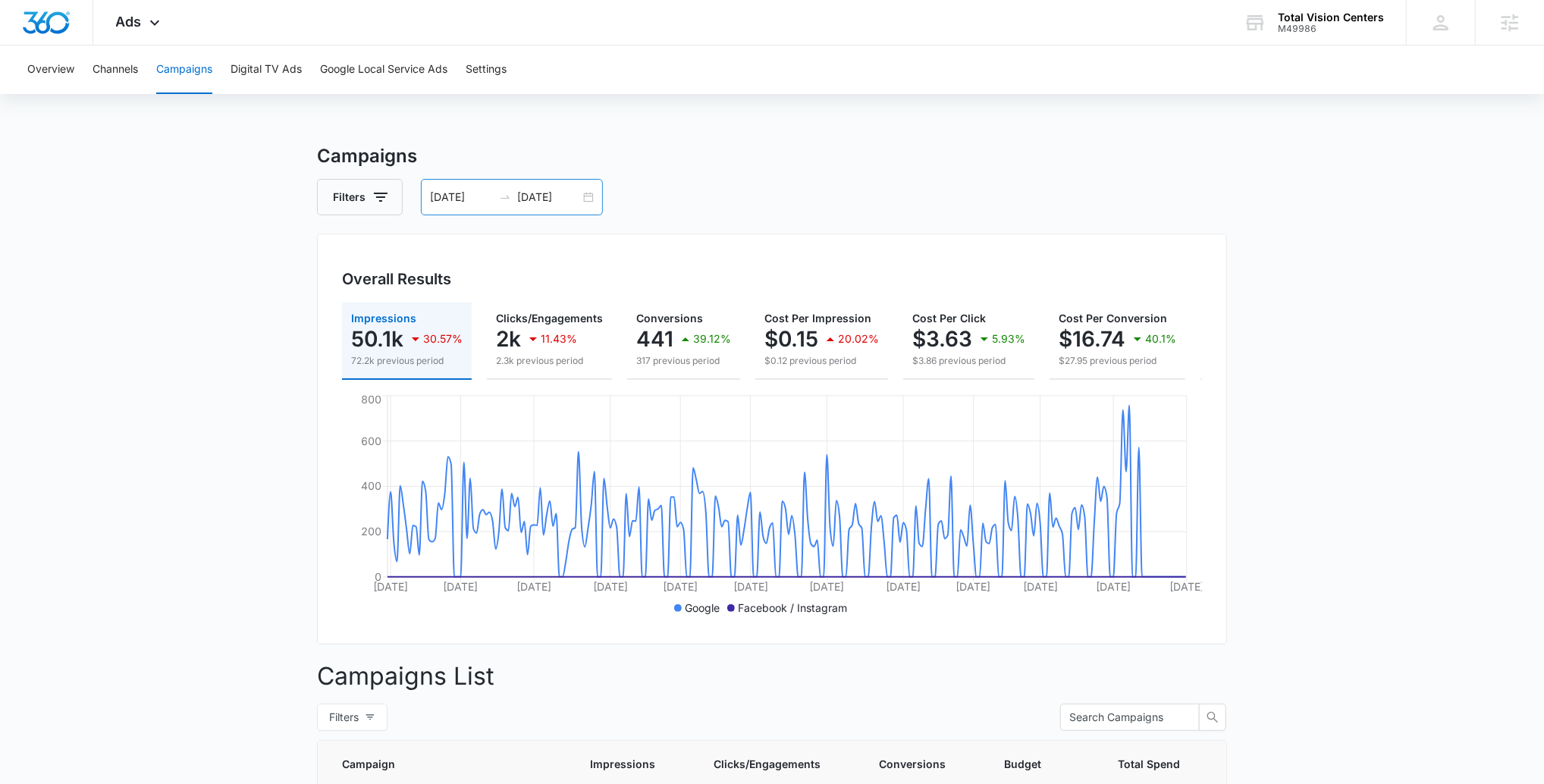
click at [532, 189] on input "[DATE]" at bounding box center [548, 196] width 63 height 17
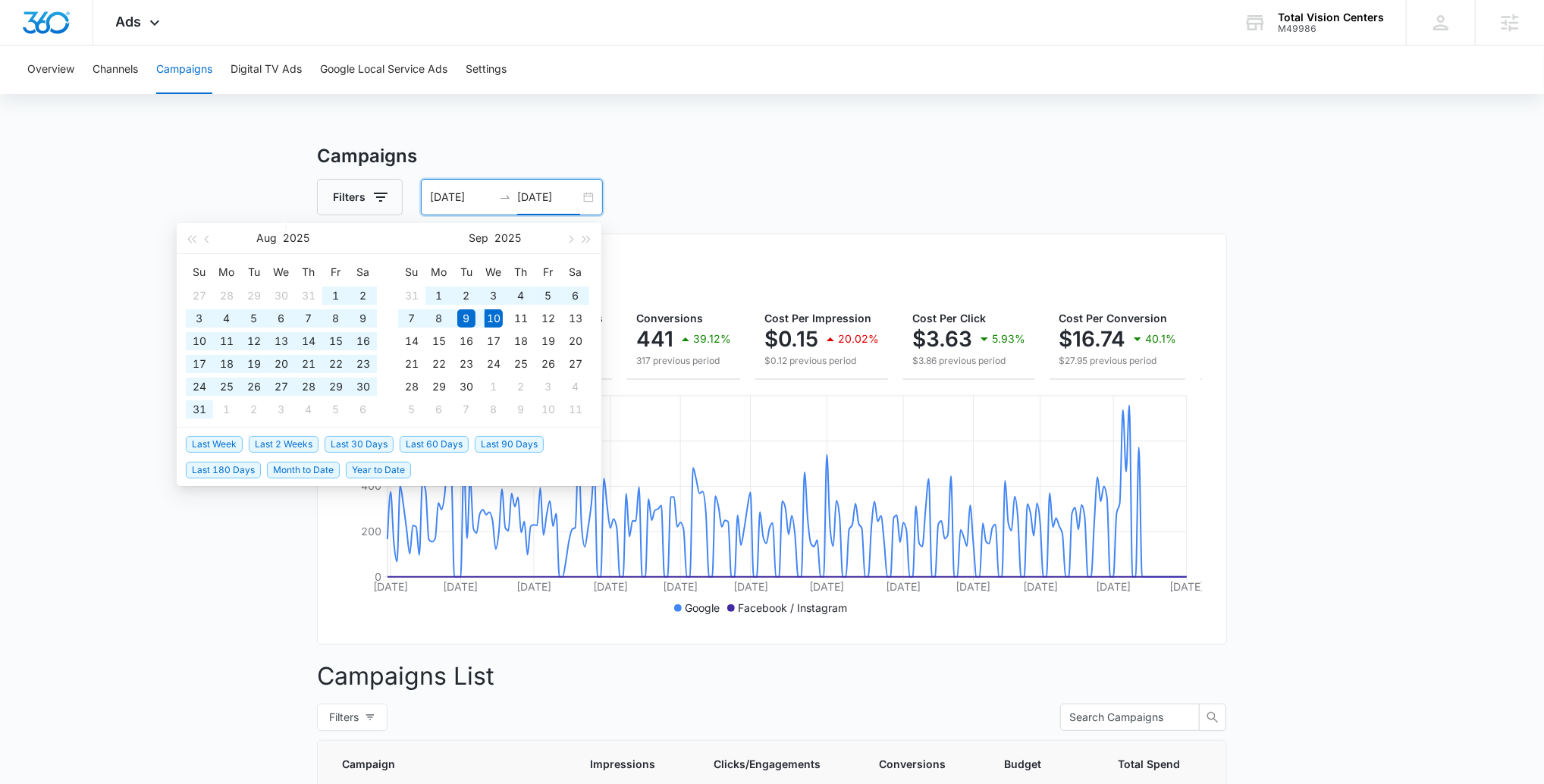
click at [358, 465] on span "Year to Date" at bounding box center [378, 470] width 65 height 17
click at [567, 195] on input "[DATE]" at bounding box center [548, 196] width 63 height 17
click at [187, 242] on button "button" at bounding box center [190, 237] width 17 height 31
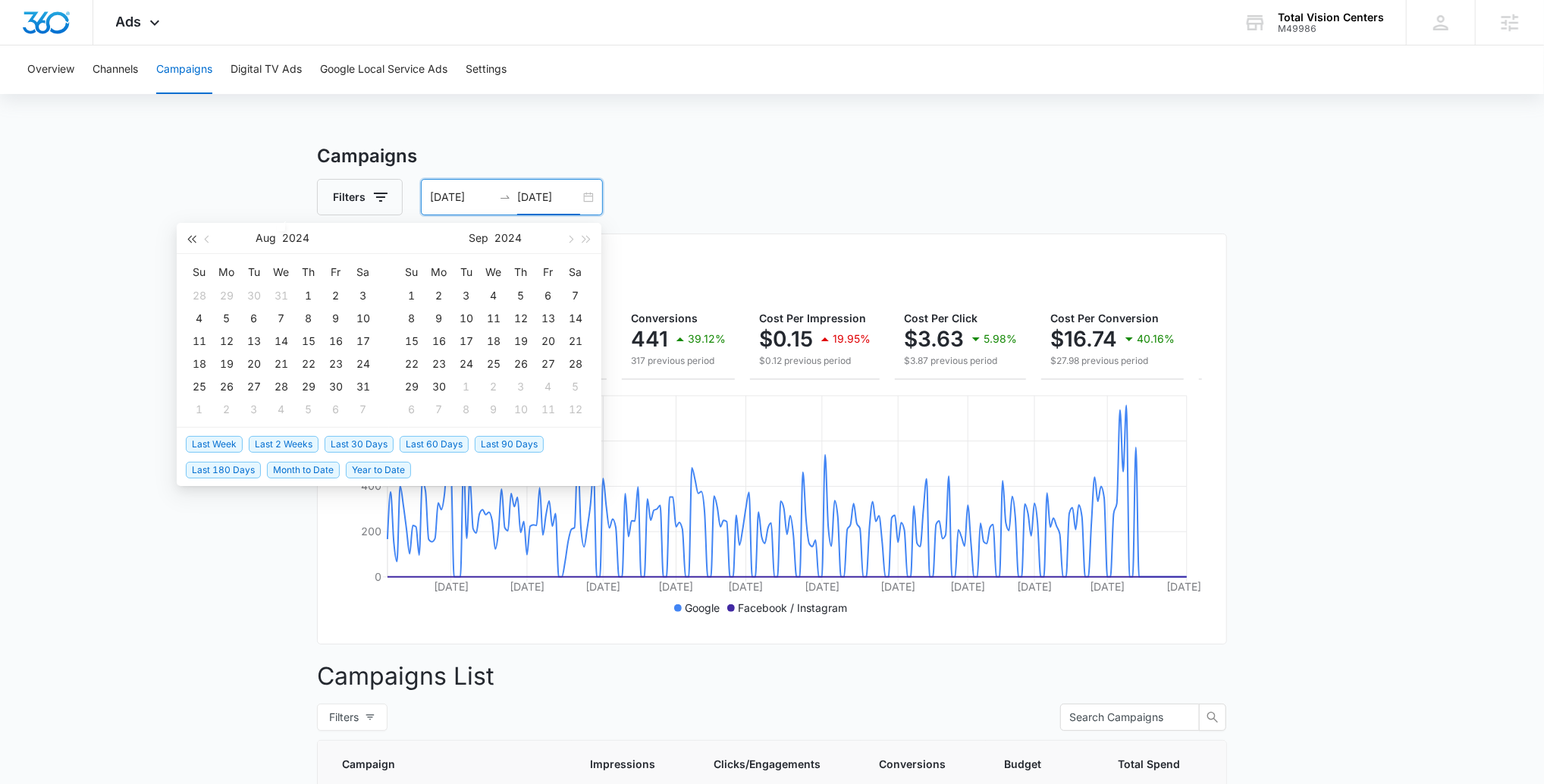
click at [188, 241] on button "button" at bounding box center [190, 237] width 17 height 31
drag, startPoint x: 588, startPoint y: 240, endPoint x: 541, endPoint y: 270, distance: 55.8
click at [588, 240] on span "button" at bounding box center [587, 238] width 8 height 8
type input "[DATE]"
click at [312, 290] on div "1" at bounding box center [308, 295] width 18 height 18
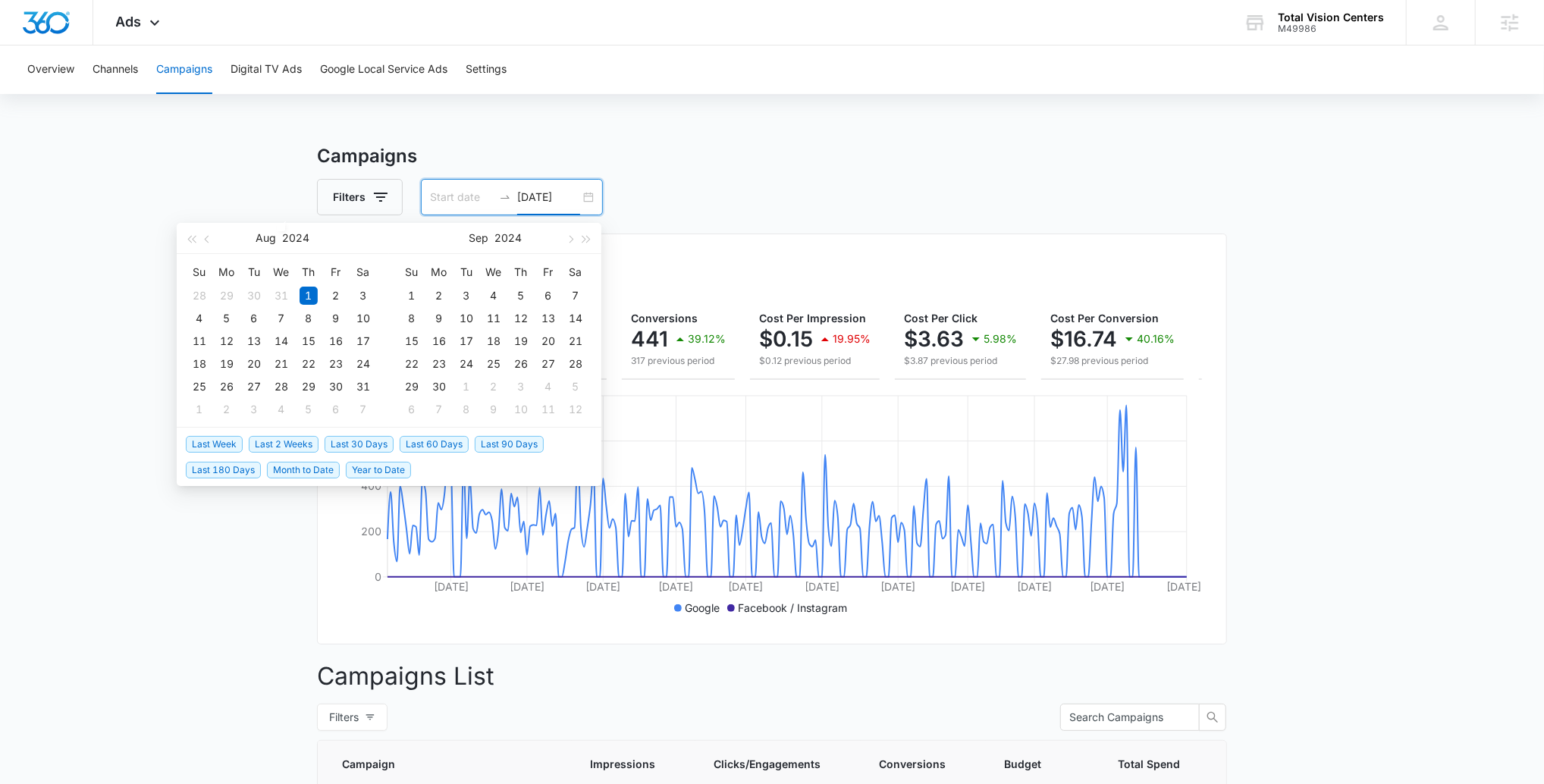
click at [569, 201] on input "[DATE]" at bounding box center [548, 196] width 63 height 17
click at [583, 236] on span "button" at bounding box center [587, 238] width 8 height 8
click at [189, 242] on button "button" at bounding box center [190, 237] width 17 height 31
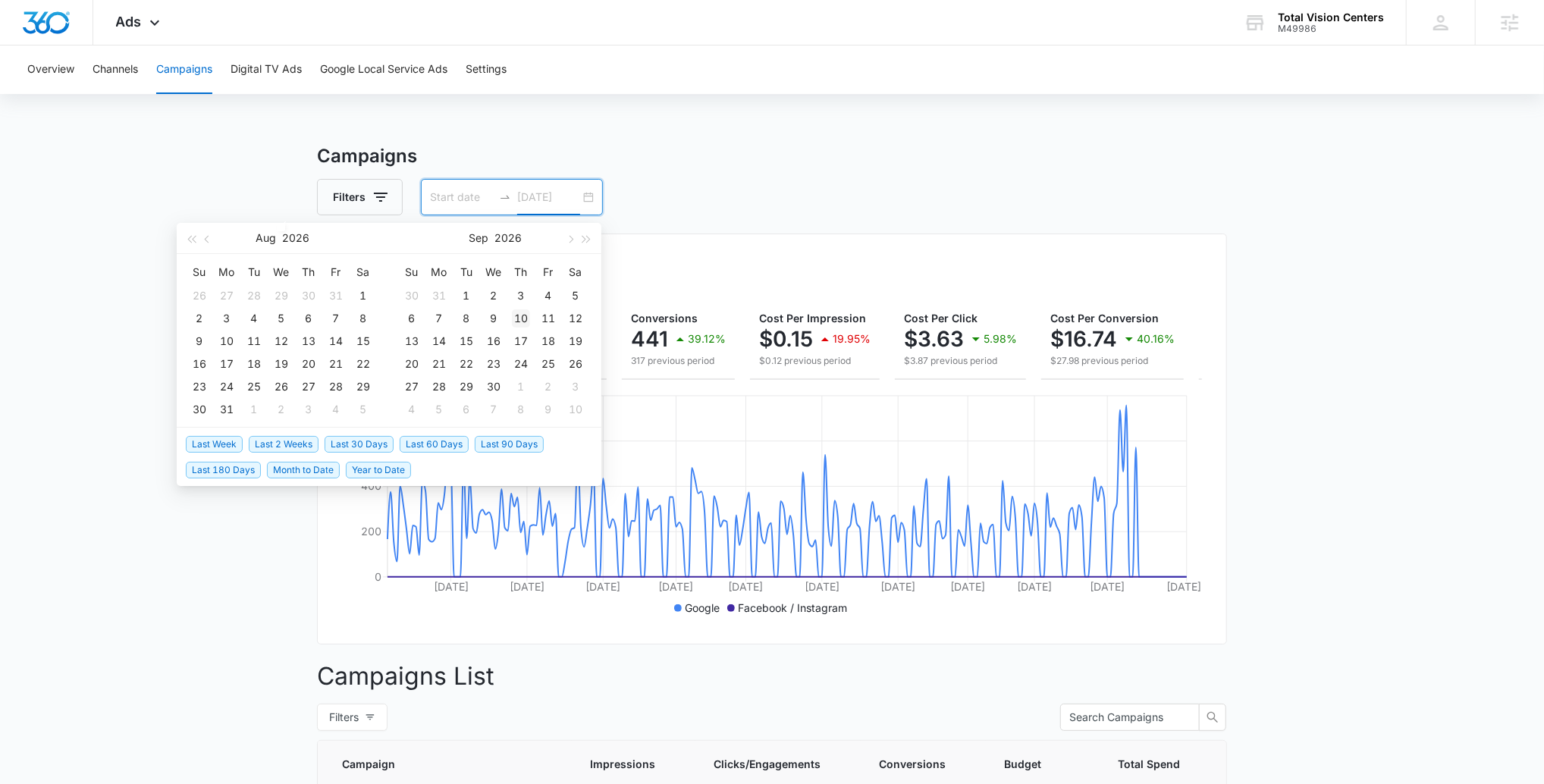
type input "[DATE]"
click at [514, 316] on div "10" at bounding box center [520, 318] width 18 height 18
type input "[DATE]"
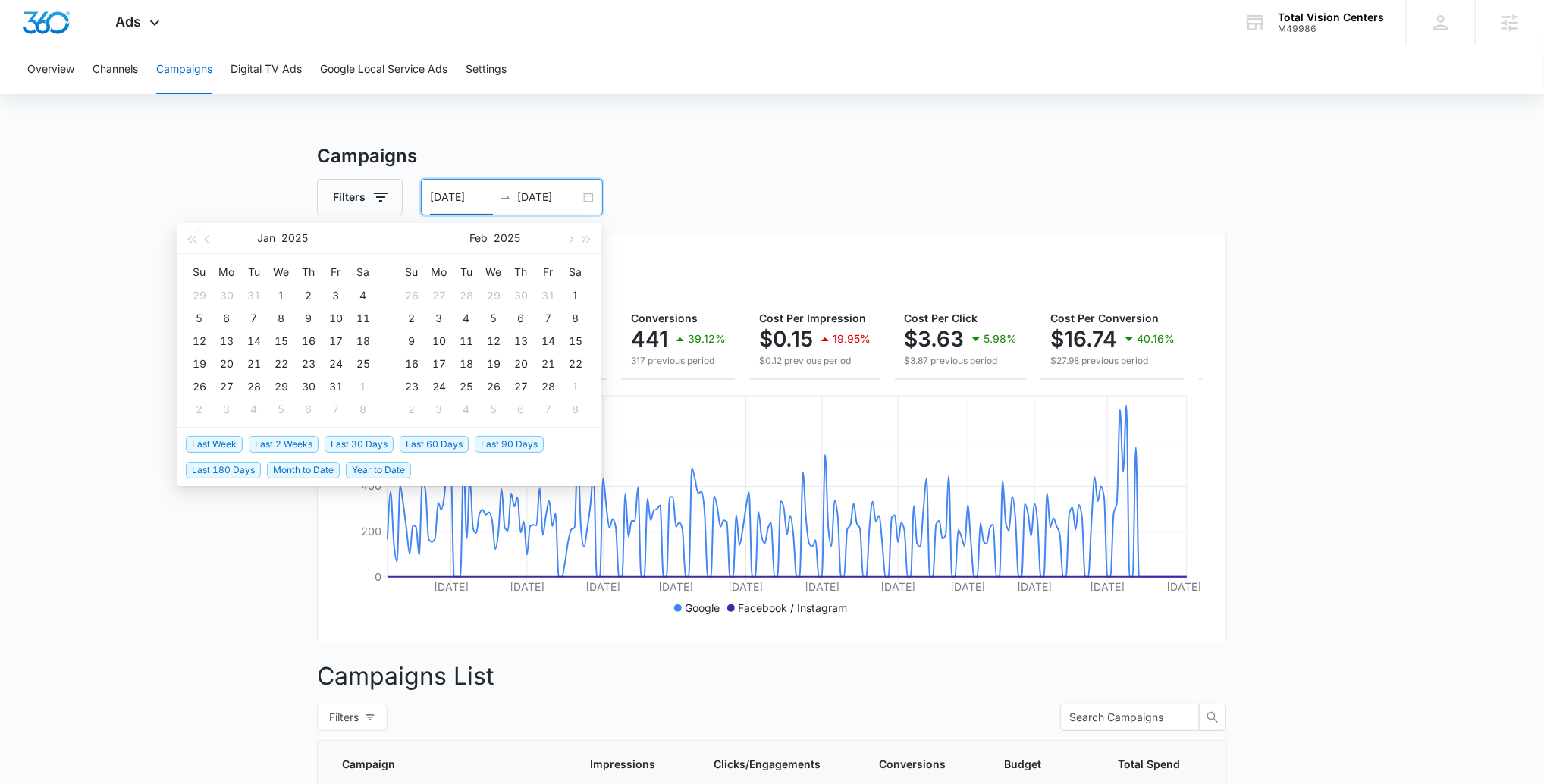
click at [673, 189] on div "Filters [DATE] [DATE]" at bounding box center [772, 197] width 910 height 37
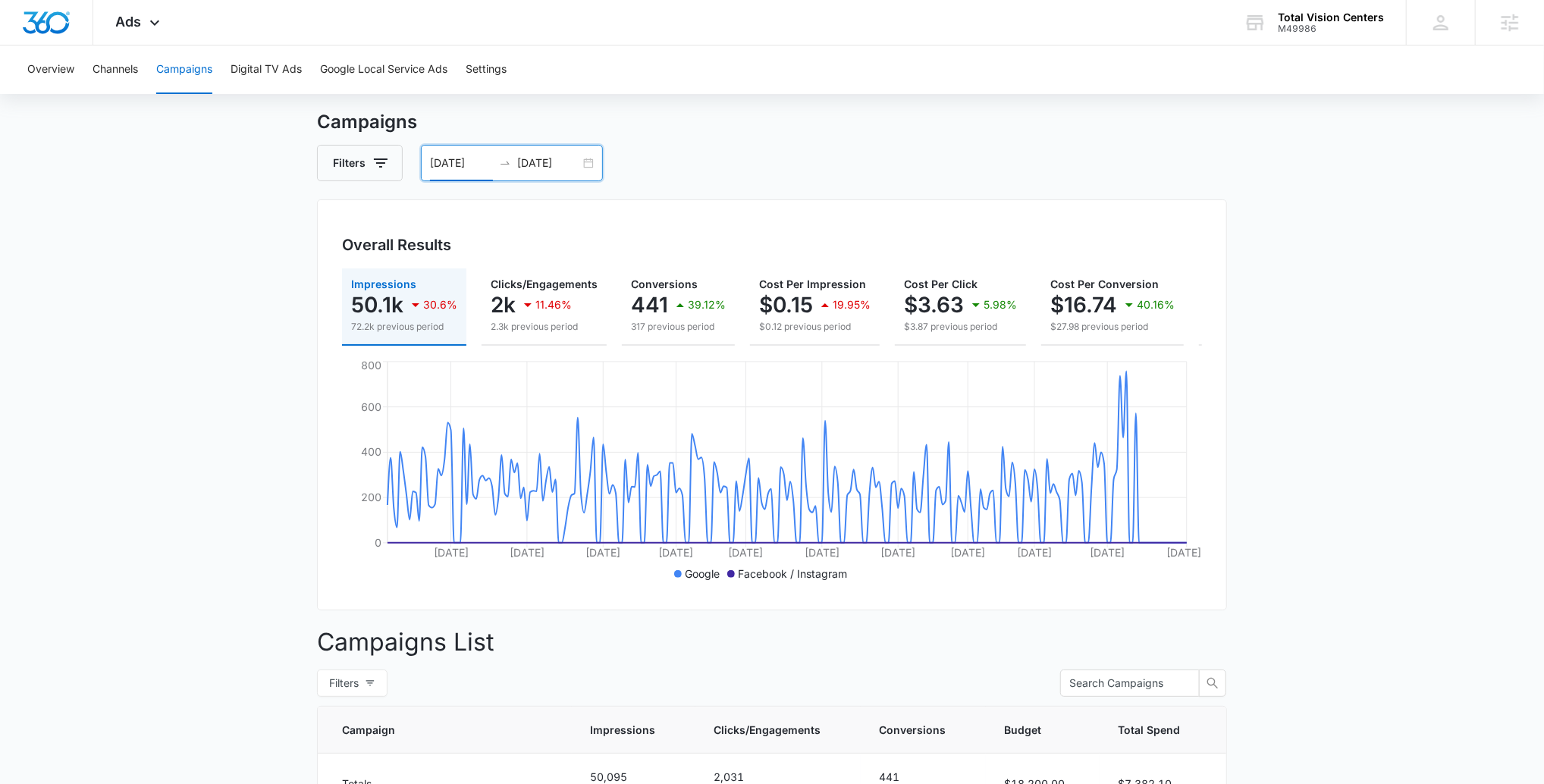
scroll to position [32, 0]
click at [44, 80] on button "Overview" at bounding box center [51, 70] width 47 height 49
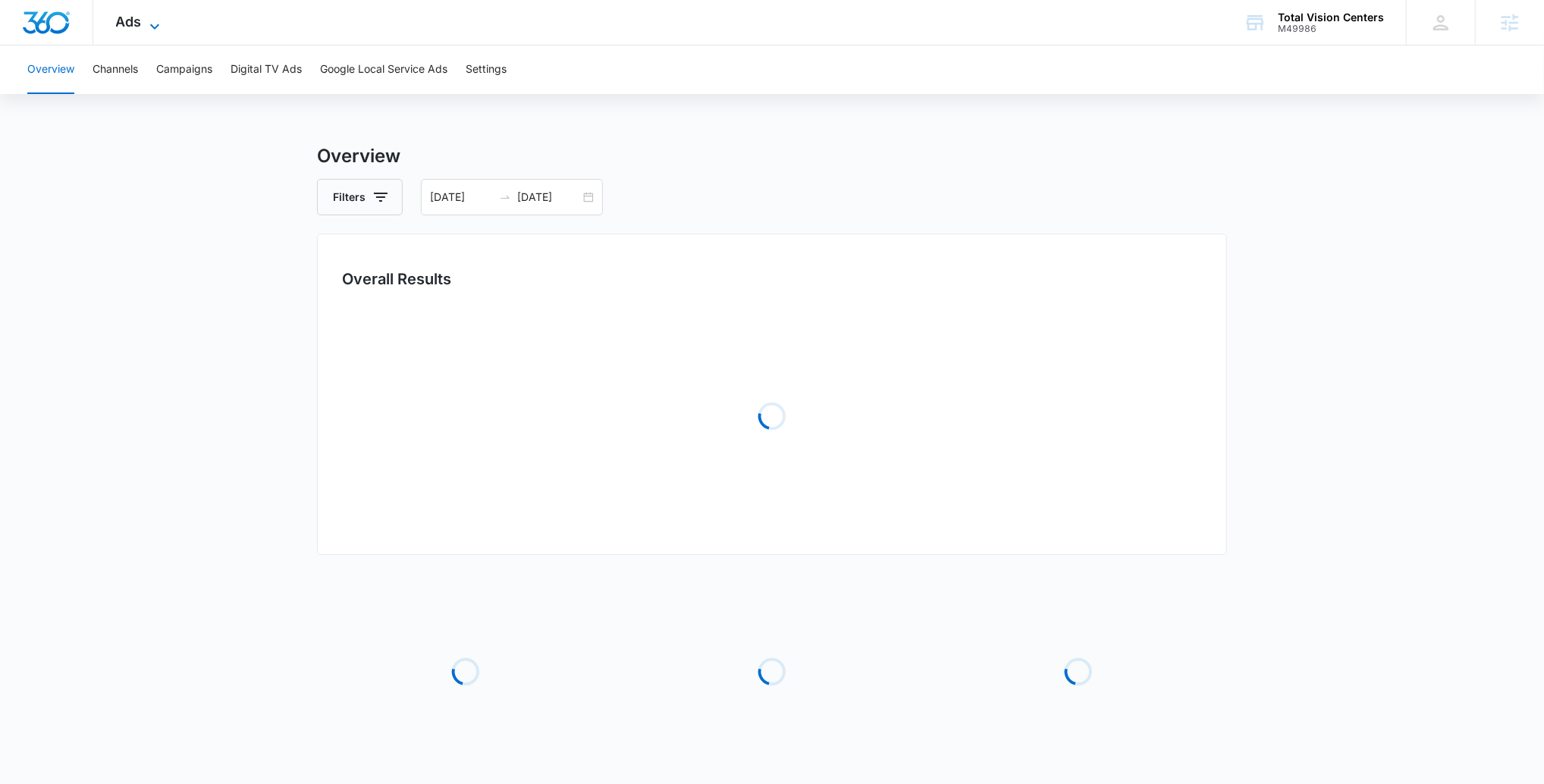
click at [152, 25] on icon at bounding box center [155, 26] width 9 height 5
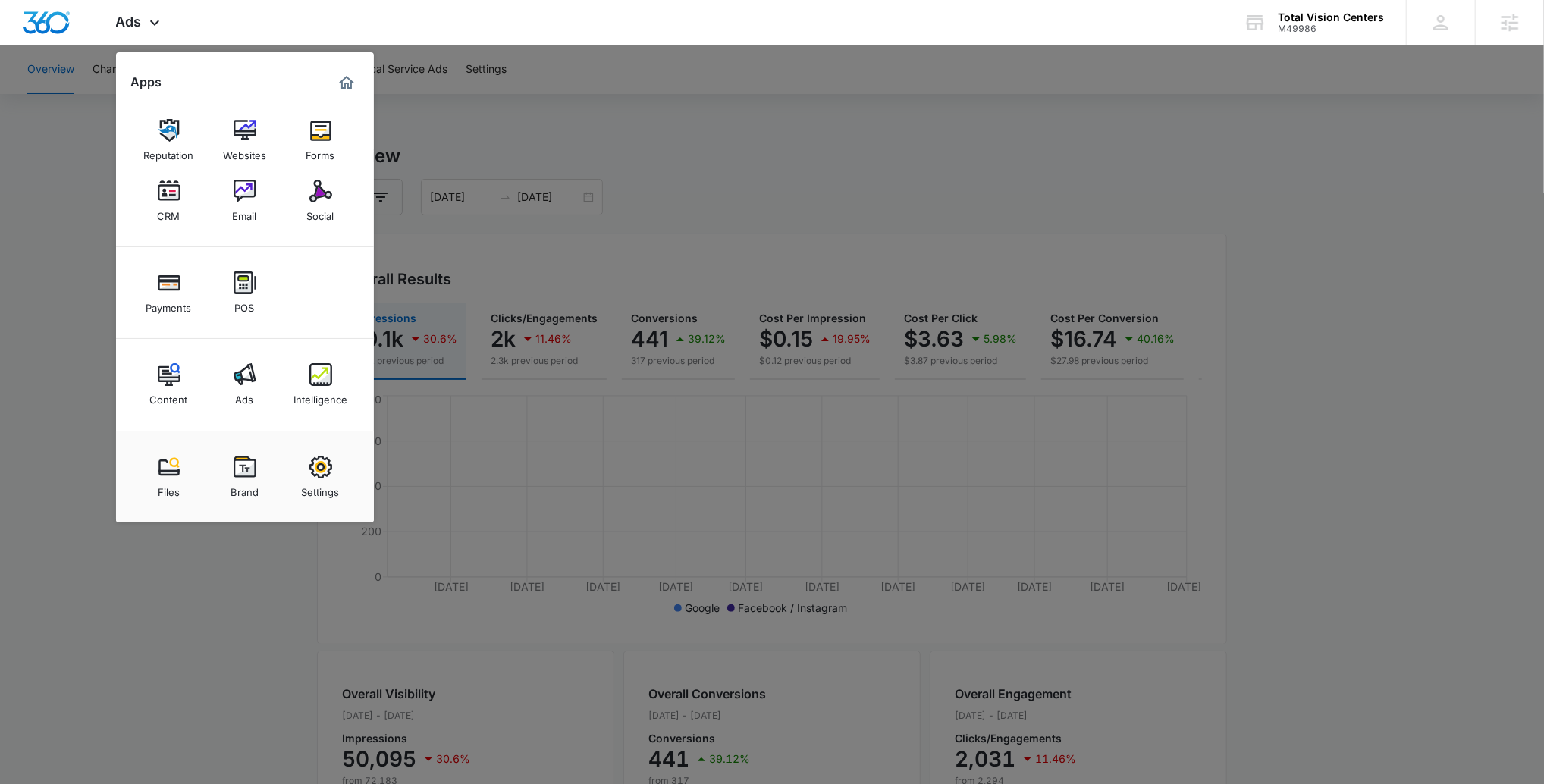
click at [336, 371] on link "Intelligence" at bounding box center [321, 384] width 58 height 58
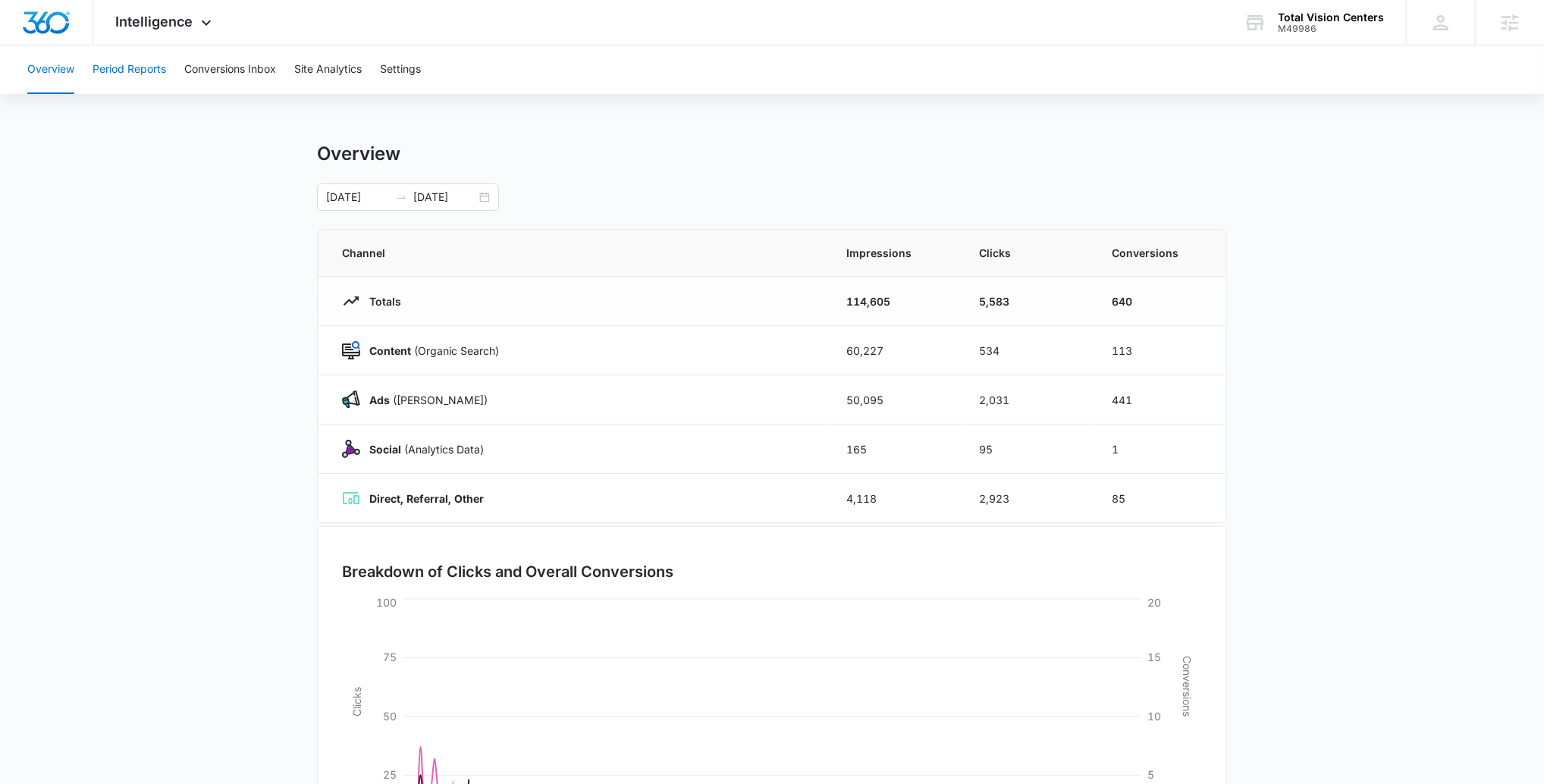
click at [135, 65] on button "Period Reports" at bounding box center [129, 70] width 73 height 49
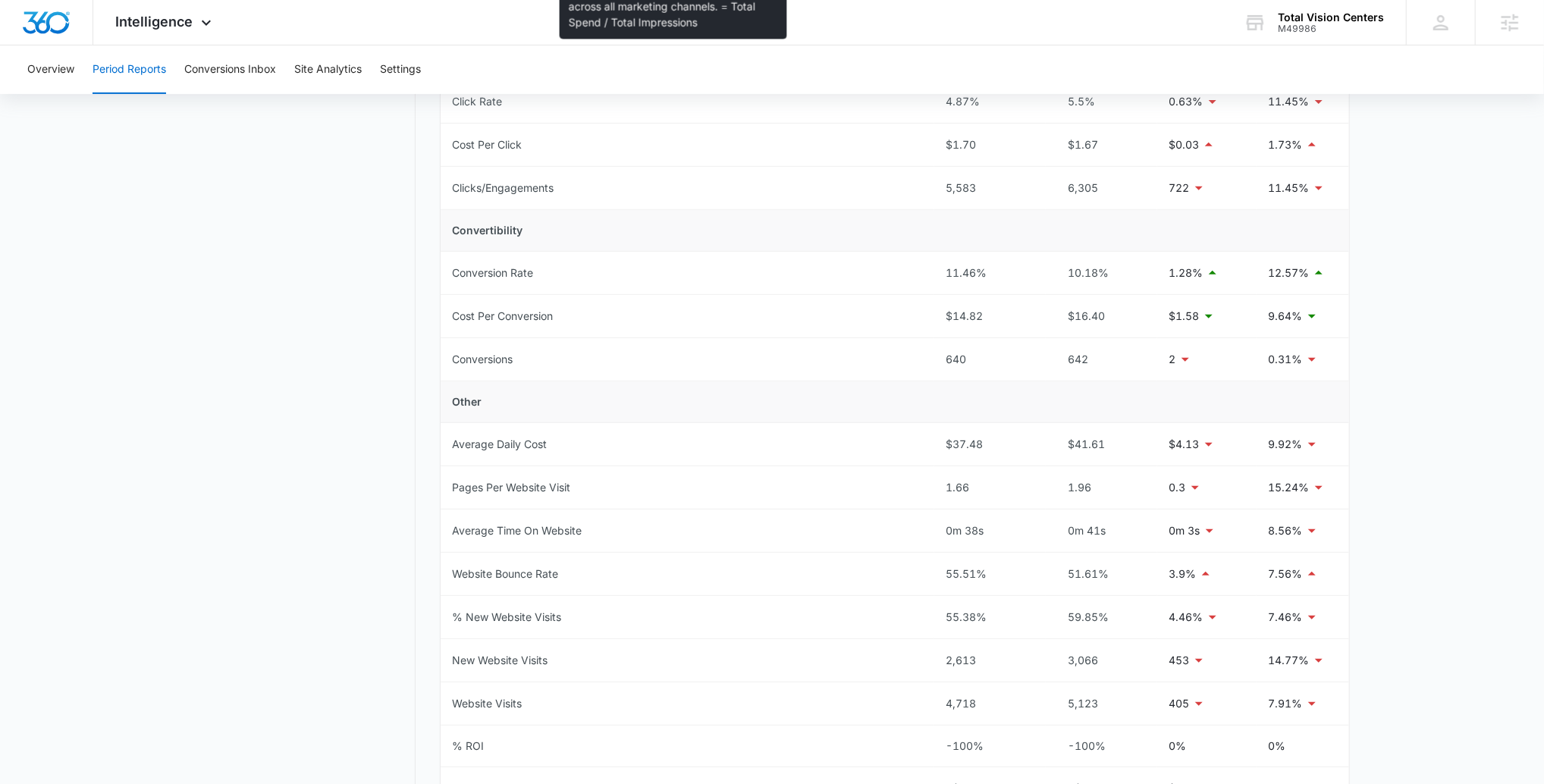
scroll to position [406, 0]
click at [421, 71] on button "Settings" at bounding box center [400, 70] width 41 height 49
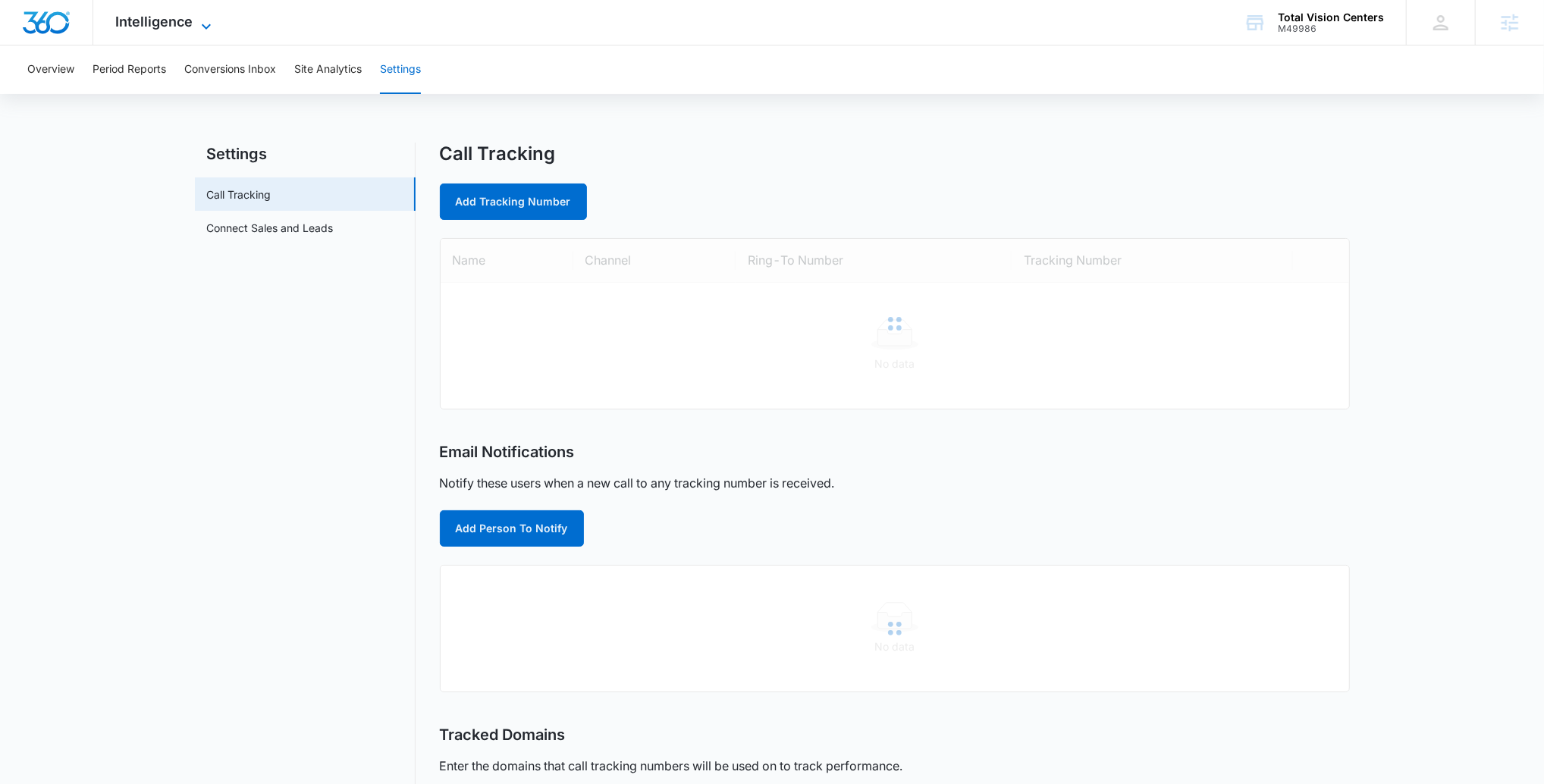
click at [197, 29] on icon at bounding box center [206, 26] width 18 height 18
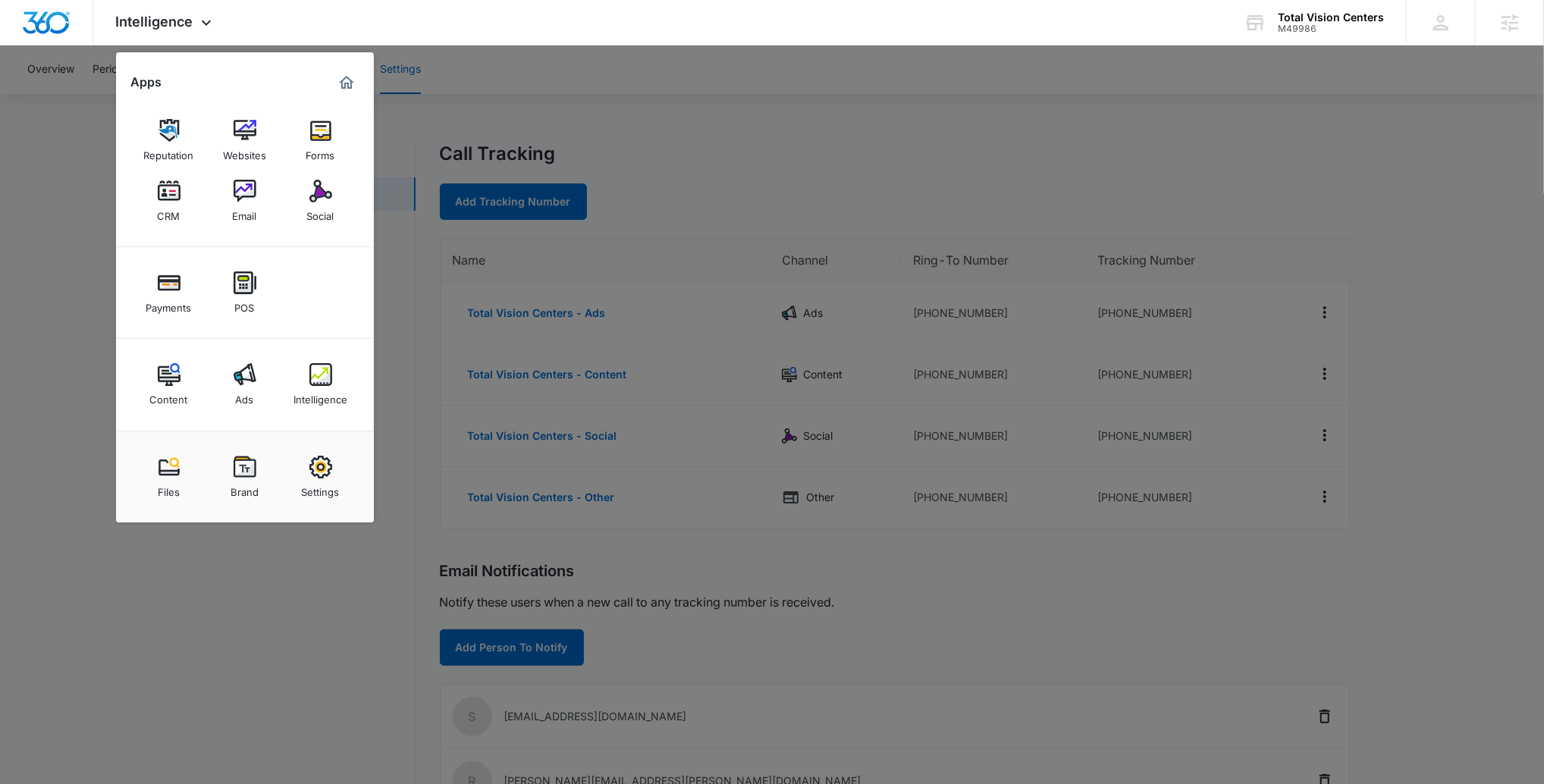
click at [403, 251] on div at bounding box center [772, 392] width 1544 height 784
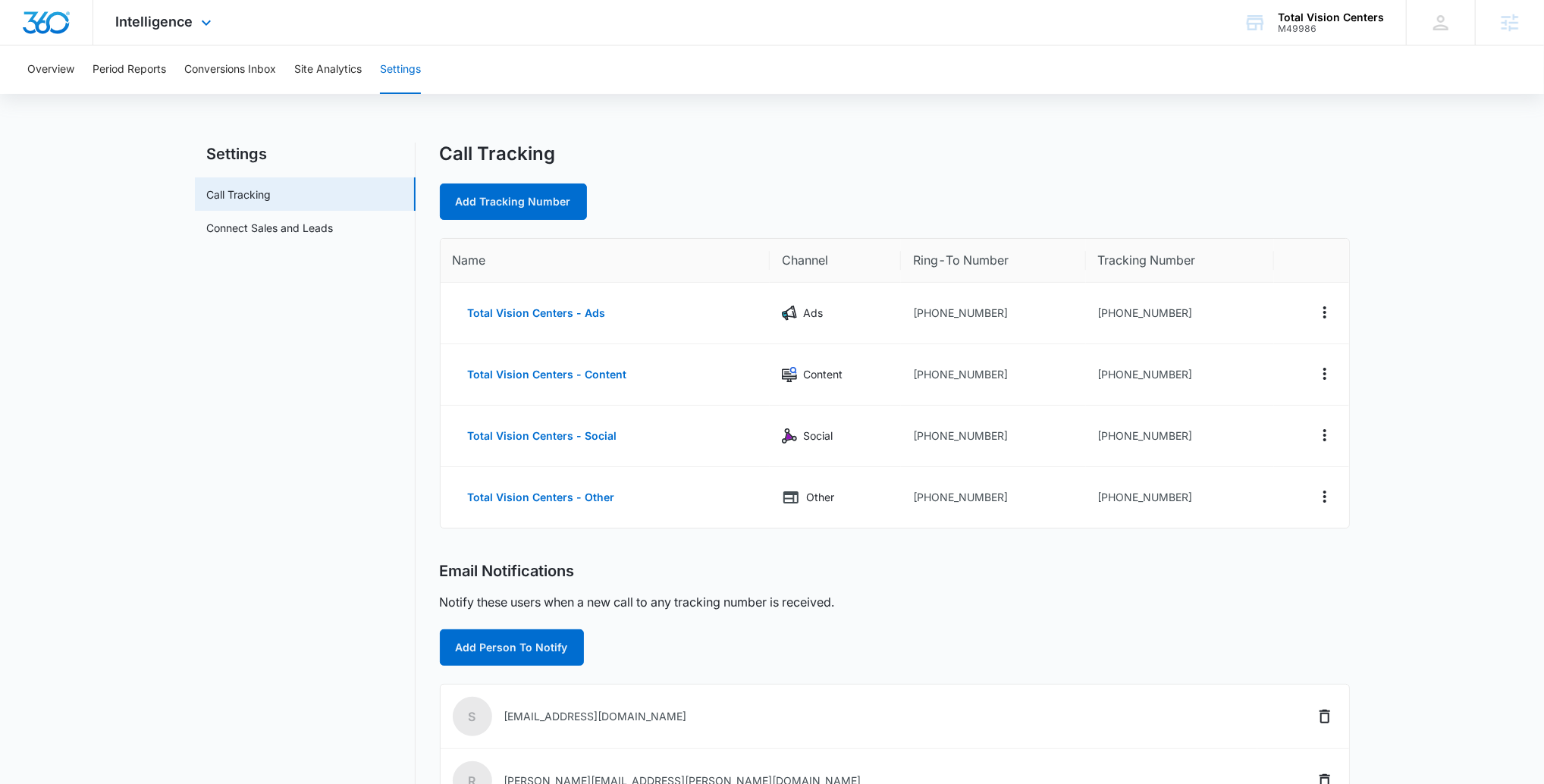
click at [194, 43] on div "Intelligence Apps Reputation Websites Forms CRM Email Social Payments POS Conte…" at bounding box center [166, 22] width 145 height 45
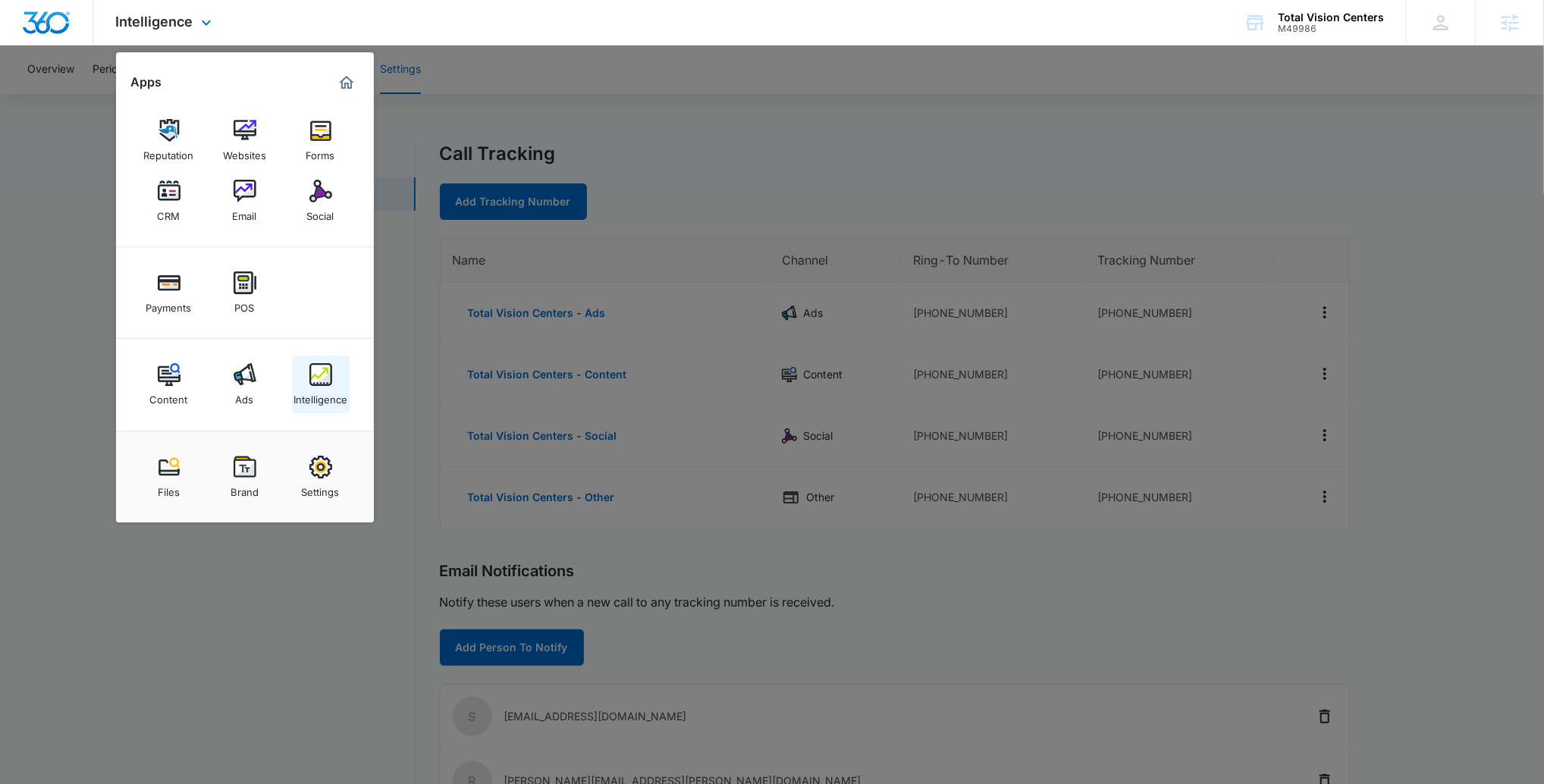
click at [331, 400] on div "Intelligence" at bounding box center [321, 395] width 54 height 20
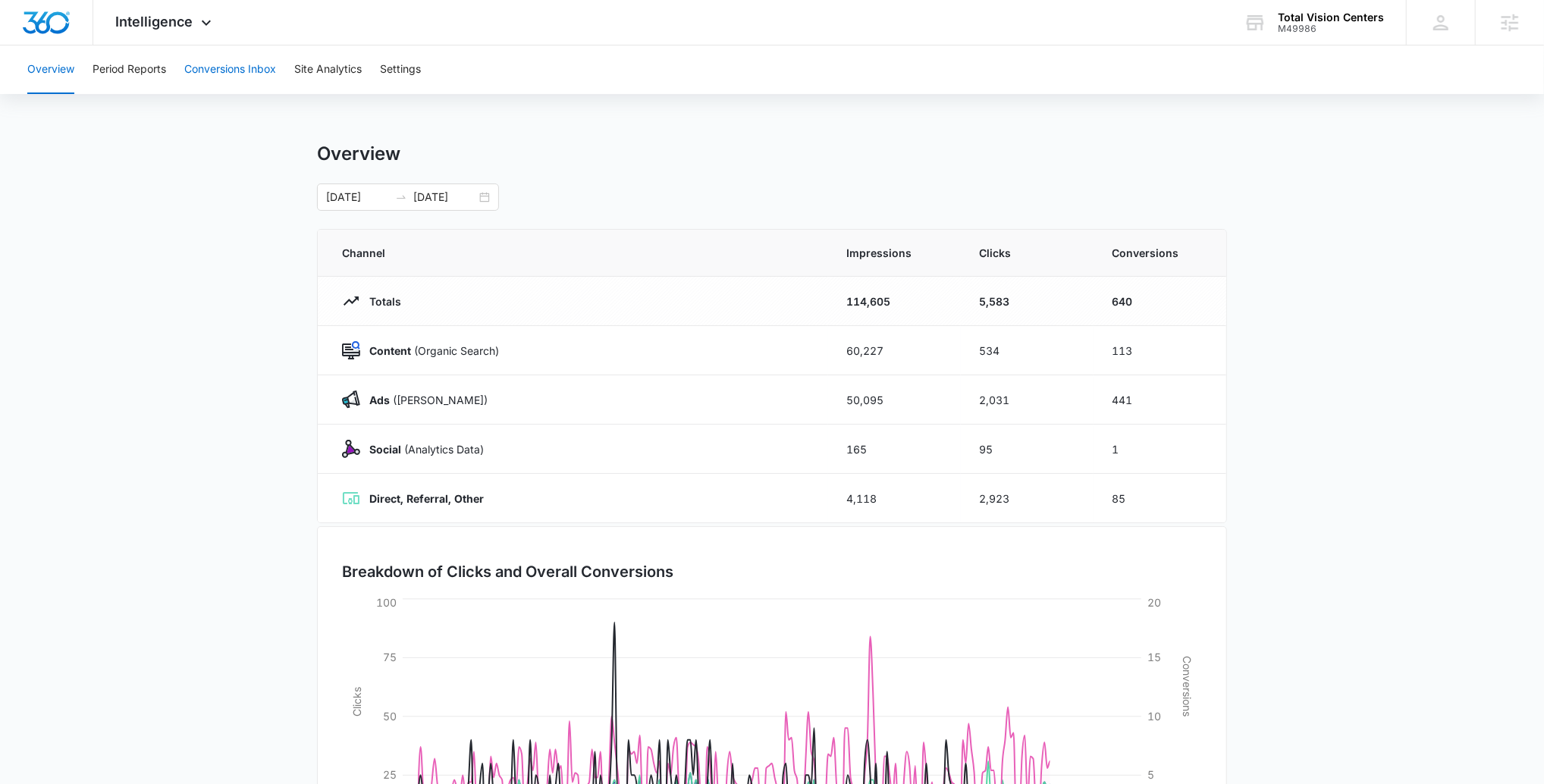
click at [251, 72] on button "Conversions Inbox" at bounding box center [230, 70] width 92 height 49
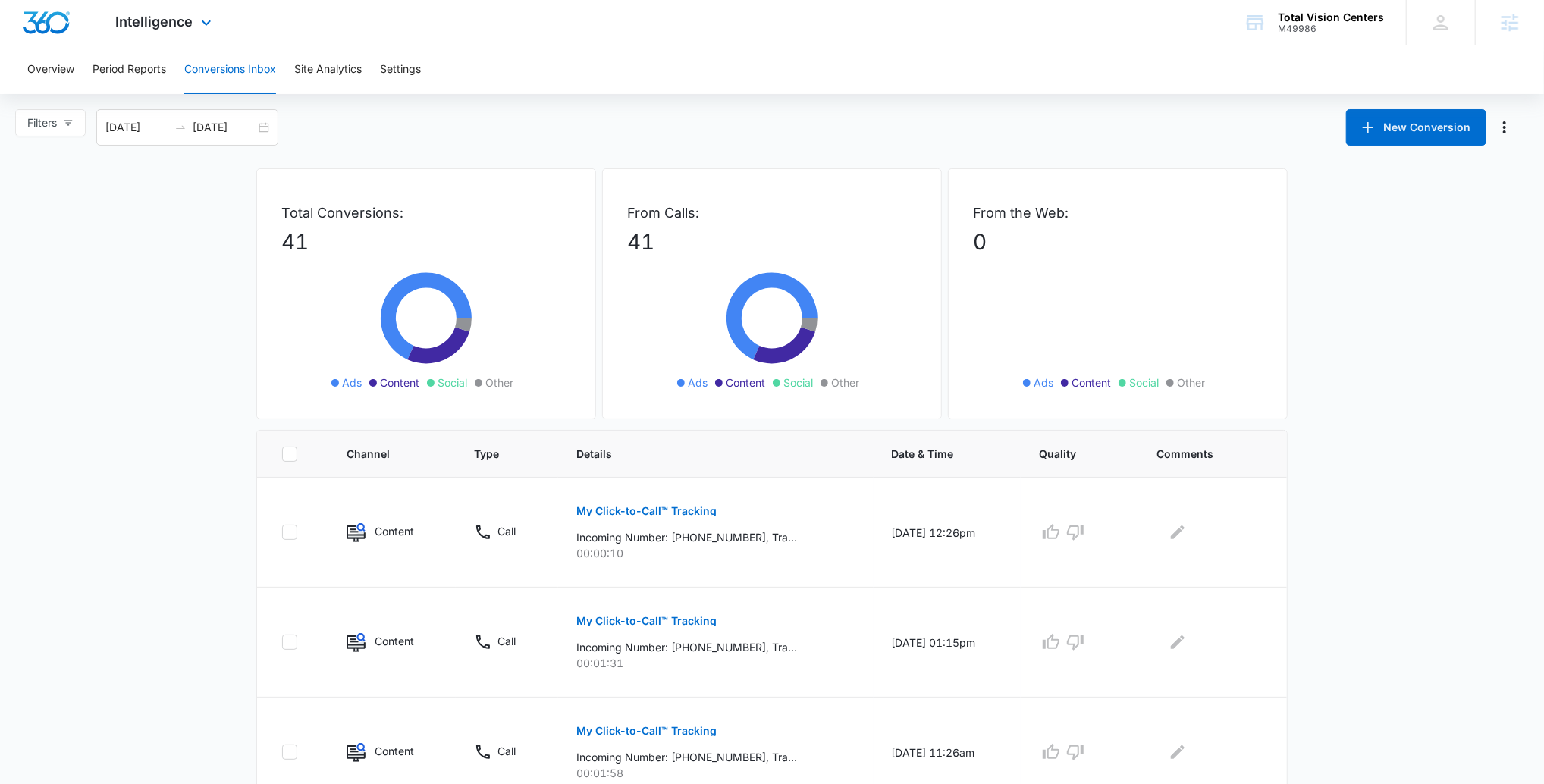
click at [161, 31] on div "Intelligence Apps Reputation Websites Forms CRM Email Social Payments POS Conte…" at bounding box center [166, 22] width 145 height 45
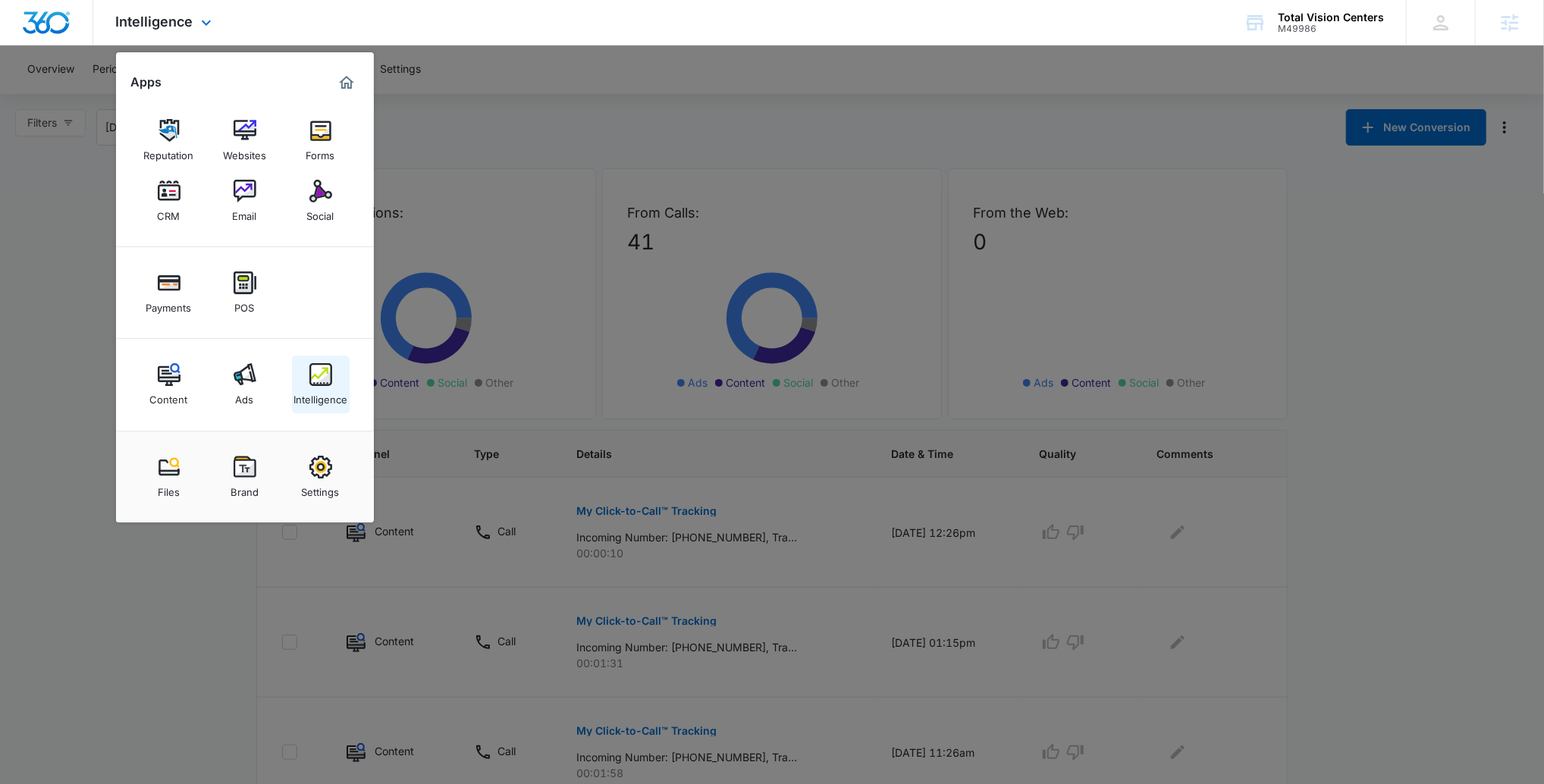
click at [331, 371] on img at bounding box center [321, 375] width 23 height 23
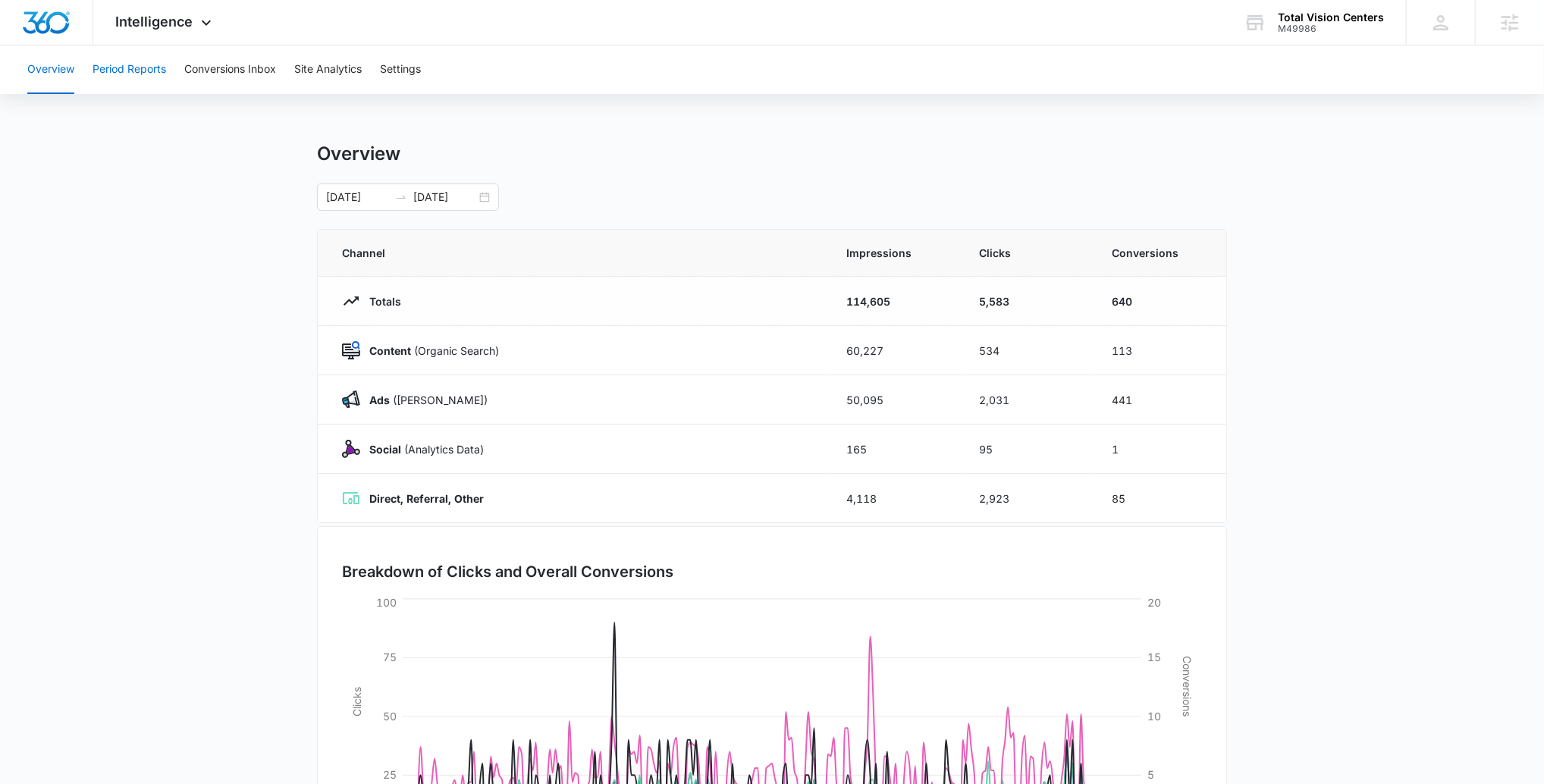
click at [154, 73] on button "Period Reports" at bounding box center [129, 70] width 73 height 49
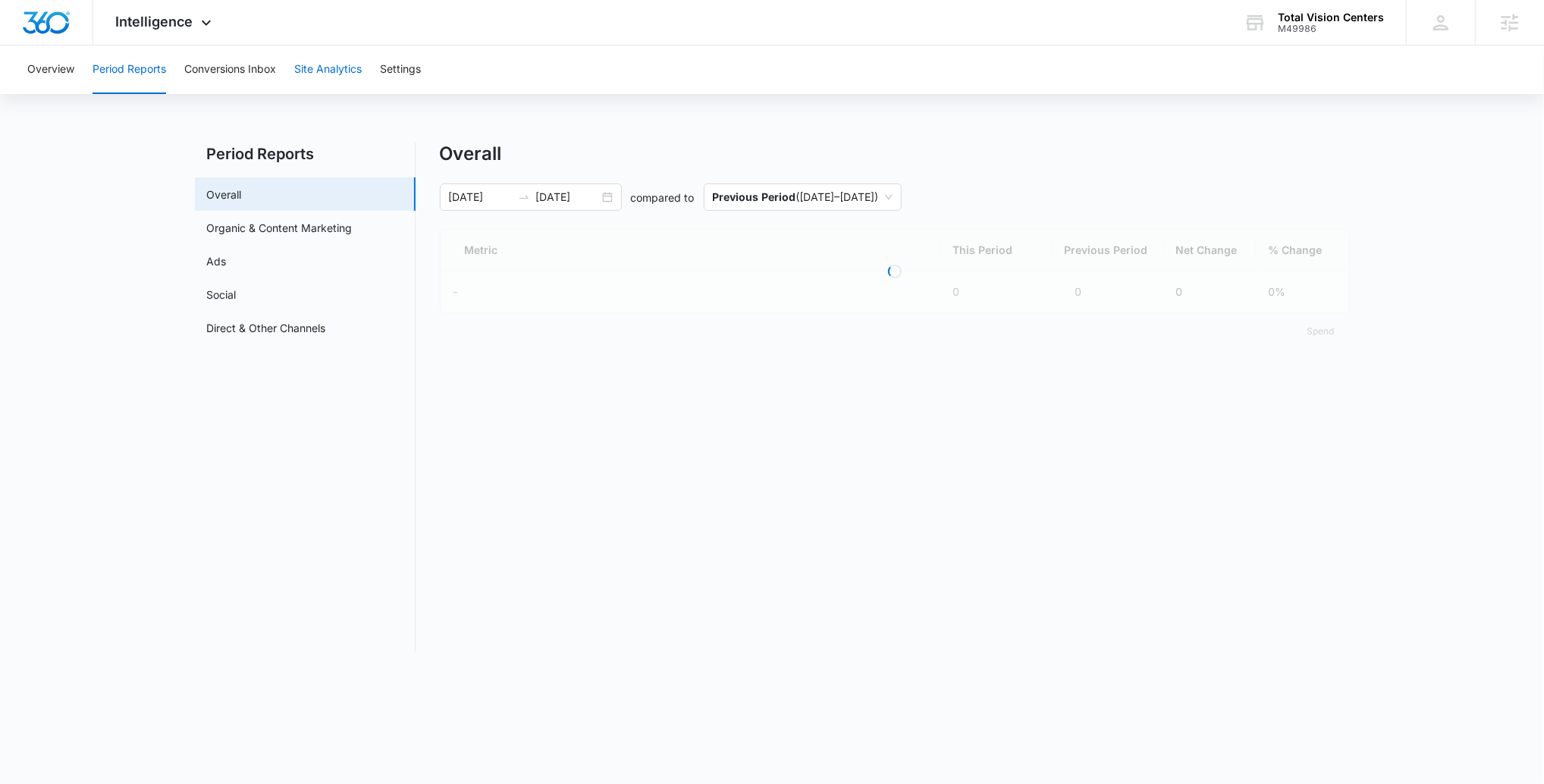
click at [328, 76] on button "Site Analytics" at bounding box center [327, 70] width 67 height 49
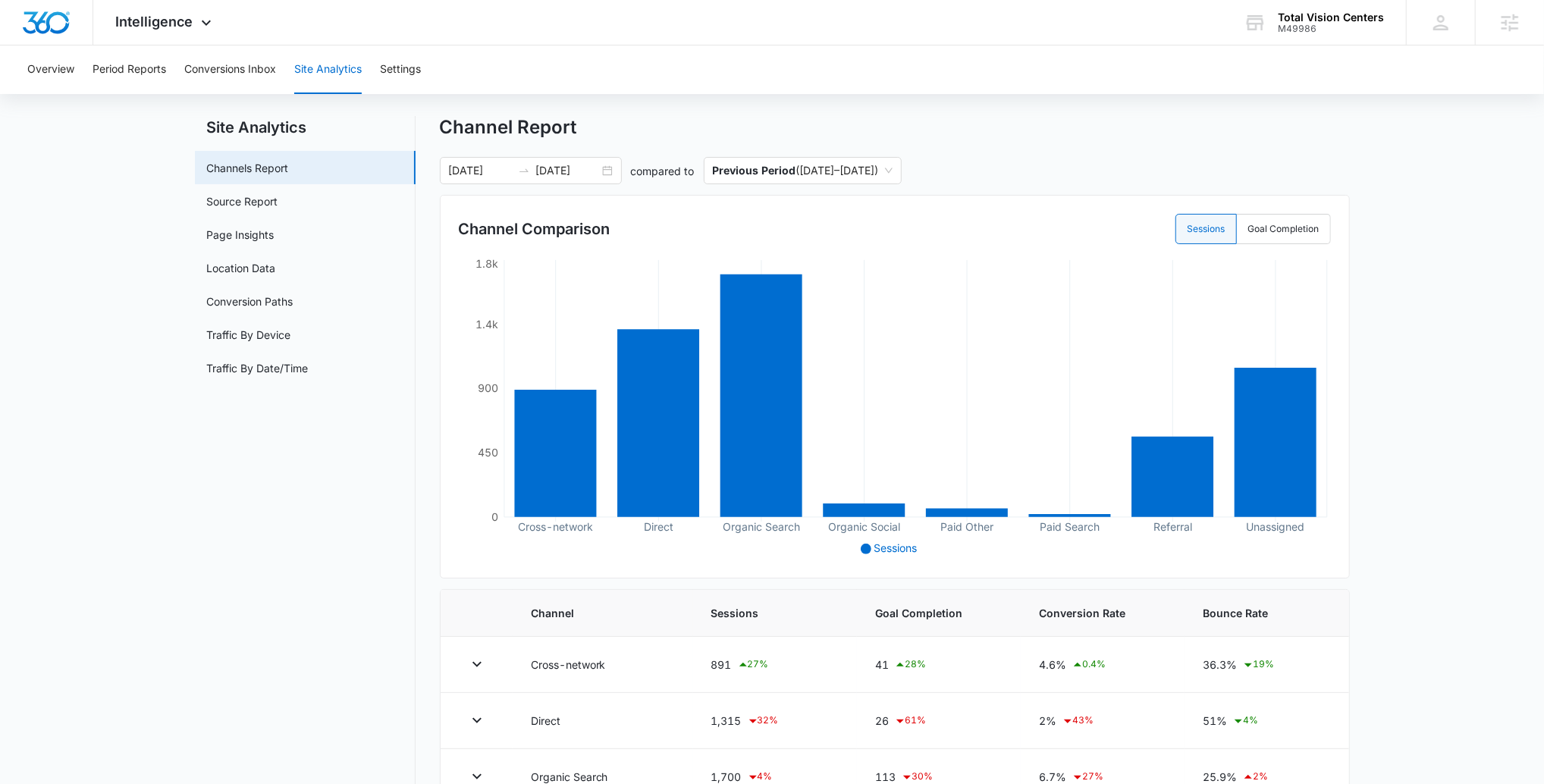
scroll to position [31, 0]
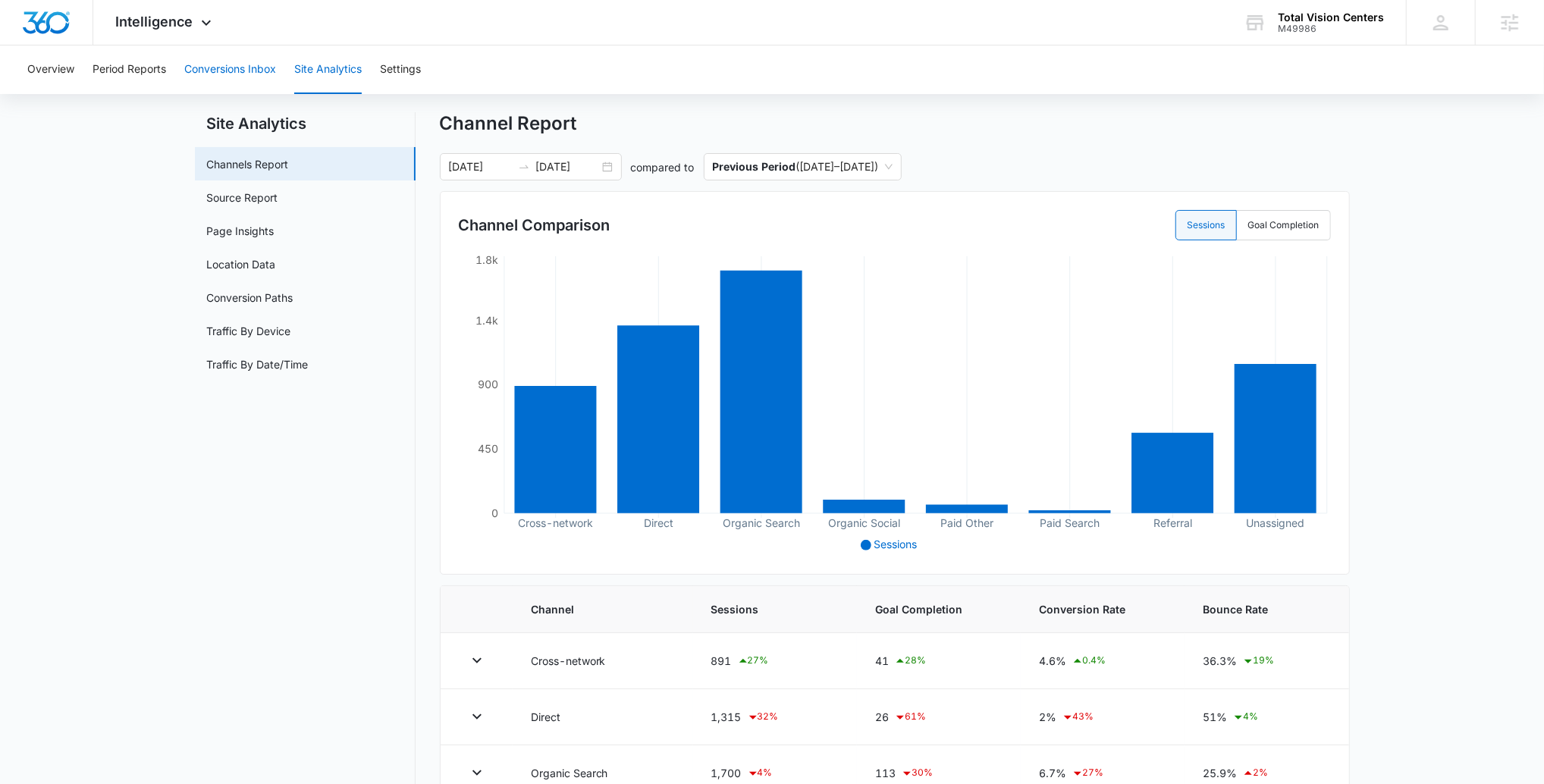
click at [227, 78] on button "Conversions Inbox" at bounding box center [230, 70] width 92 height 49
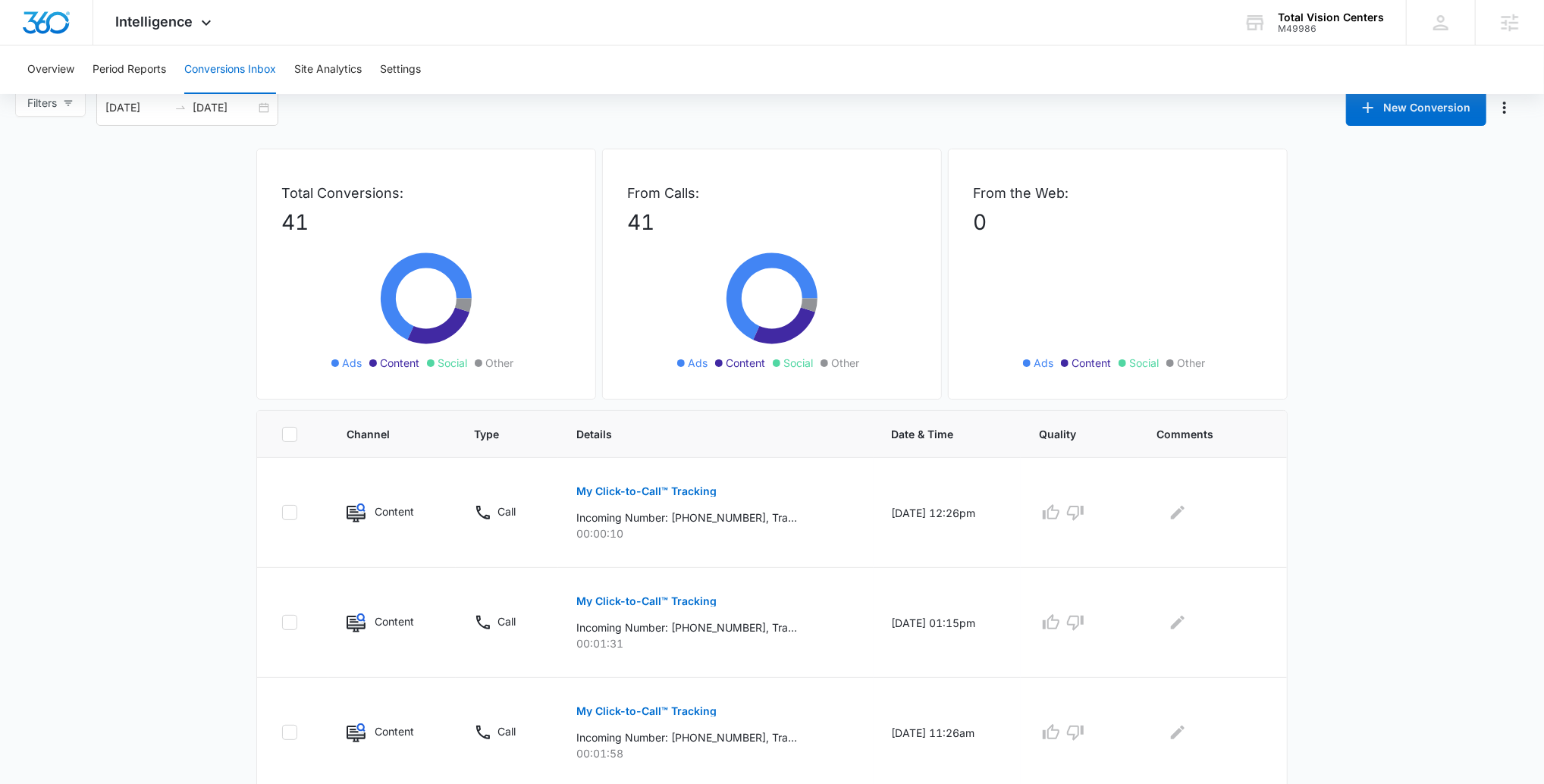
scroll to position [34, 0]
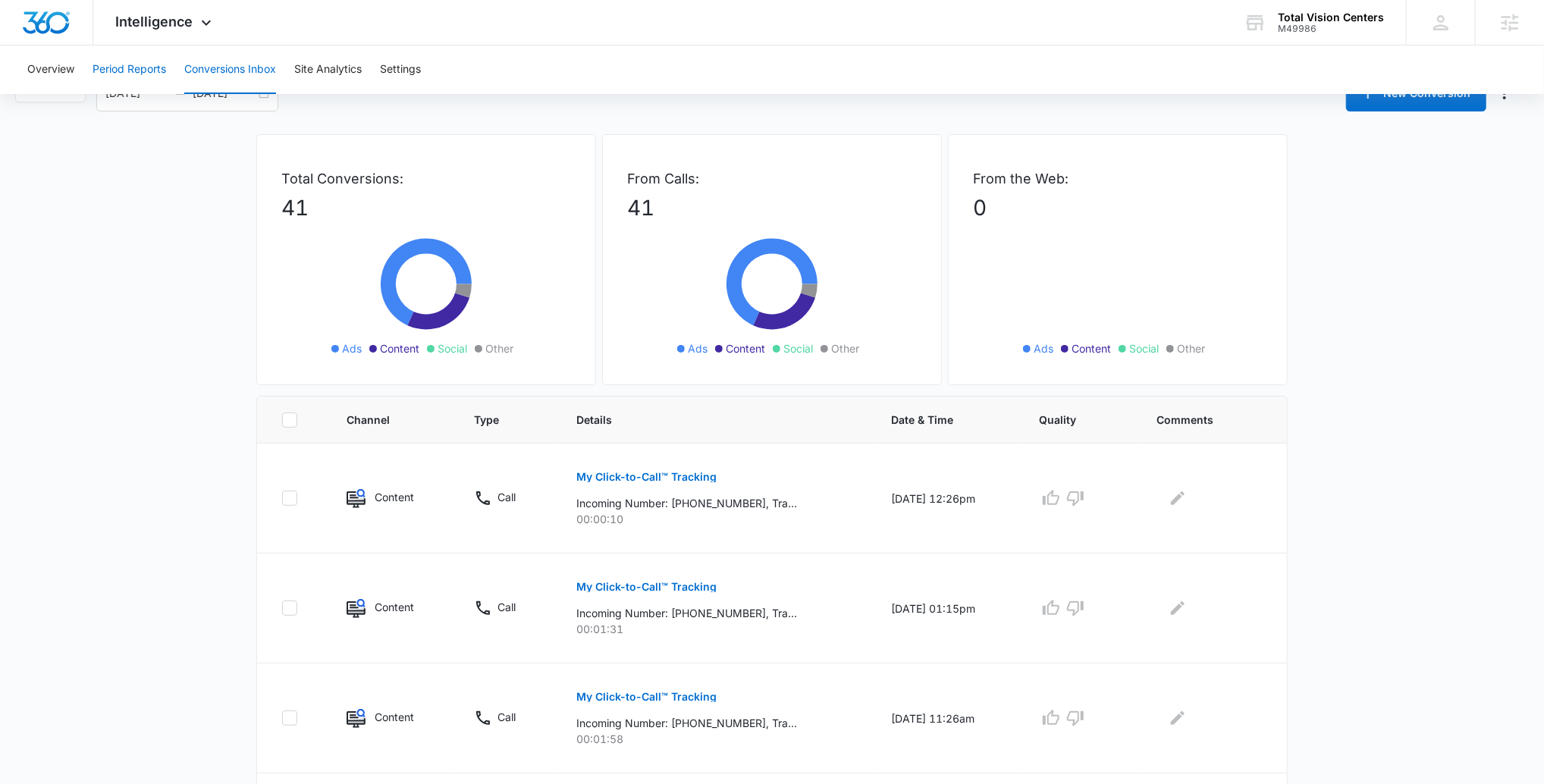
click at [134, 58] on button "Period Reports" at bounding box center [129, 70] width 73 height 49
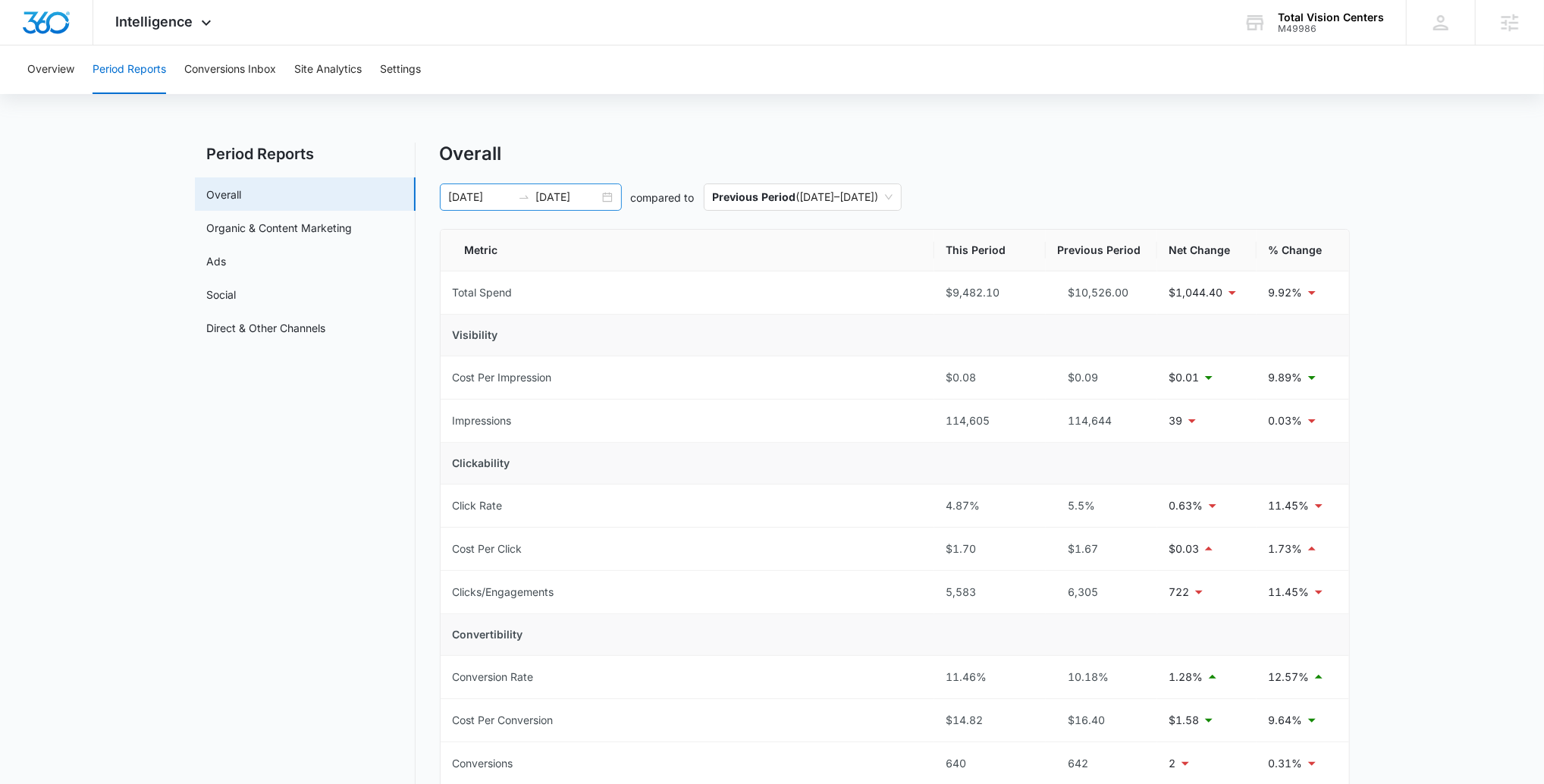
click at [508, 198] on input "[DATE]" at bounding box center [480, 196] width 63 height 17
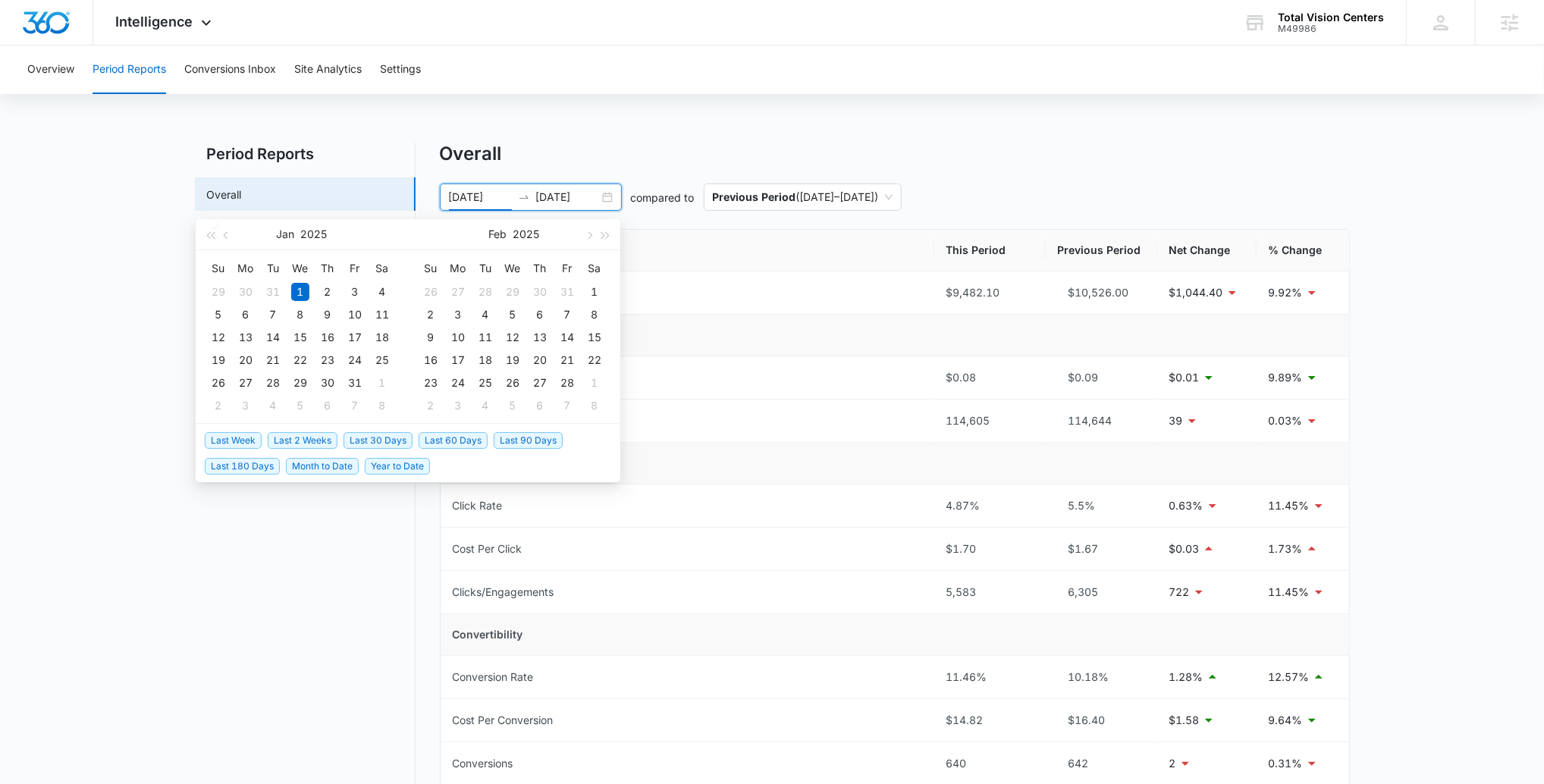
click at [232, 441] on span "Last Week" at bounding box center [232, 440] width 57 height 17
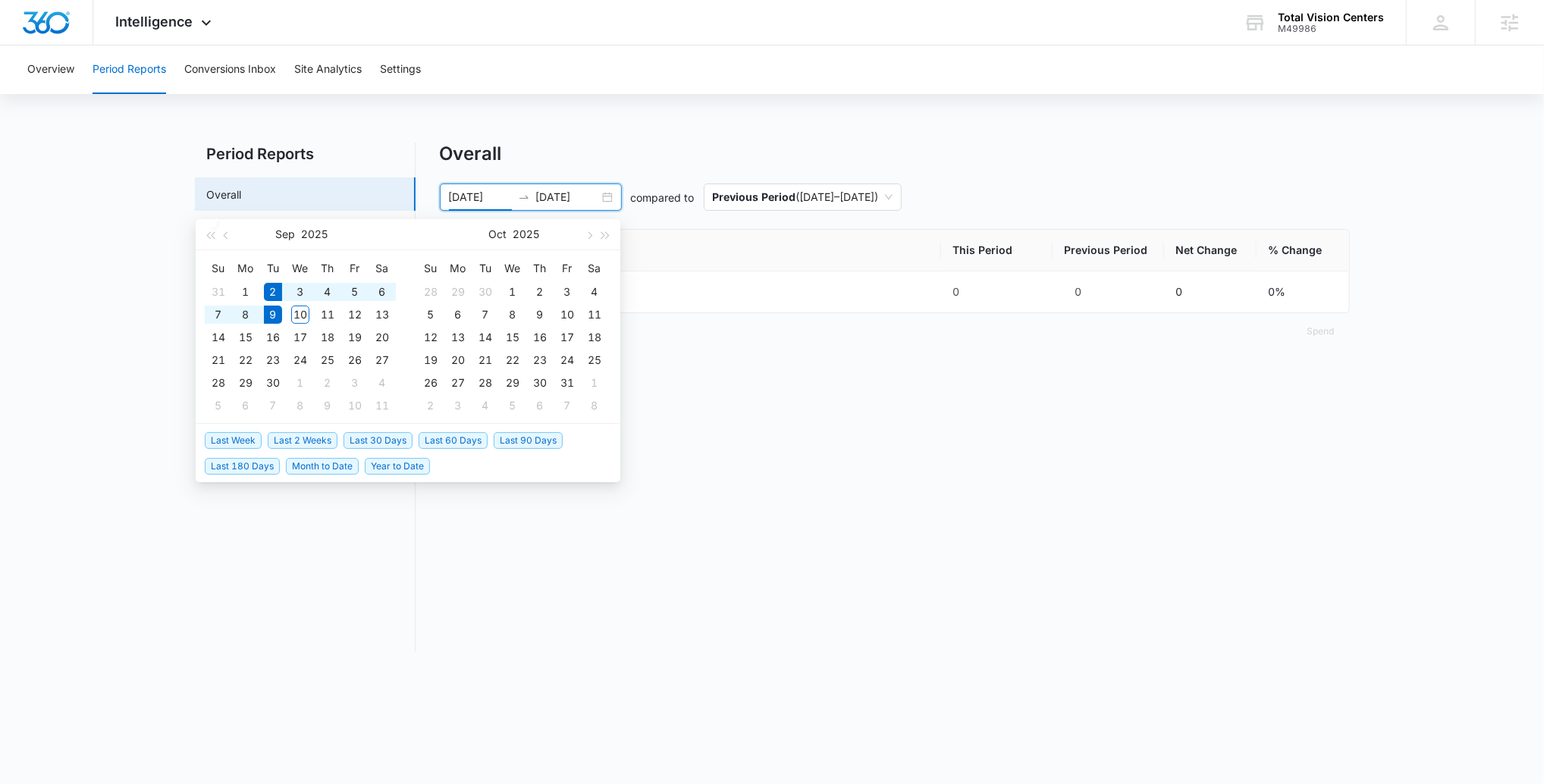
type input "[DATE]"
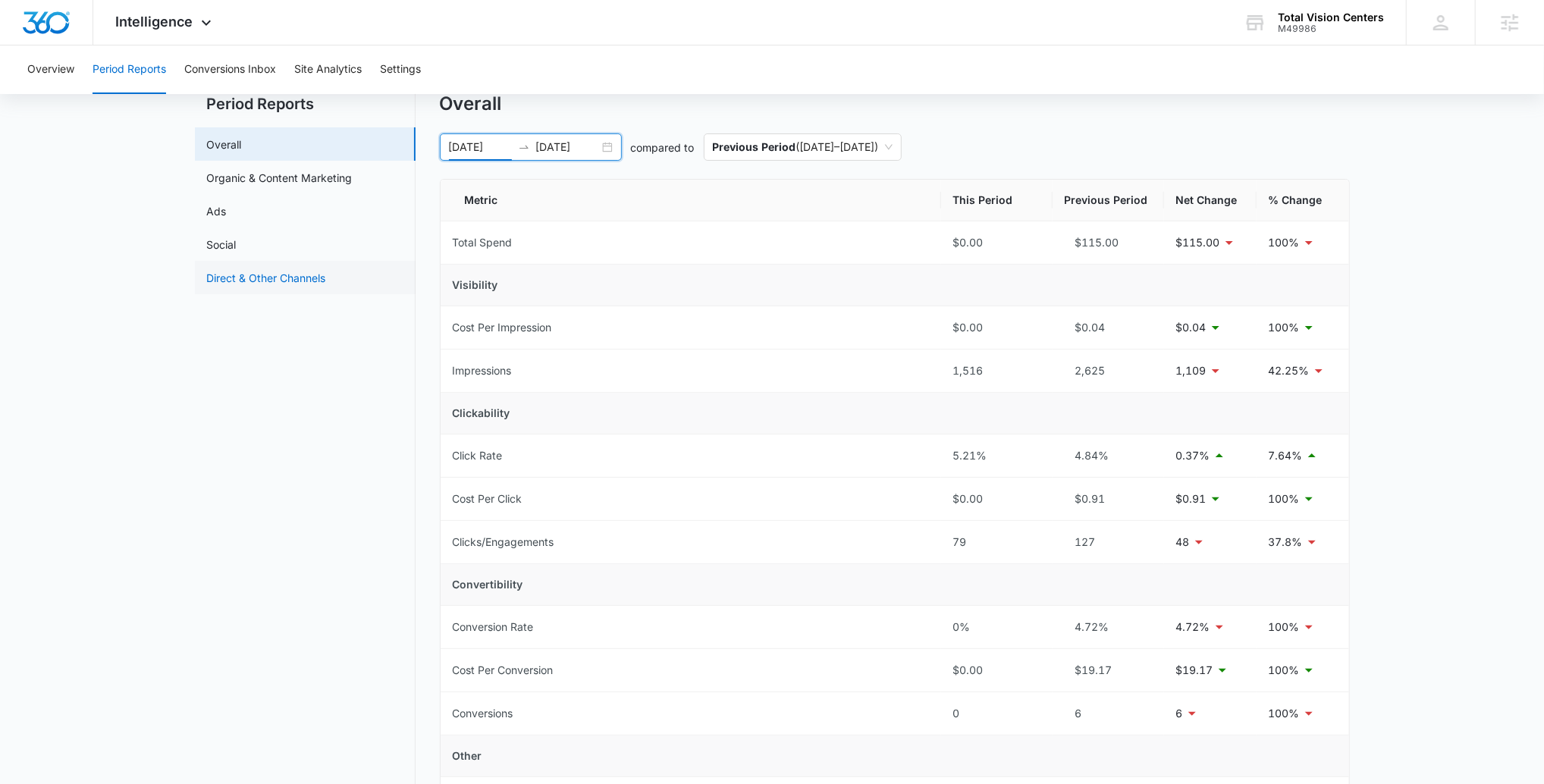
scroll to position [54, 0]
click at [258, 72] on button "Conversions Inbox" at bounding box center [230, 70] width 92 height 49
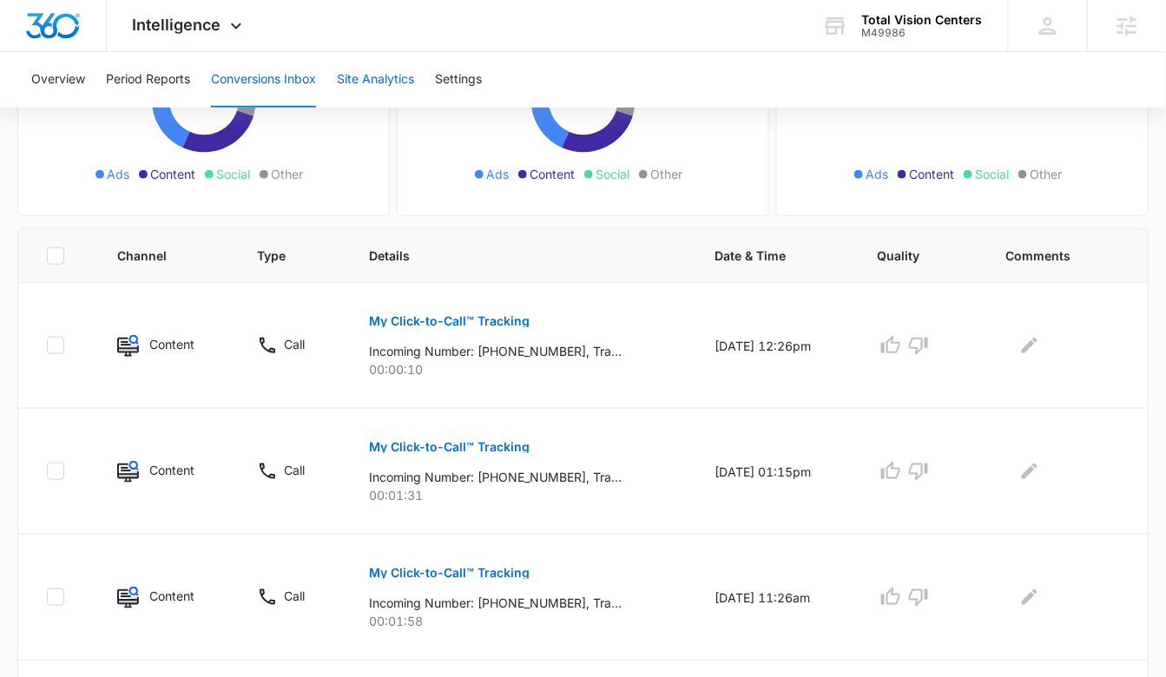
scroll to position [266, 0]
